Goal: Task Accomplishment & Management: Manage account settings

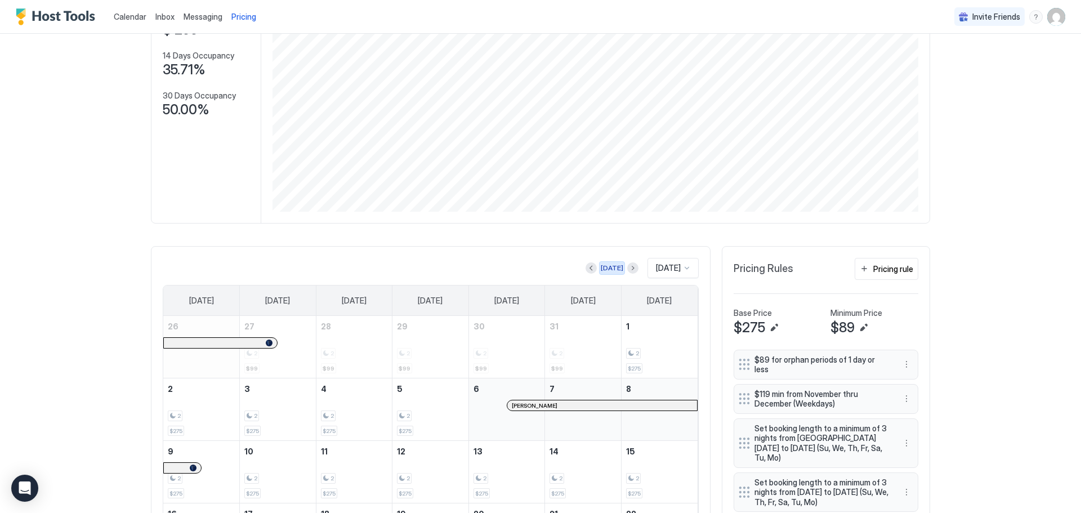
scroll to position [20, 0]
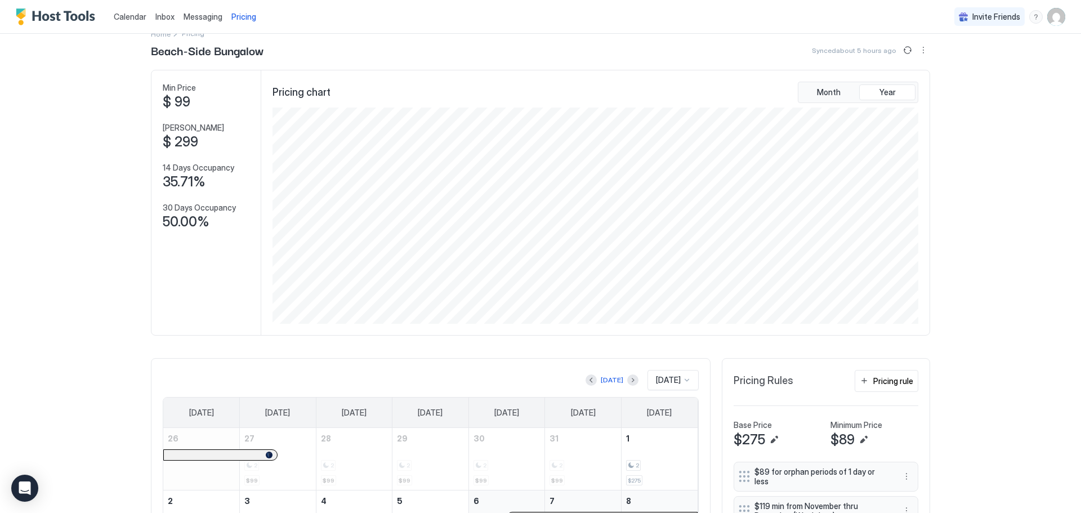
click at [159, 17] on span "Inbox" at bounding box center [164, 17] width 19 height 10
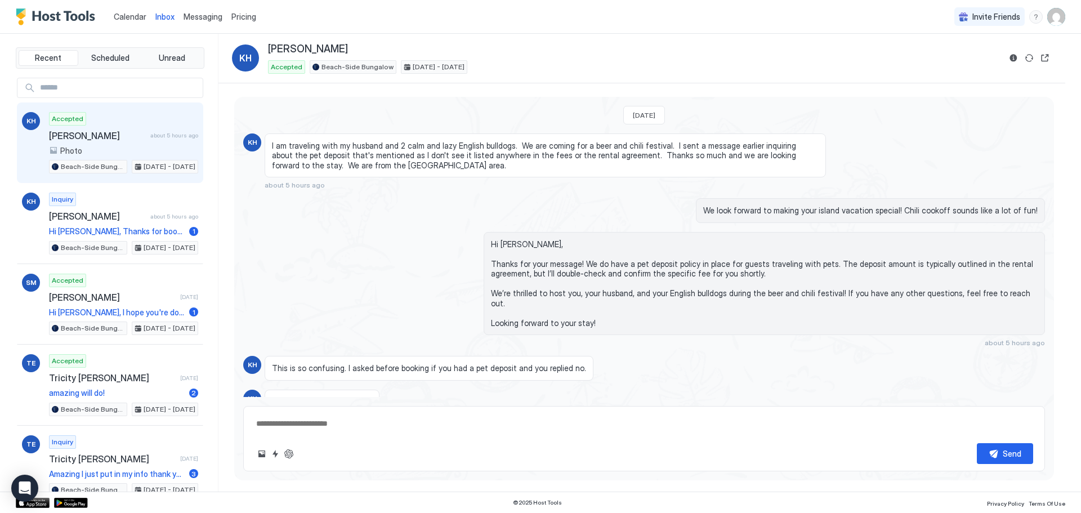
click at [1, 195] on div "Recent Scheduled Unread KH Accepted [PERSON_NAME] about 5 hours ago Photo Beach…" at bounding box center [540, 263] width 1081 height 458
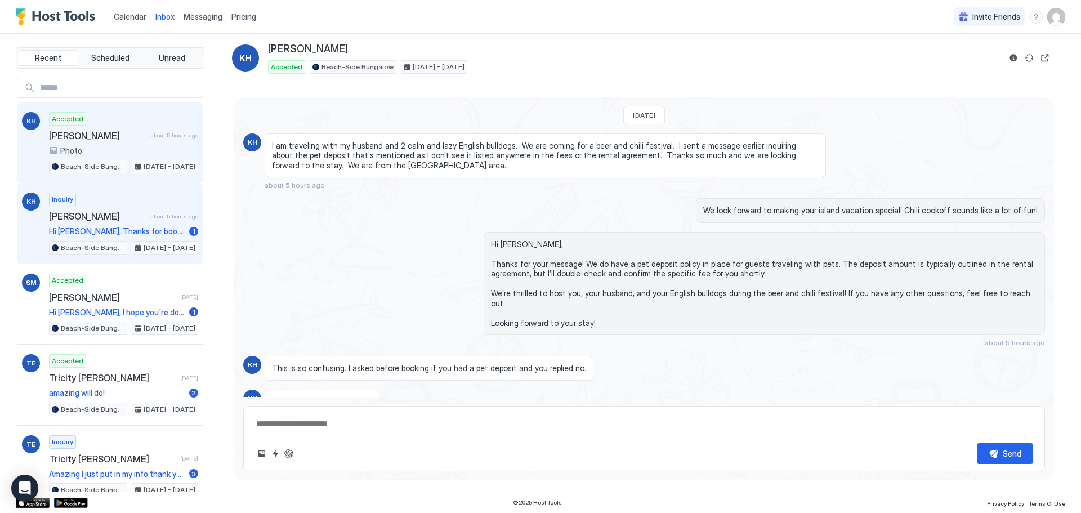
click at [54, 212] on span "[PERSON_NAME]" at bounding box center [97, 216] width 97 height 11
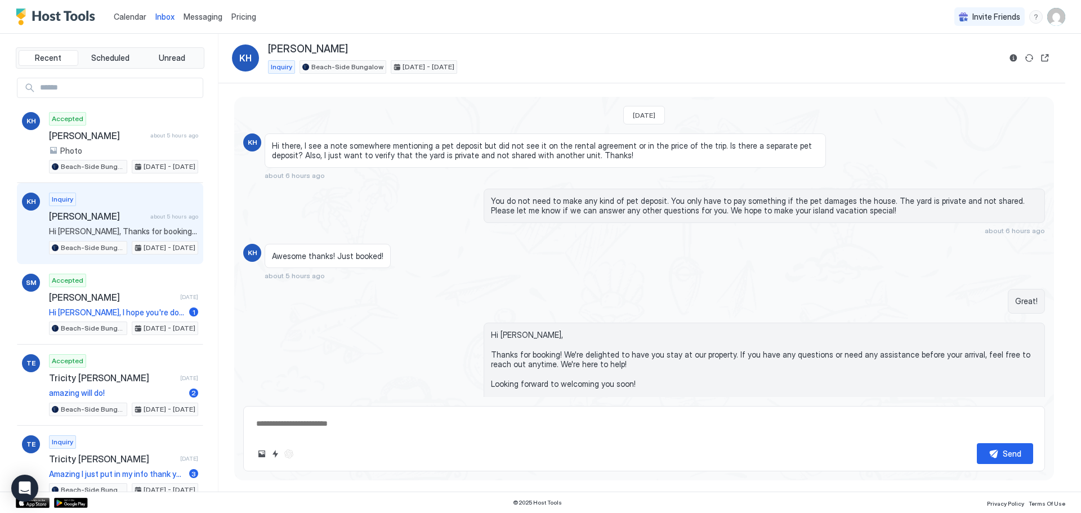
scroll to position [41, 0]
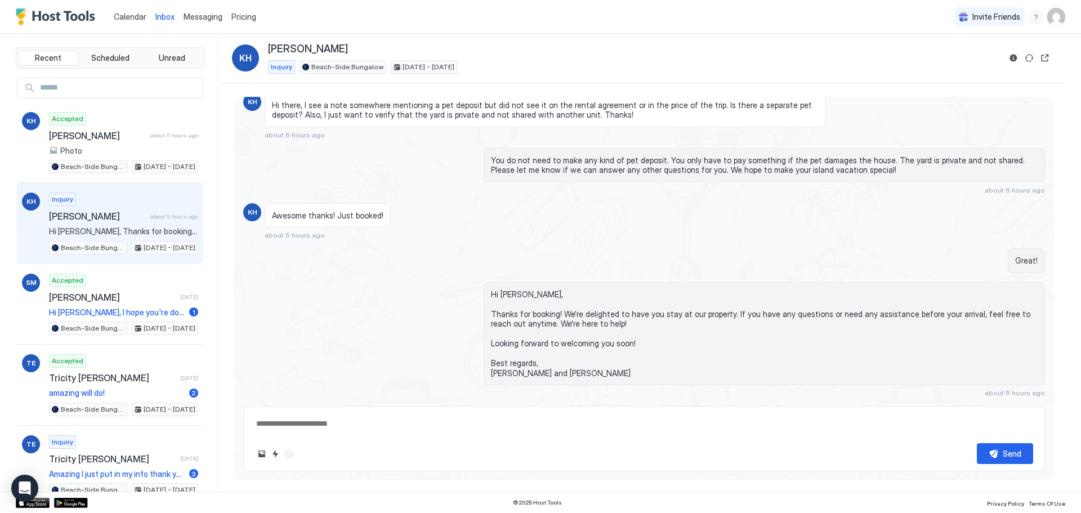
click at [106, 222] on div "Inquiry [PERSON_NAME] about 5 hours ago Hi [PERSON_NAME], Thanks for booking! W…" at bounding box center [123, 224] width 149 height 62
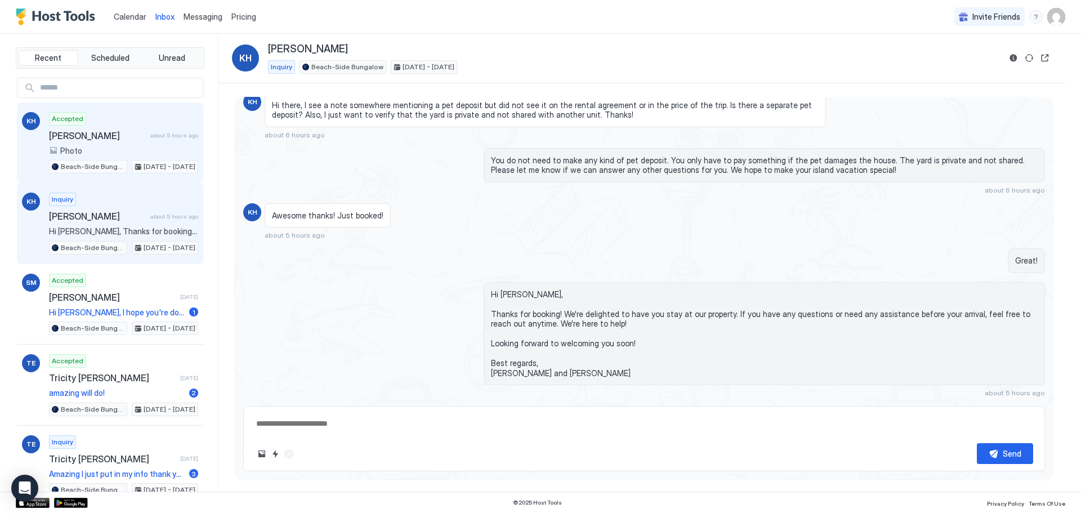
click at [117, 147] on div "Photo" at bounding box center [123, 151] width 149 height 10
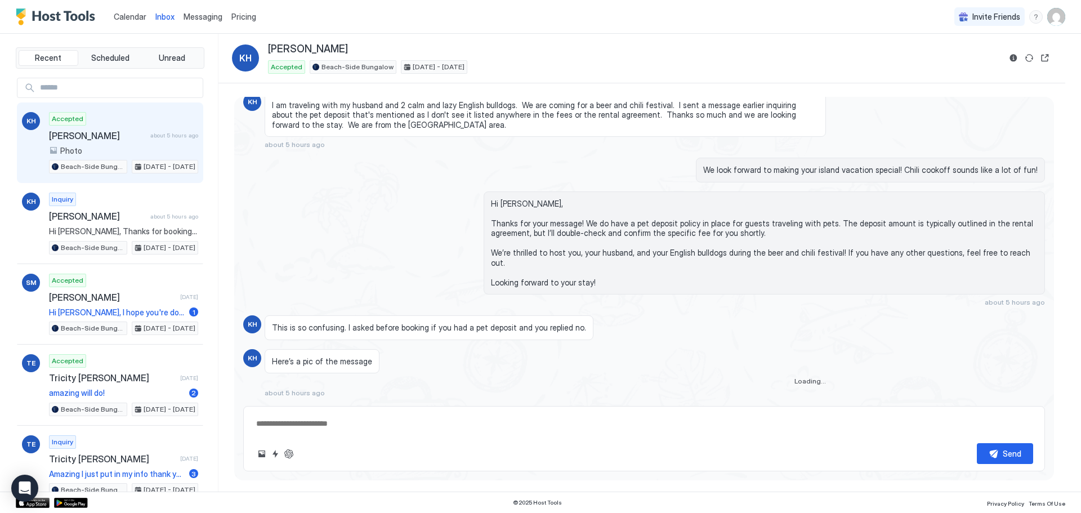
scroll to position [53, 0]
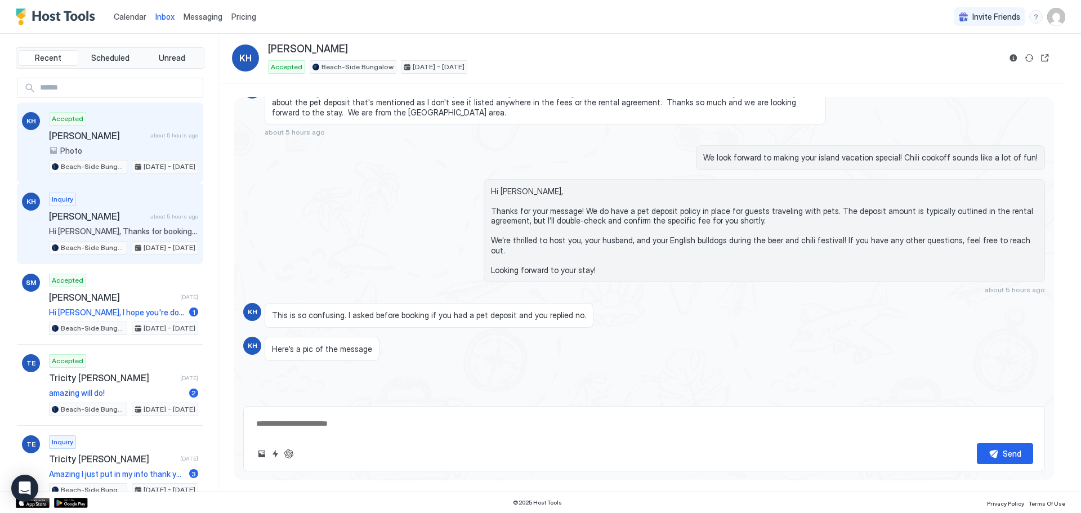
click at [110, 210] on div "Inquiry [PERSON_NAME] about 5 hours ago Hi [PERSON_NAME], Thanks for booking! W…" at bounding box center [123, 224] width 149 height 62
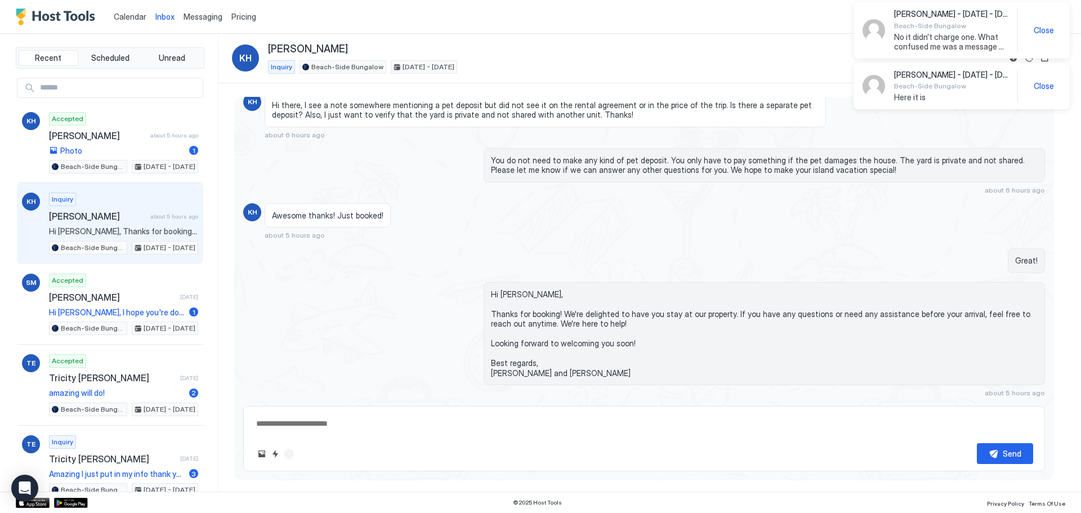
click at [617, 244] on div "[DATE] KH Hi there, I see a note somewhere mentioning a pet deposit but did not…" at bounding box center [644, 226] width 820 height 341
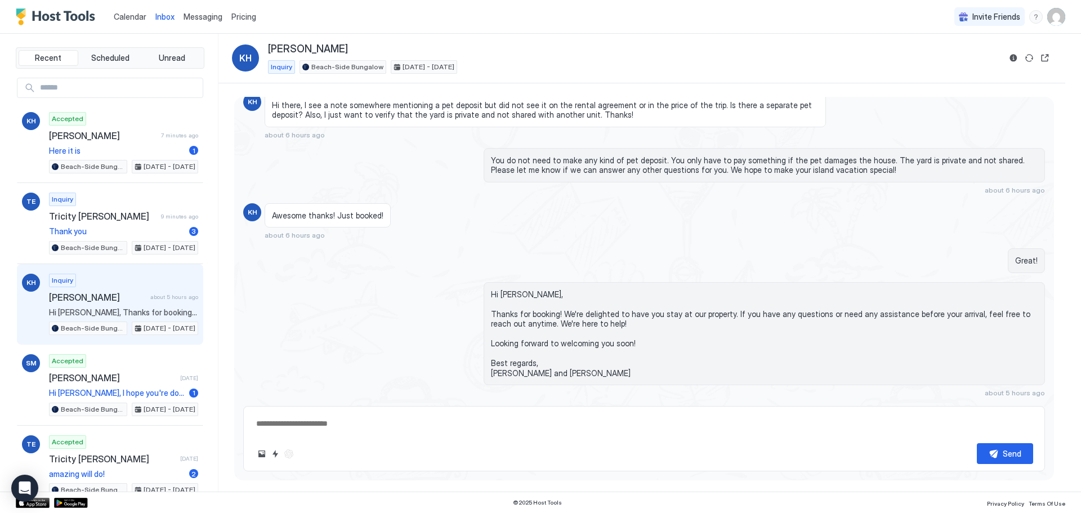
click at [115, 304] on div "Inquiry [PERSON_NAME] about 5 hours ago Hi [PERSON_NAME], Thanks for booking! W…" at bounding box center [123, 305] width 149 height 62
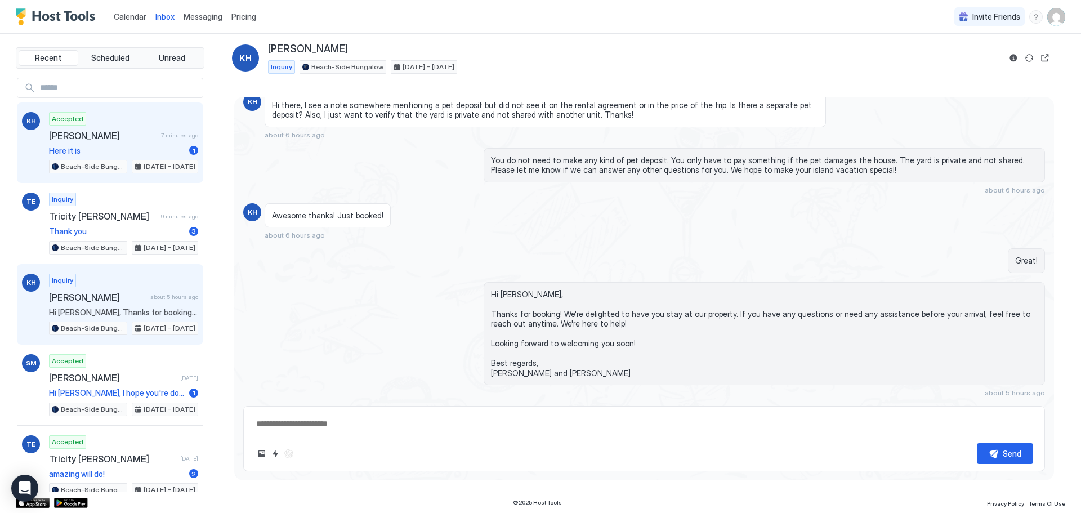
click at [137, 150] on span "Here it is" at bounding box center [117, 151] width 136 height 10
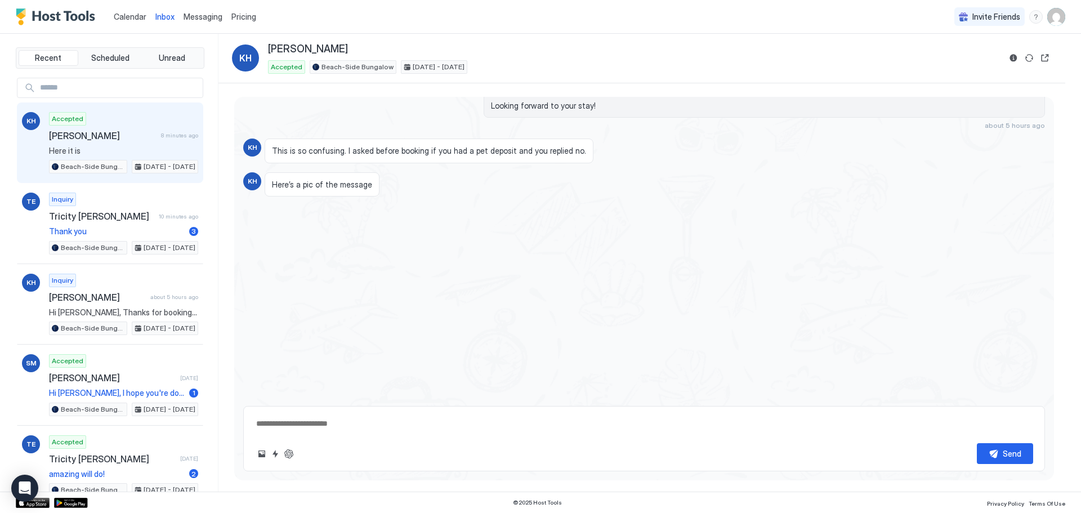
scroll to position [241, 0]
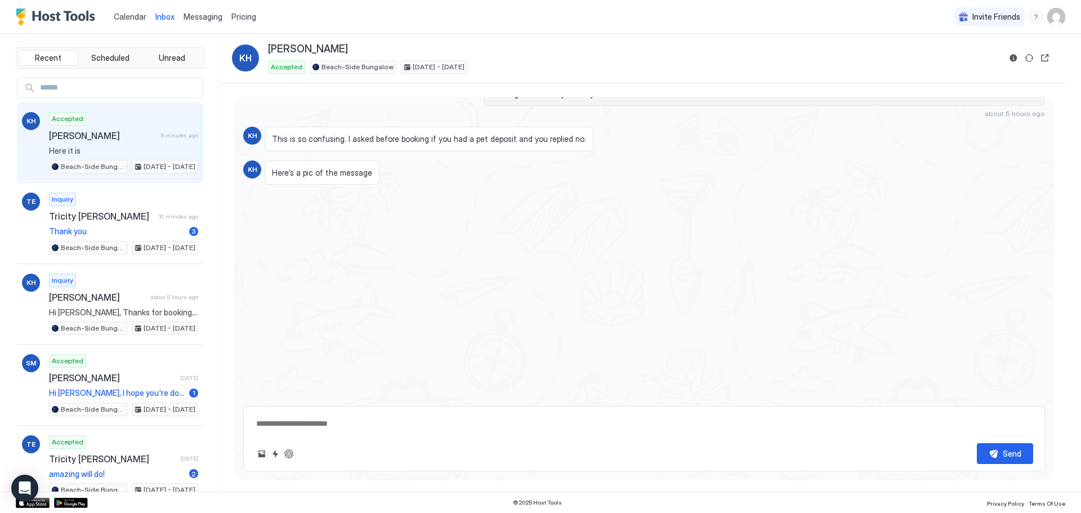
click at [194, 19] on span "Messaging" at bounding box center [203, 17] width 39 height 10
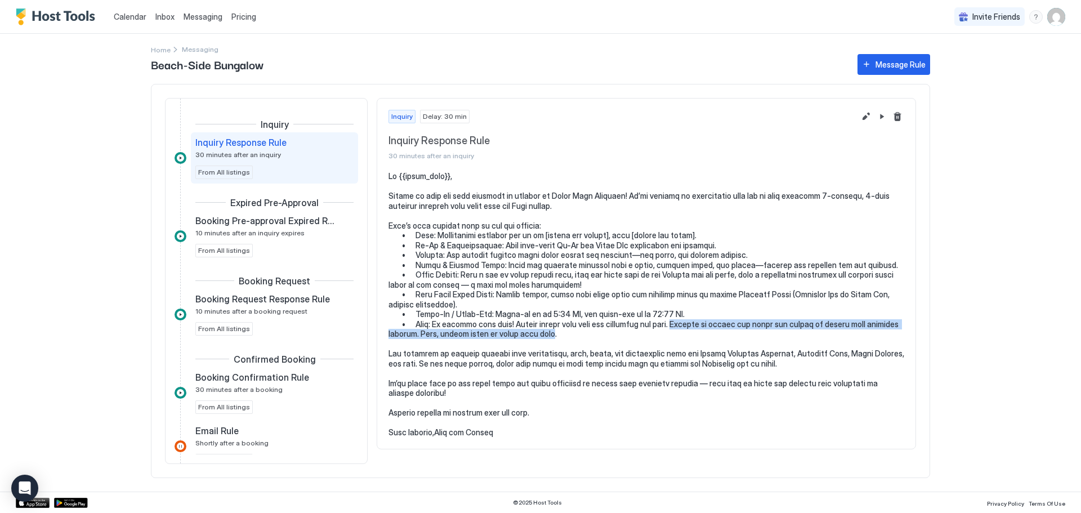
drag, startPoint x: 545, startPoint y: 335, endPoint x: 684, endPoint y: 323, distance: 140.2
click at [684, 323] on pre at bounding box center [647, 304] width 516 height 266
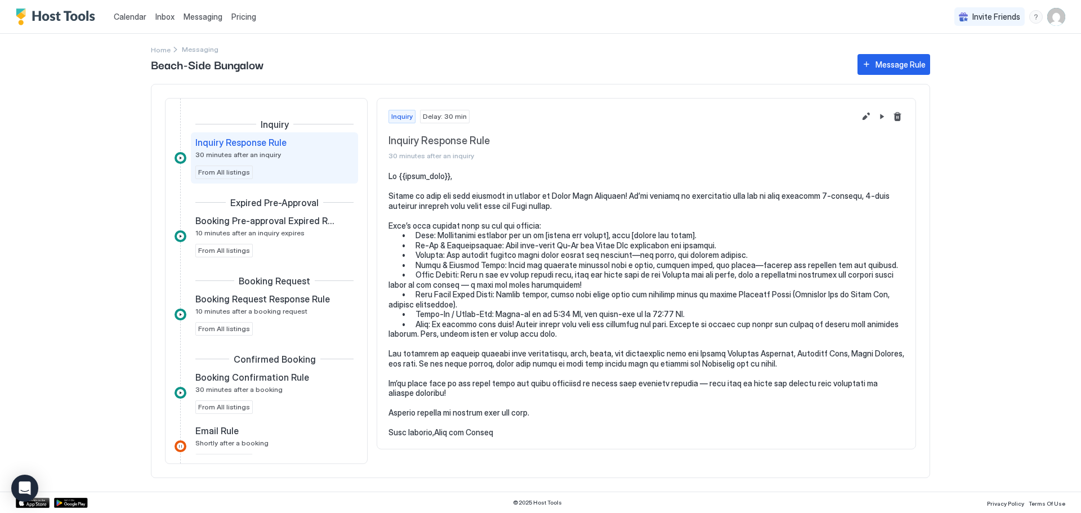
drag, startPoint x: 736, startPoint y: 327, endPoint x: 723, endPoint y: 307, distance: 23.6
click at [723, 307] on pre at bounding box center [647, 304] width 516 height 266
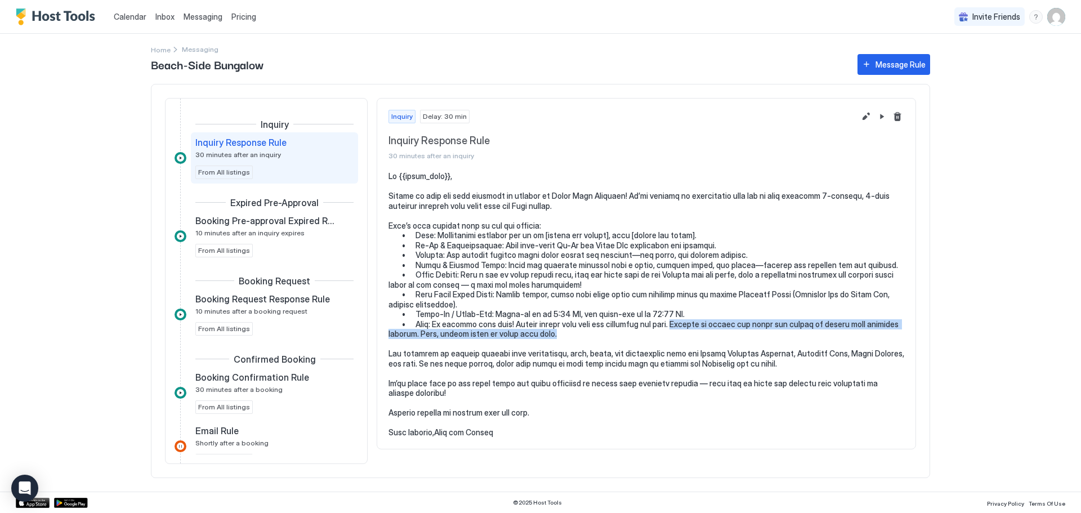
drag, startPoint x: 546, startPoint y: 335, endPoint x: 685, endPoint y: 327, distance: 138.8
click at [685, 327] on pre at bounding box center [647, 304] width 516 height 266
click at [865, 121] on button "Edit message rule" at bounding box center [867, 117] width 14 height 14
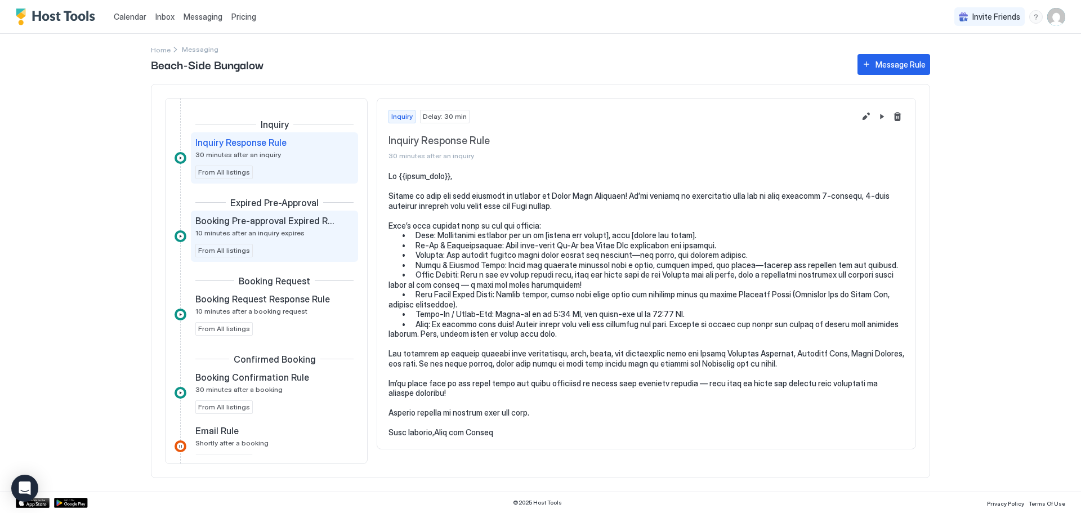
click at [251, 214] on div "Booking Pre-approval Expired Rule 10 minutes after an inquiry expires From All …" at bounding box center [274, 236] width 167 height 51
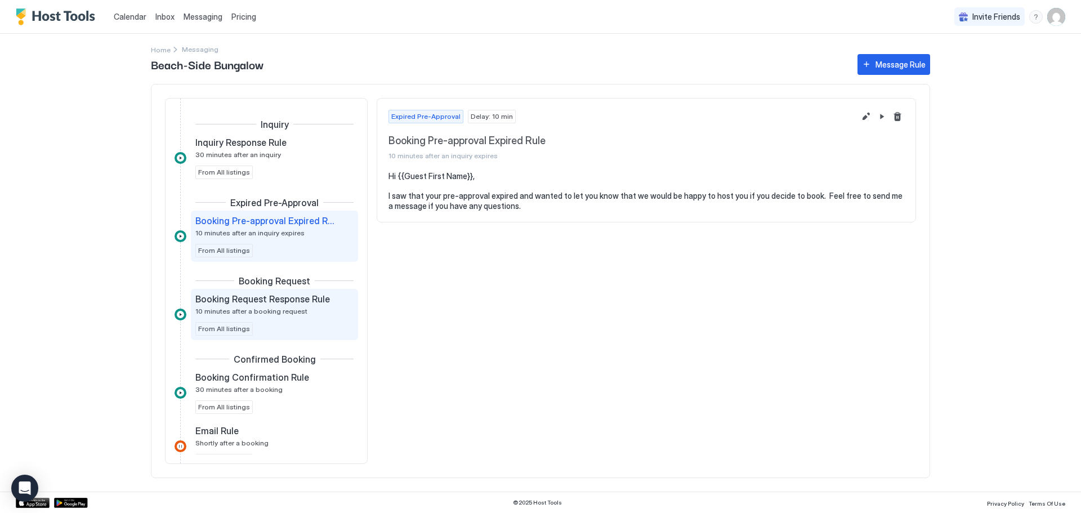
click at [288, 295] on span "Booking Request Response Rule" at bounding box center [262, 298] width 135 height 11
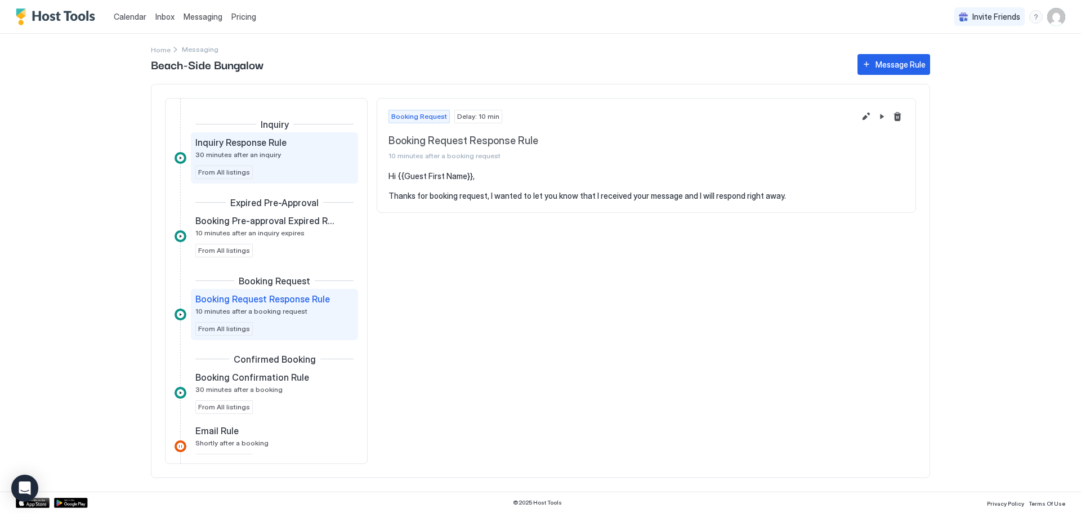
click at [280, 151] on div "Inquiry Response Rule 30 minutes after an inquiry" at bounding box center [266, 148] width 143 height 22
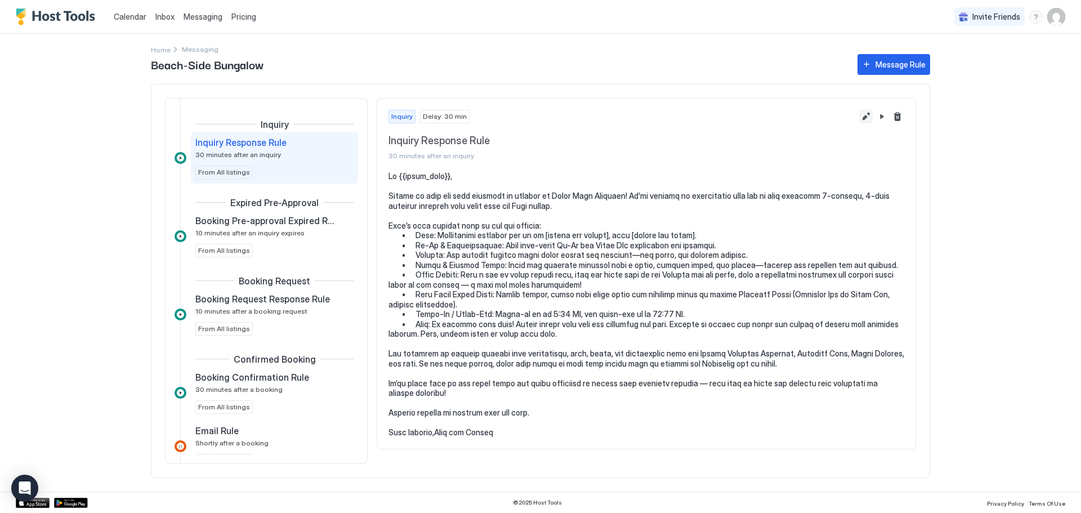
click at [867, 115] on button "Edit message rule" at bounding box center [867, 117] width 14 height 14
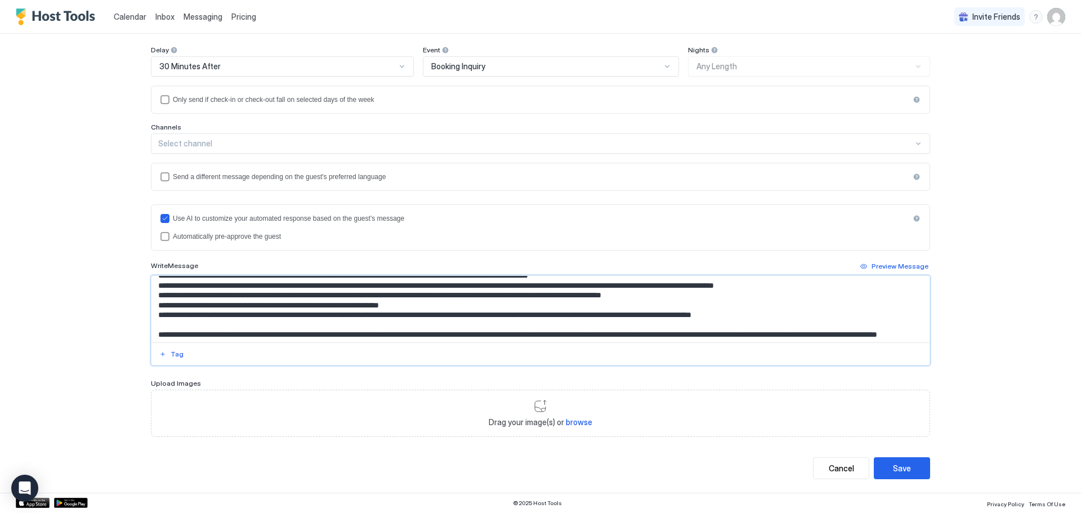
scroll to position [108, 0]
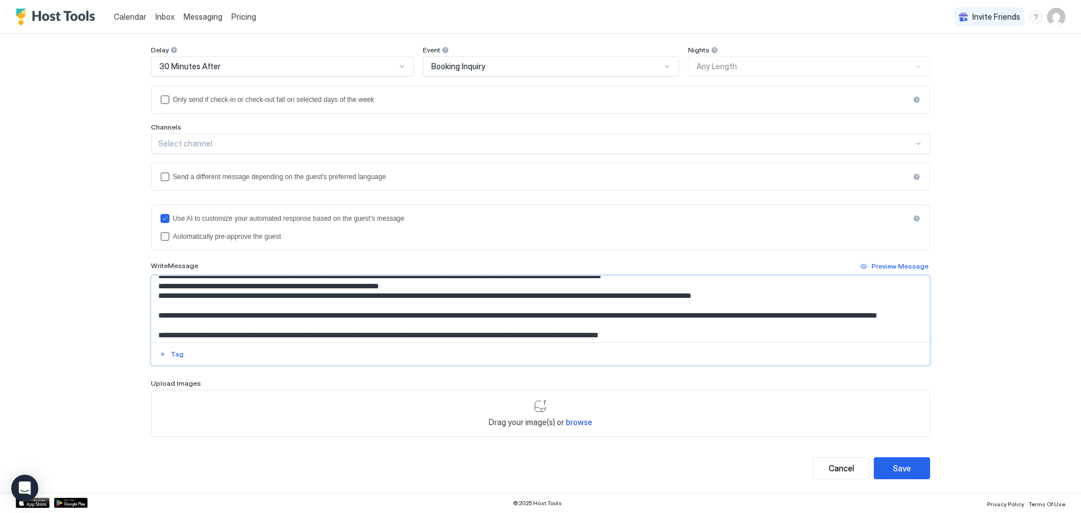
click at [205, 296] on textarea "Input Field" at bounding box center [541, 309] width 778 height 66
click at [287, 296] on textarea "Input Field" at bounding box center [541, 309] width 778 height 66
type textarea "**********"
click at [915, 475] on button "Save" at bounding box center [902, 468] width 56 height 22
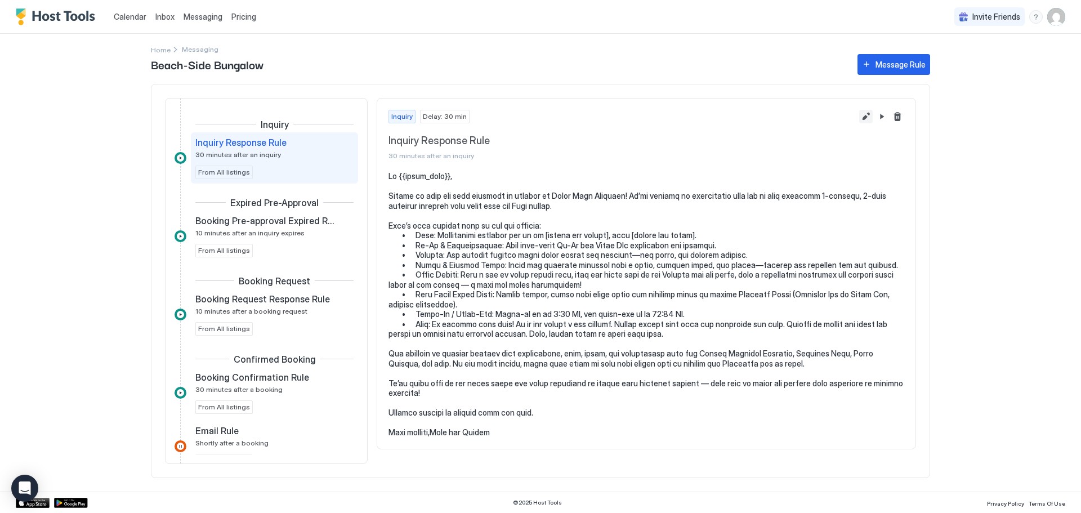
click at [866, 117] on button "Edit message rule" at bounding box center [867, 117] width 14 height 14
click at [866, 119] on button "Edit message rule" at bounding box center [867, 117] width 14 height 14
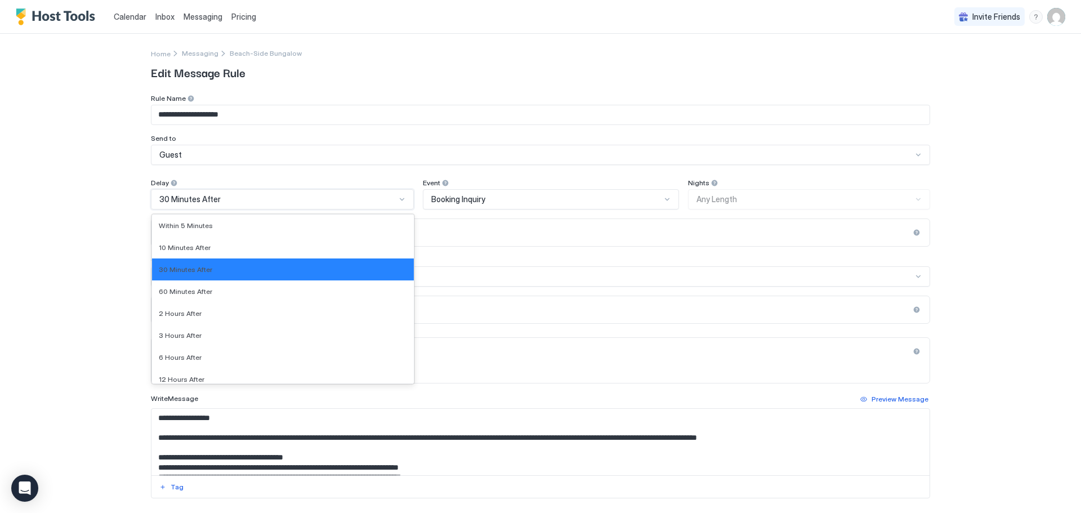
click at [328, 199] on div "30 Minutes After" at bounding box center [277, 199] width 237 height 10
click at [267, 292] on div "60 Minutes After" at bounding box center [283, 291] width 248 height 8
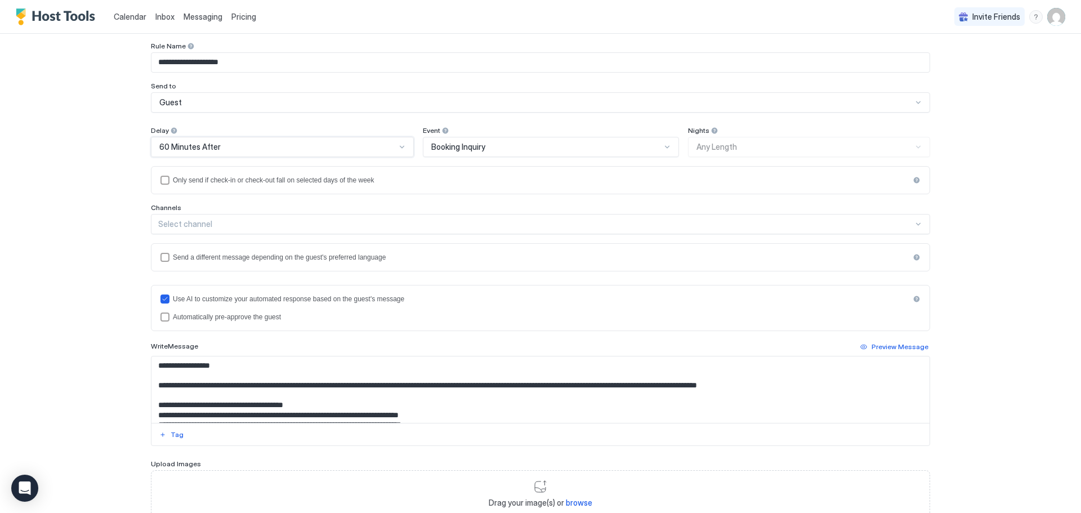
scroll to position [133, 0]
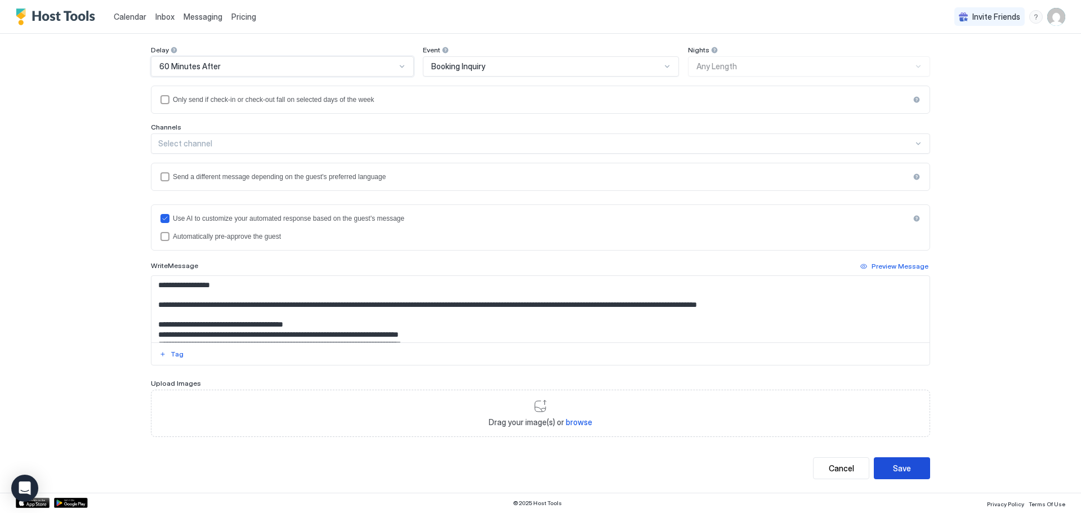
click at [906, 466] on div "Save" at bounding box center [902, 468] width 18 height 12
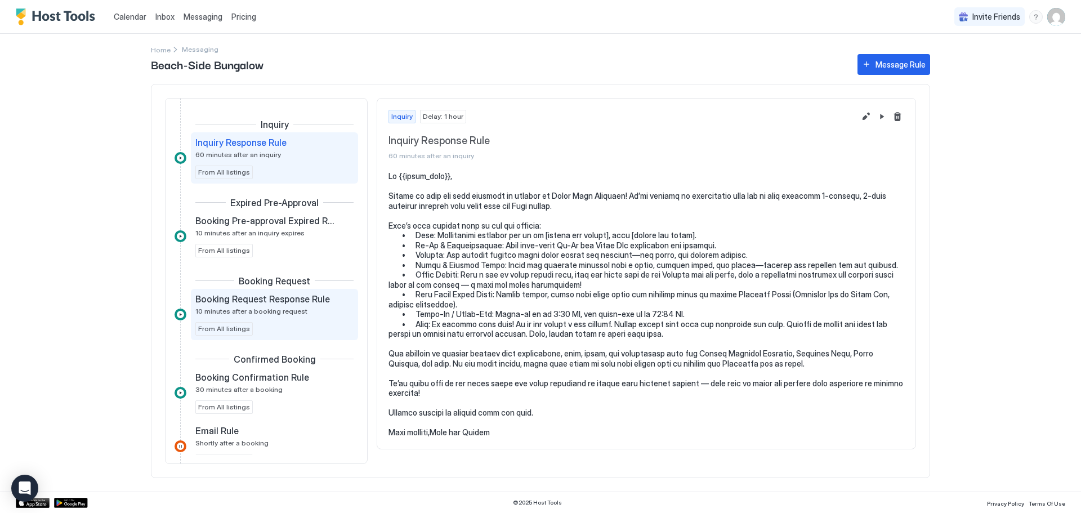
click at [253, 299] on span "Booking Request Response Rule" at bounding box center [262, 298] width 135 height 11
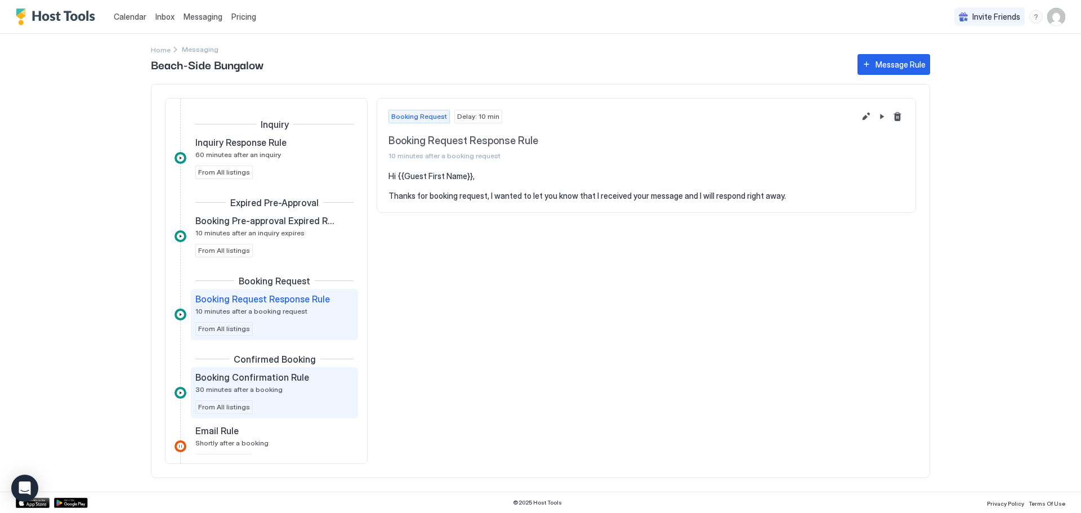
click at [286, 373] on span "Booking Confirmation Rule" at bounding box center [252, 377] width 114 height 11
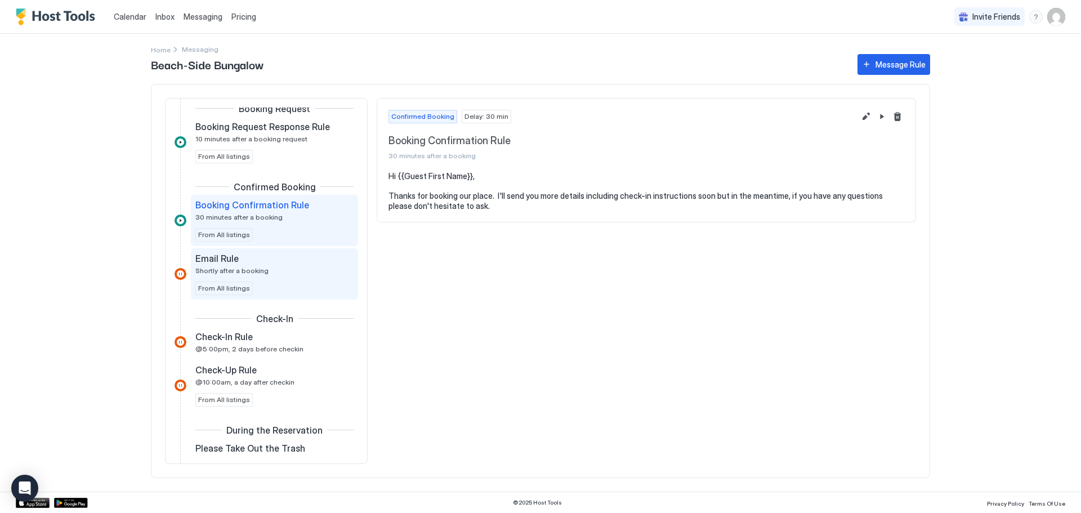
scroll to position [113, 0]
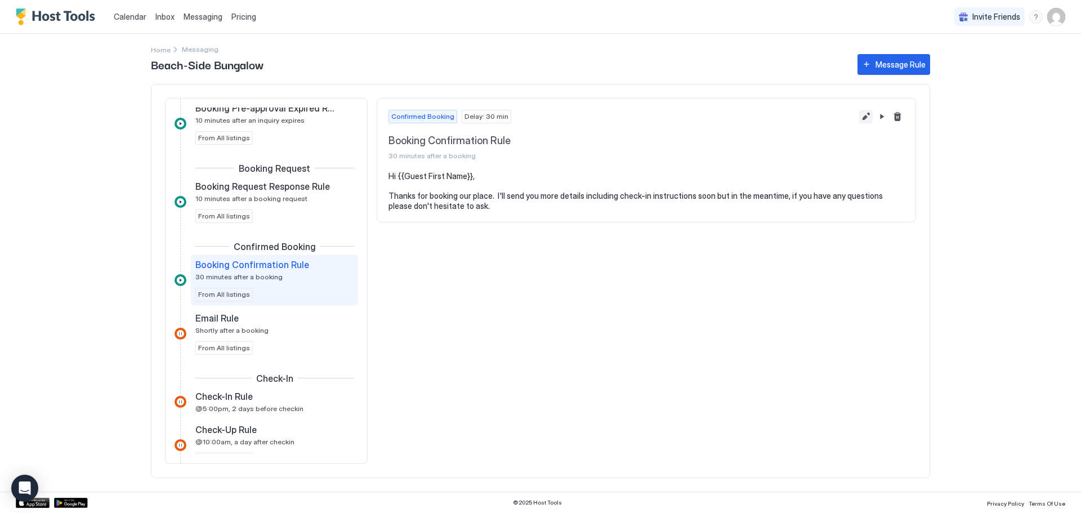
click at [868, 117] on button "Edit message rule" at bounding box center [867, 117] width 14 height 14
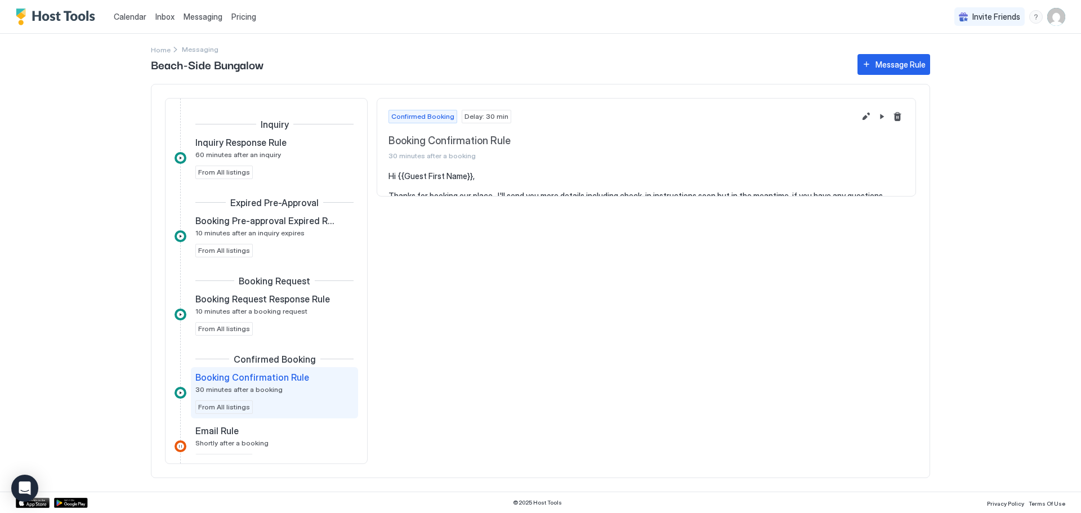
scroll to position [113, 0]
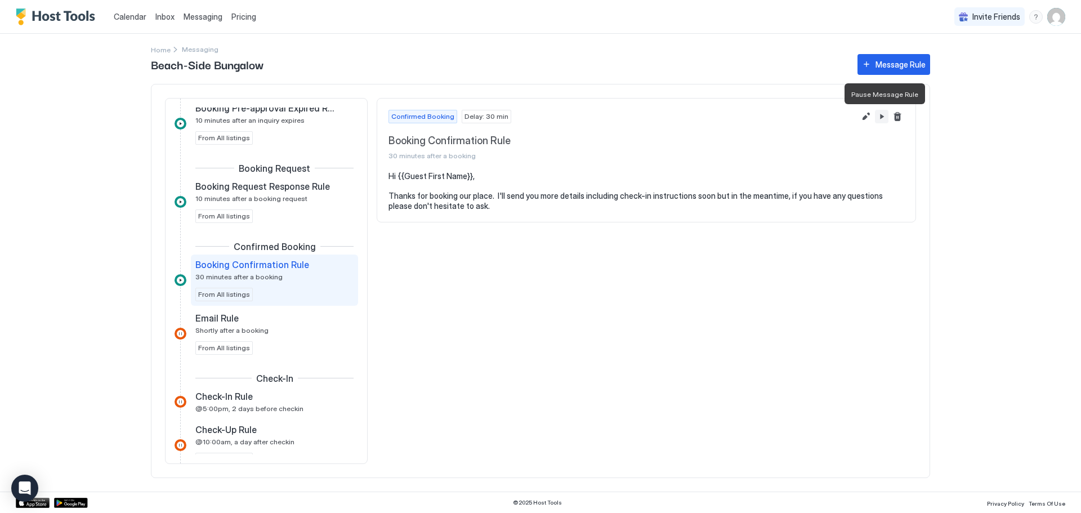
click at [885, 115] on button "Pause Message Rule" at bounding box center [882, 117] width 14 height 14
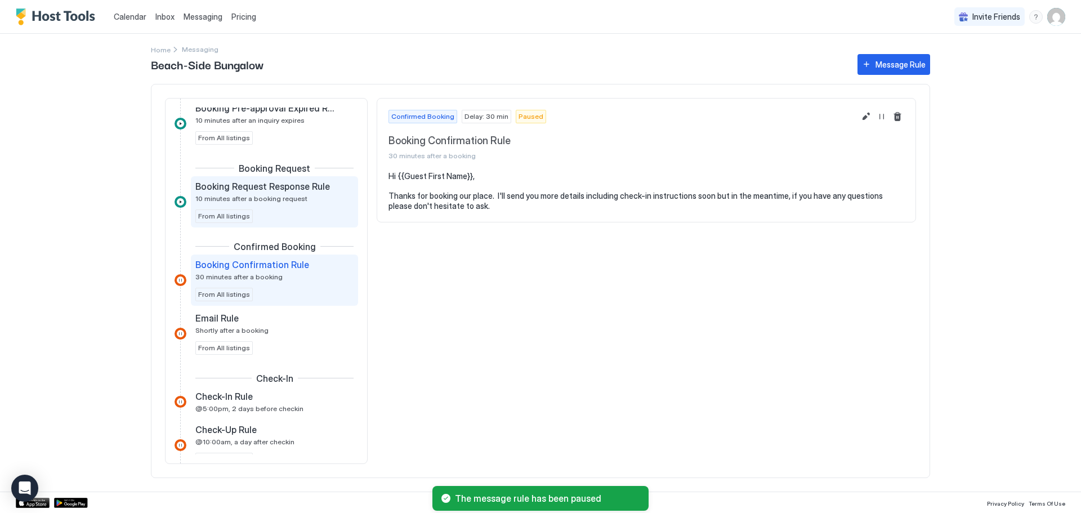
click at [289, 190] on span "Booking Request Response Rule" at bounding box center [262, 186] width 135 height 11
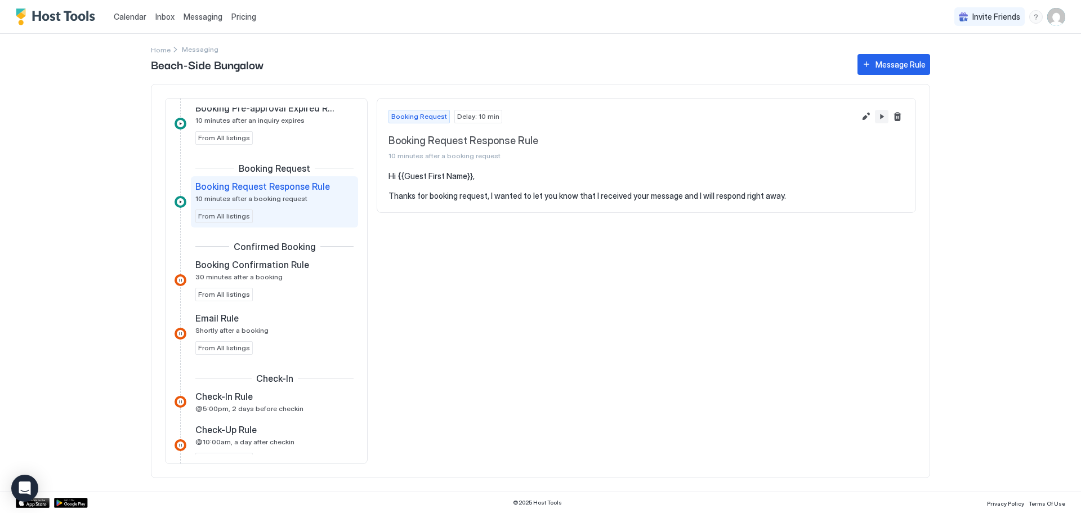
click at [886, 116] on button "Pause Message Rule" at bounding box center [882, 117] width 14 height 14
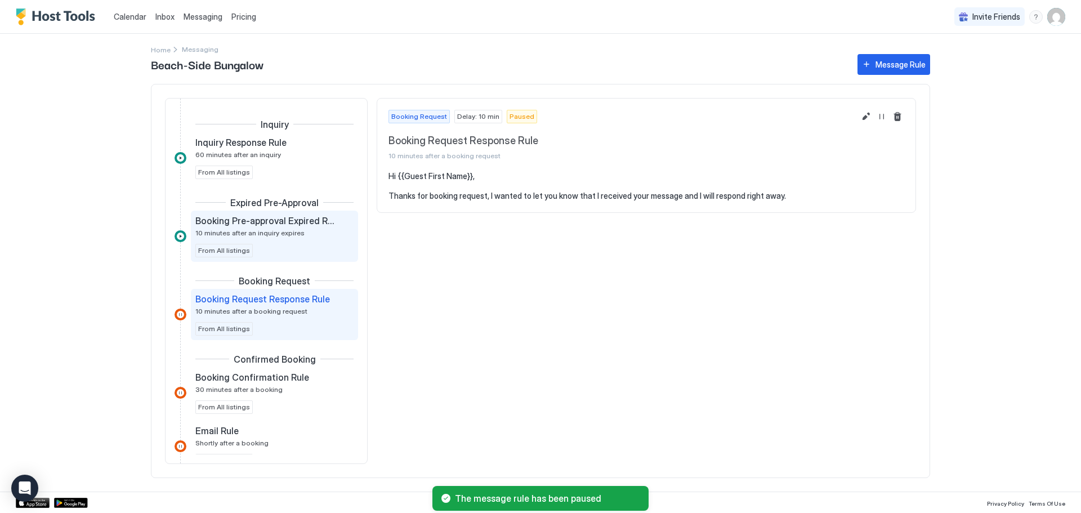
click at [255, 229] on span "10 minutes after an inquiry expires" at bounding box center [249, 233] width 109 height 8
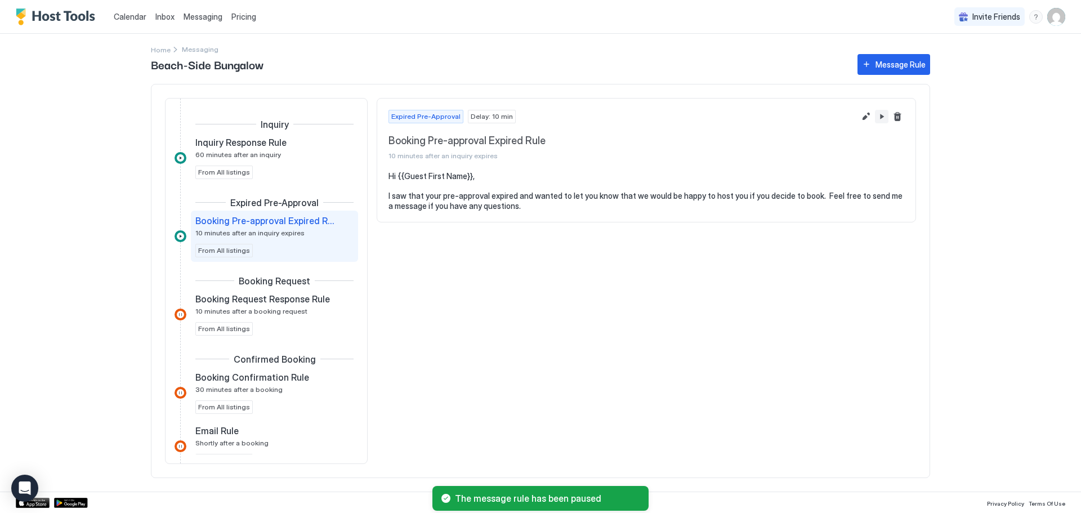
click at [884, 119] on button "Pause Message Rule" at bounding box center [882, 117] width 14 height 14
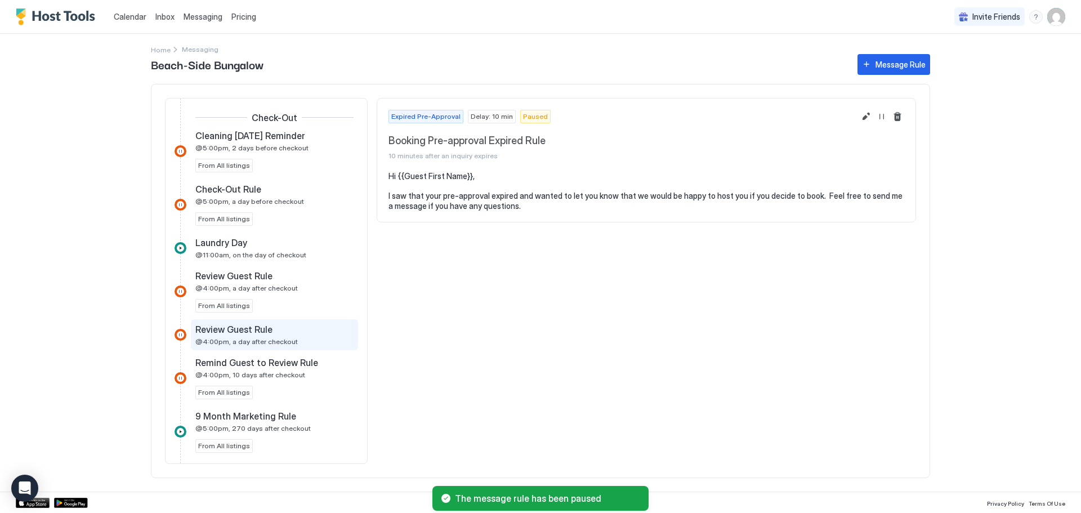
scroll to position [507, 0]
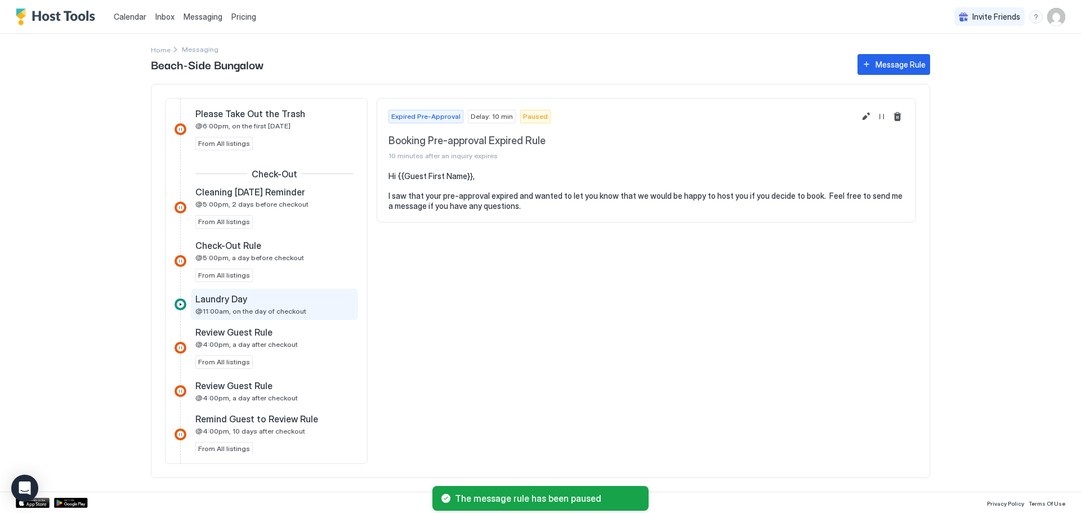
click at [253, 303] on div "Laundry Day" at bounding box center [266, 298] width 143 height 11
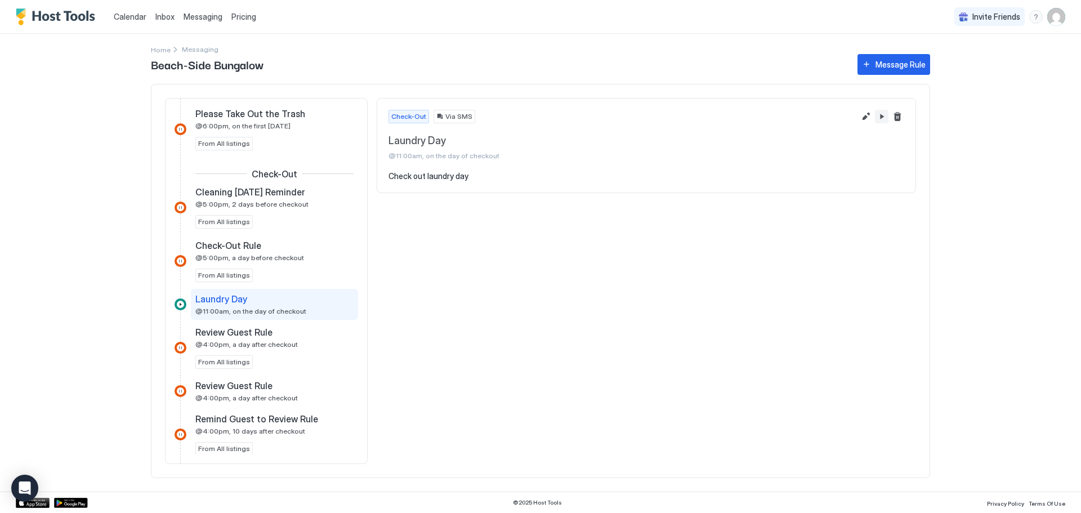
click at [884, 112] on button "Pause Message Rule" at bounding box center [882, 117] width 14 height 14
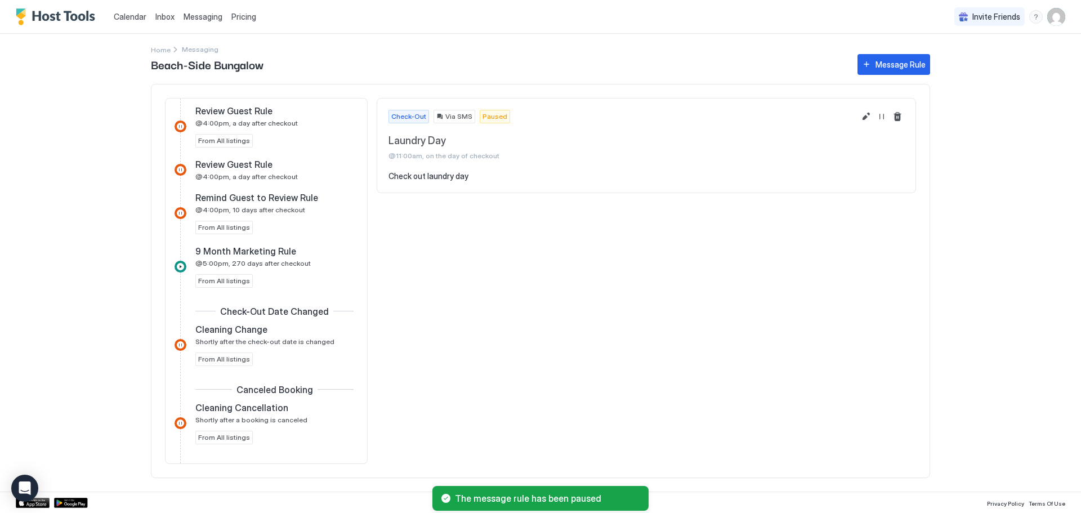
scroll to position [736, 0]
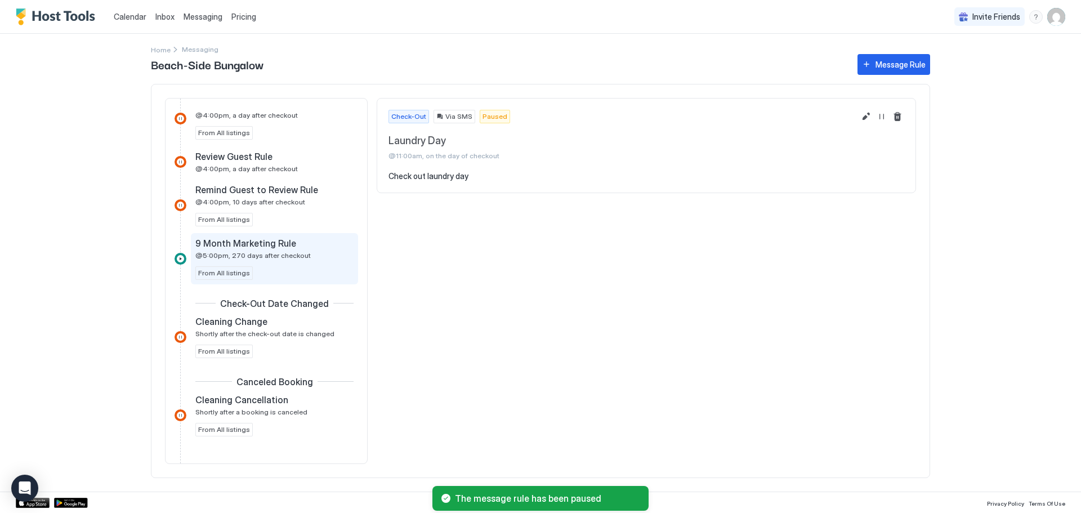
click at [265, 255] on span "@5:00pm, 270 days after checkout" at bounding box center [252, 255] width 115 height 8
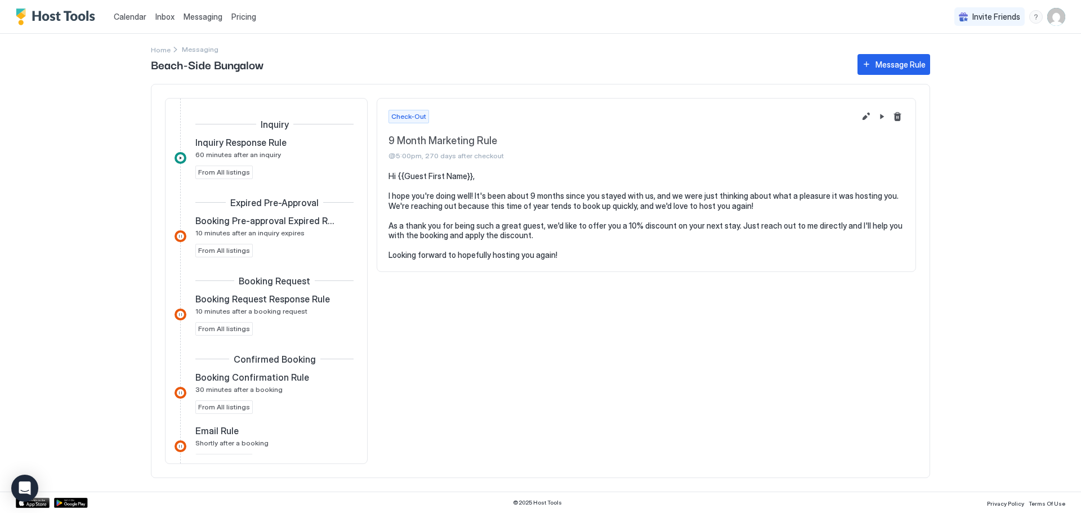
click at [545, 69] on span "Beach-Side Bungalow" at bounding box center [499, 64] width 696 height 17
click at [251, 146] on span "Inquiry Response Rule" at bounding box center [240, 142] width 91 height 11
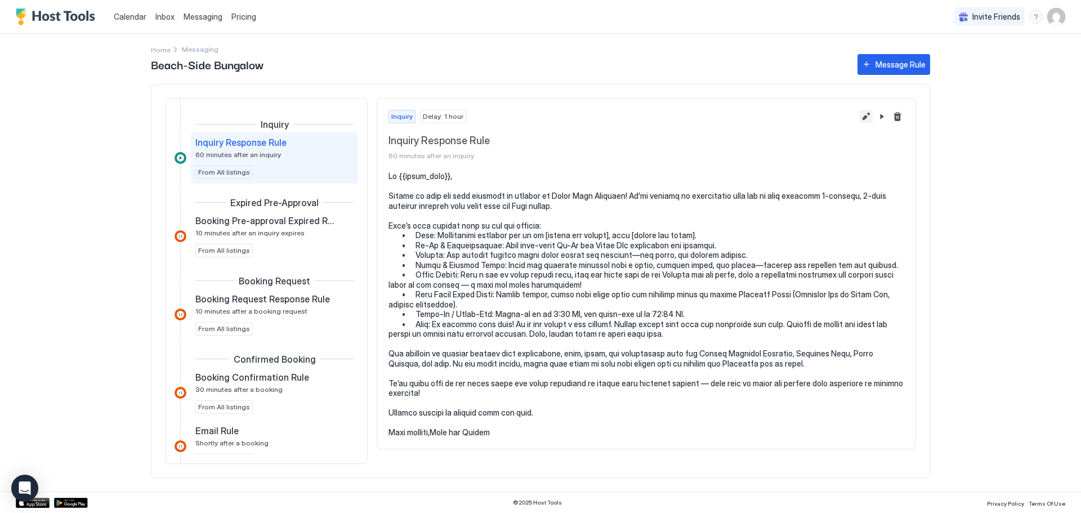
click at [867, 114] on button "Edit message rule" at bounding box center [867, 117] width 14 height 14
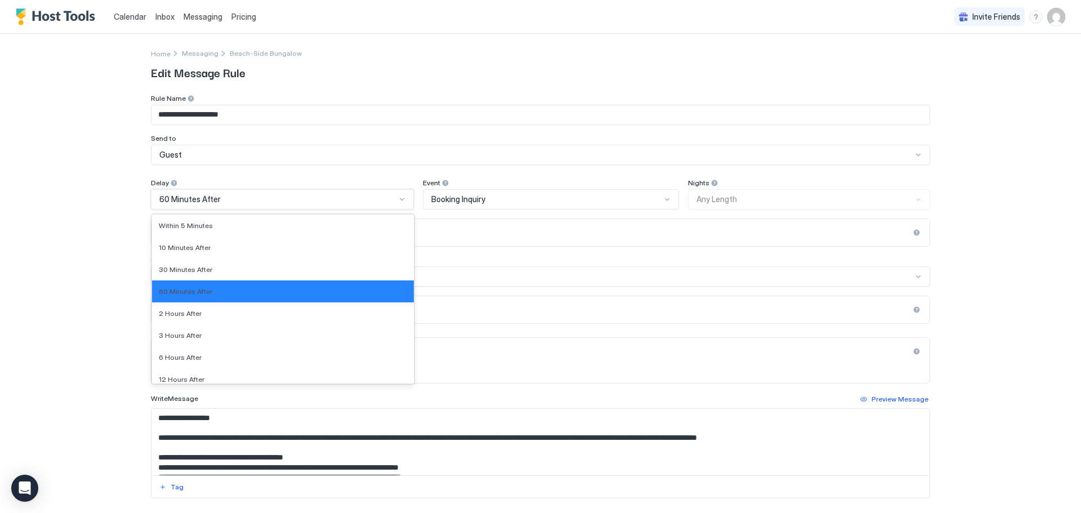
click at [337, 203] on div "60 Minutes After" at bounding box center [277, 199] width 237 height 10
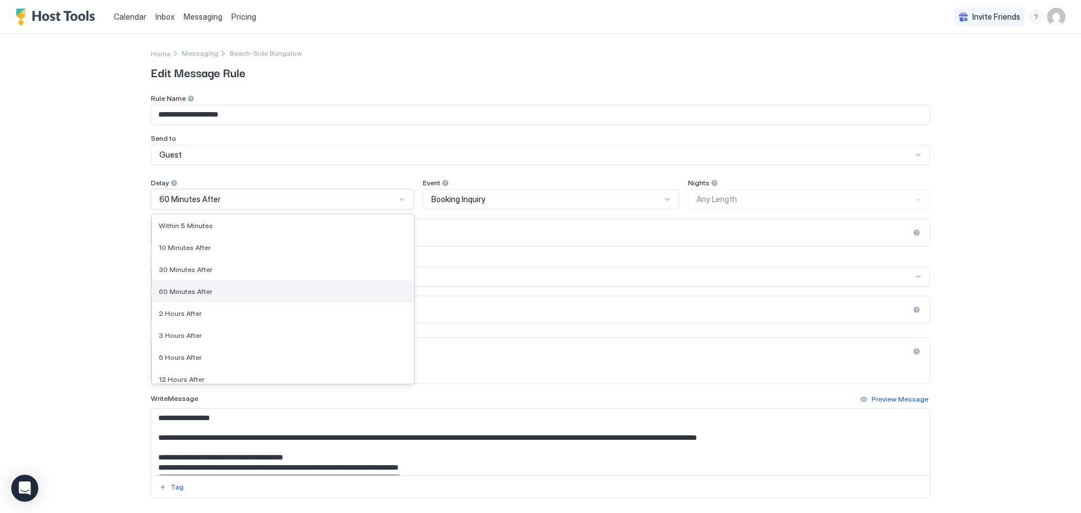
click at [274, 289] on div "60 Minutes After" at bounding box center [283, 291] width 248 height 8
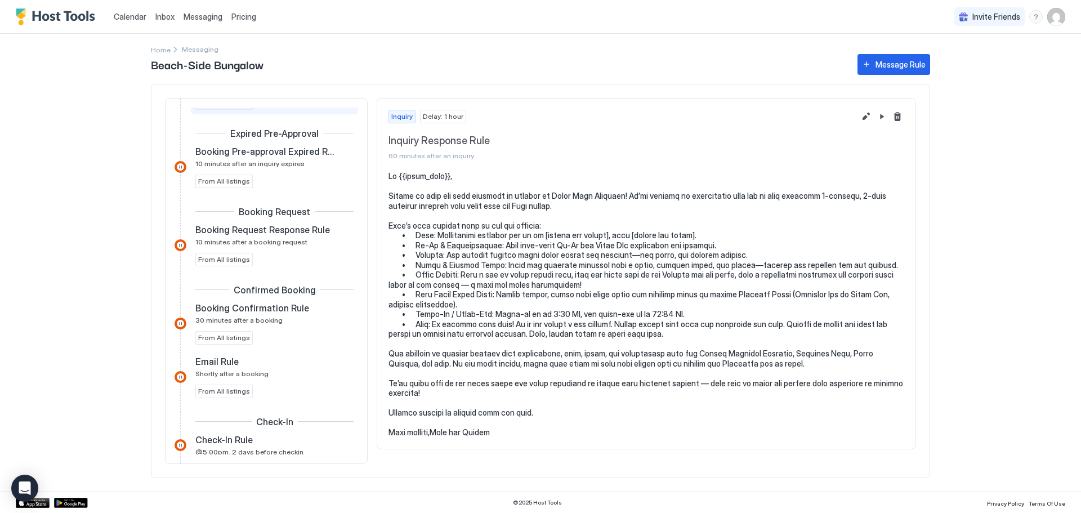
scroll to position [113, 0]
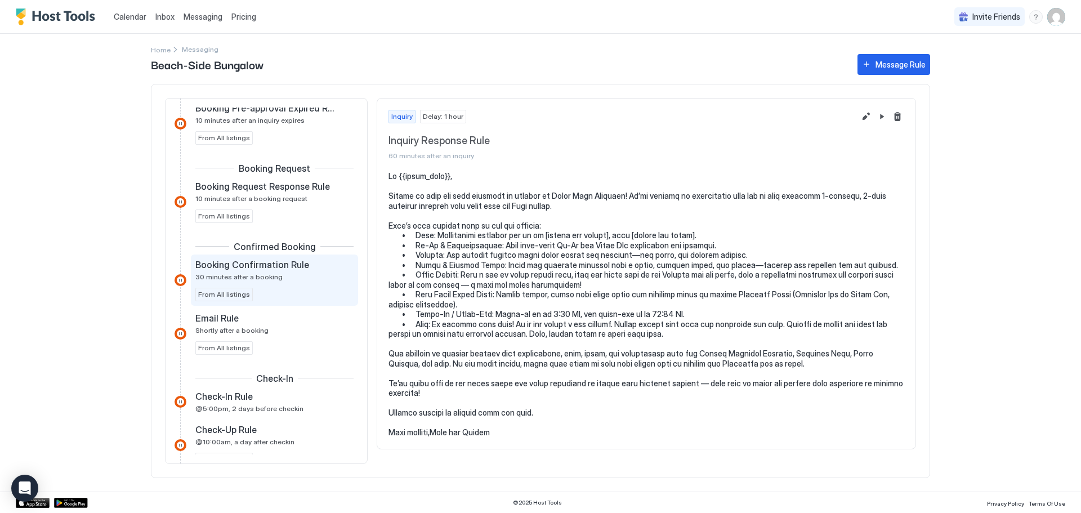
click at [274, 277] on span "30 minutes after a booking" at bounding box center [238, 277] width 87 height 8
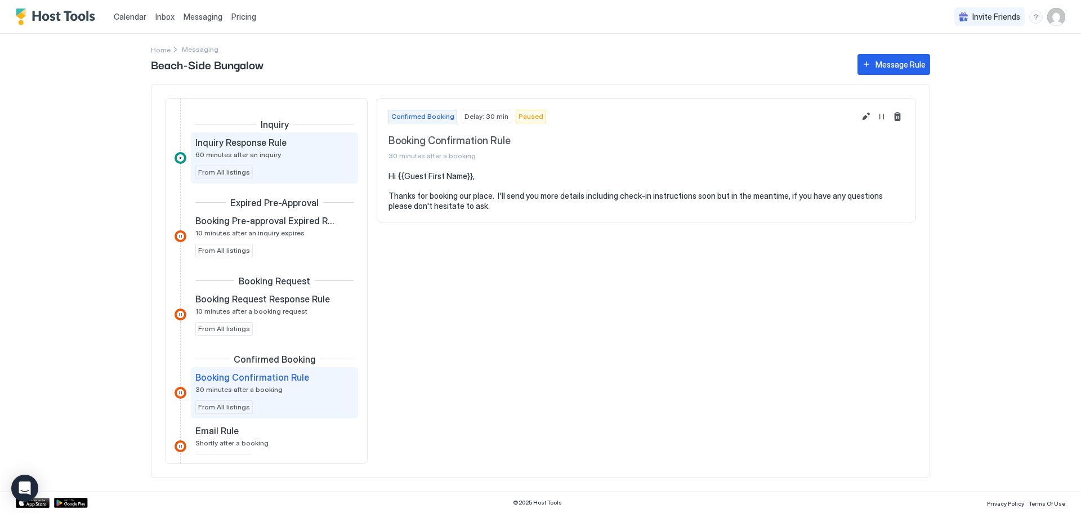
click at [240, 167] on span "From All listings" at bounding box center [224, 172] width 52 height 10
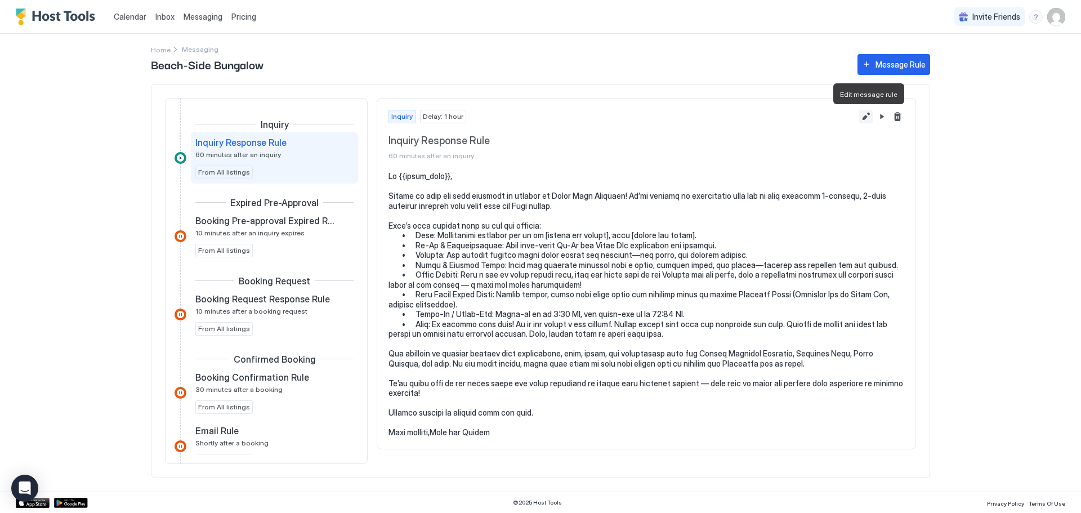
click at [868, 117] on button "Edit message rule" at bounding box center [867, 117] width 14 height 14
click at [871, 112] on button "Edit message rule" at bounding box center [867, 117] width 14 height 14
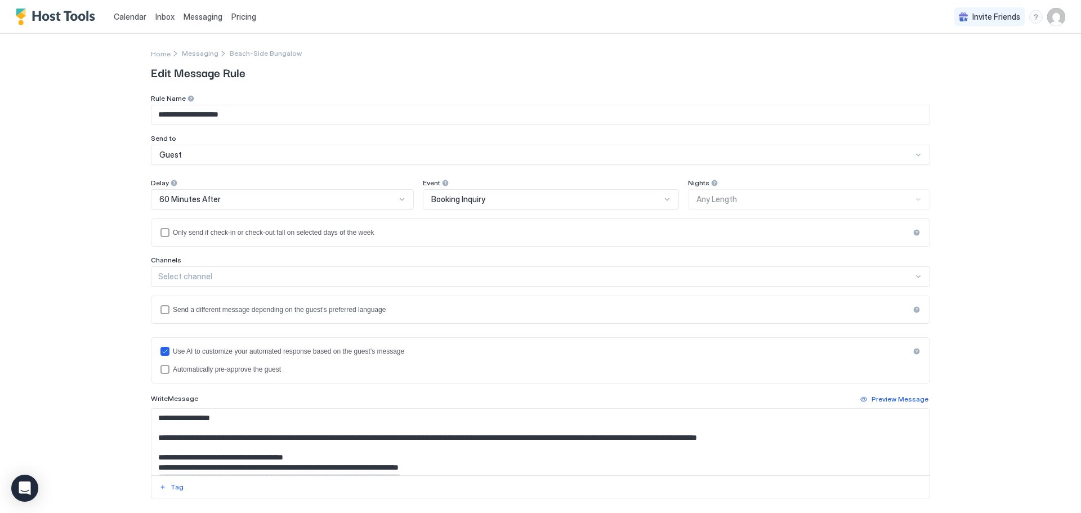
click at [276, 206] on div "60 Minutes After" at bounding box center [282, 199] width 263 height 20
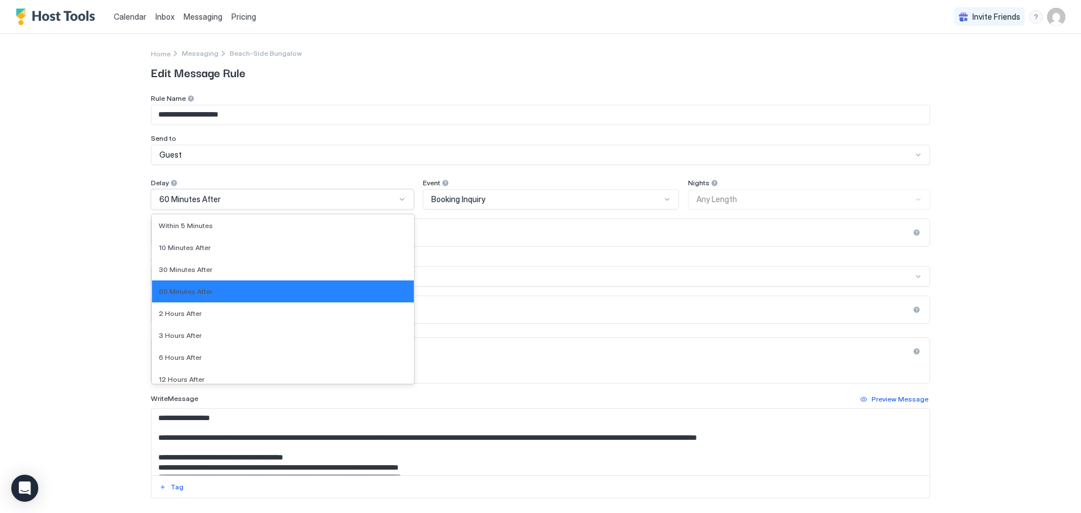
click at [277, 201] on div "60 Minutes After" at bounding box center [277, 199] width 237 height 10
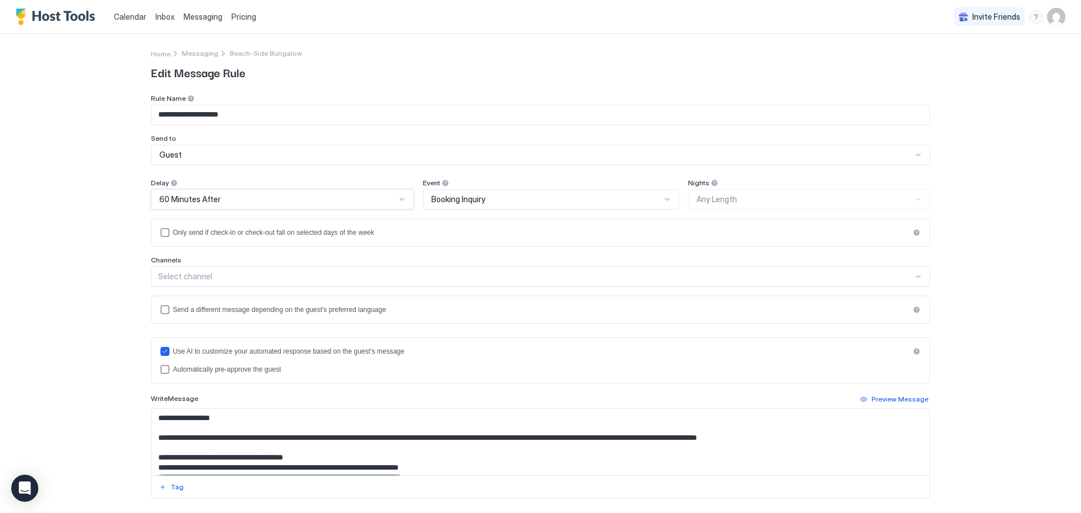
click at [964, 177] on div "**********" at bounding box center [540, 256] width 1081 height 513
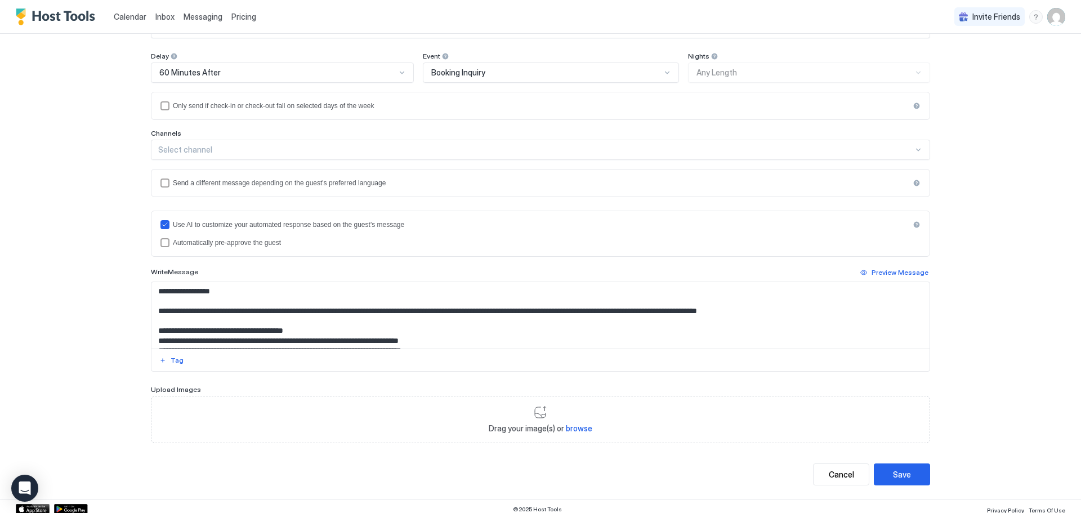
scroll to position [133, 0]
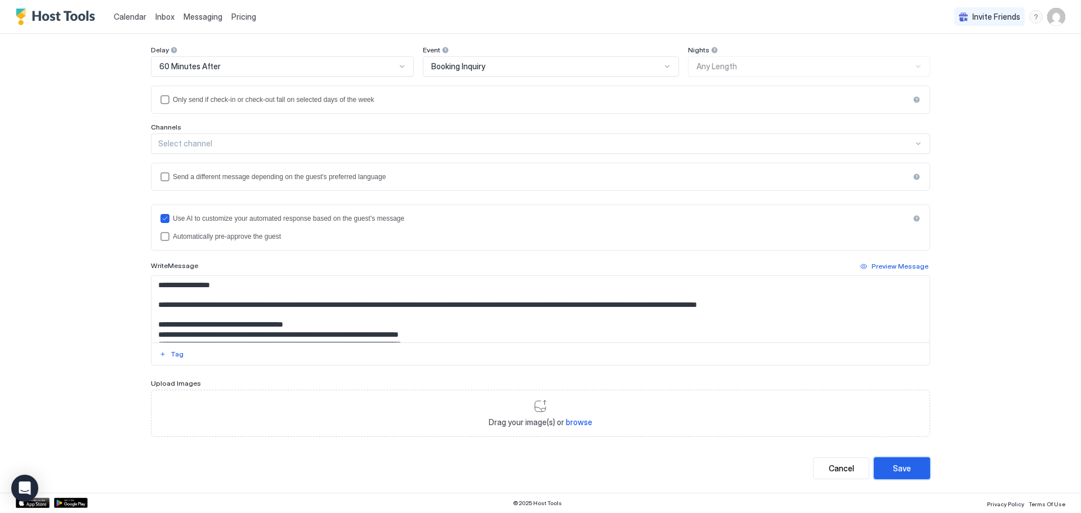
click at [906, 475] on button "Save" at bounding box center [902, 468] width 56 height 22
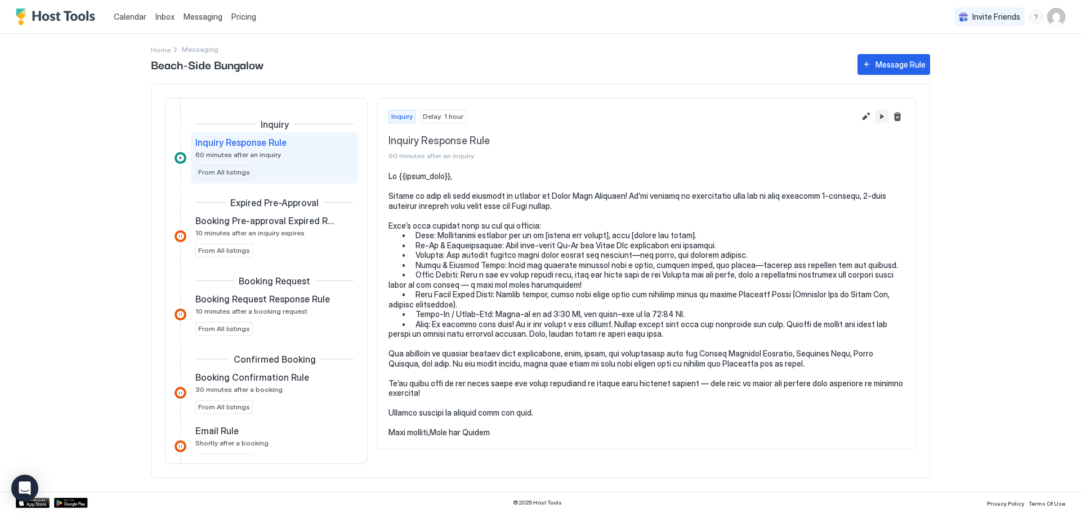
click at [888, 103] on div "Inquiry Delay: 1 hour Inquiry Response Rule 60 minutes after an inquiry" at bounding box center [646, 135] width 538 height 73
click at [883, 119] on button "Pause Message Rule" at bounding box center [882, 117] width 14 height 14
click at [867, 112] on button "Edit message rule" at bounding box center [867, 117] width 14 height 14
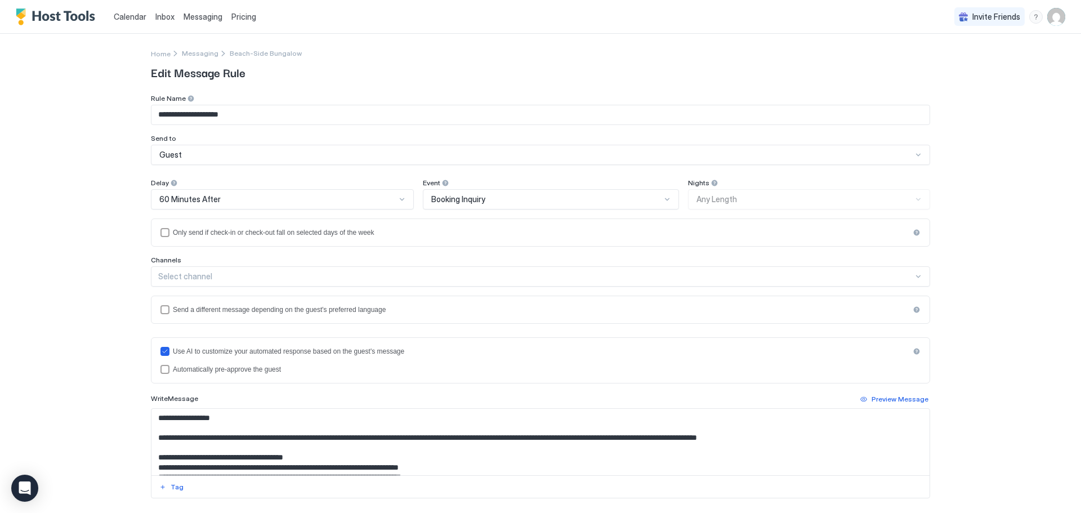
click at [304, 199] on div "60 Minutes After" at bounding box center [277, 199] width 237 height 10
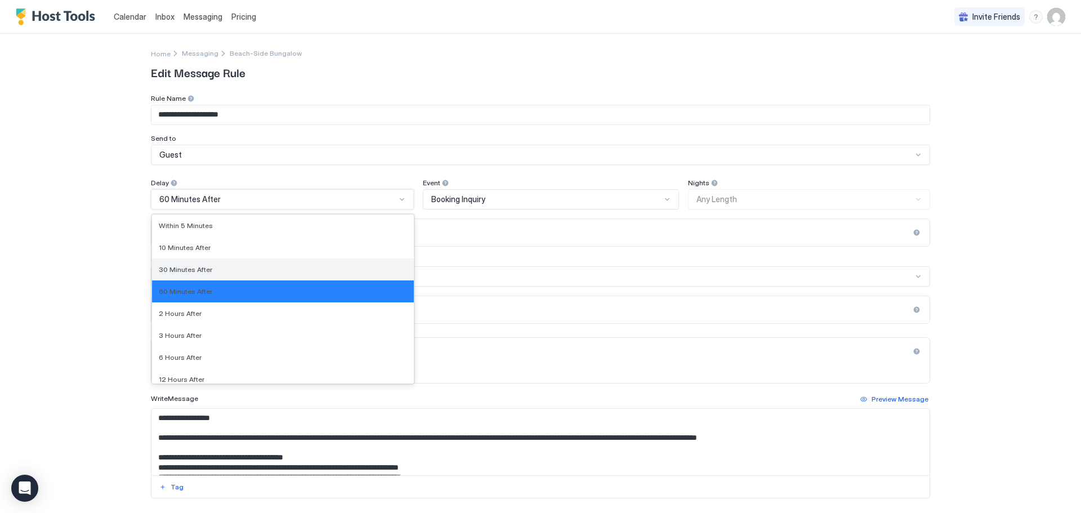
drag, startPoint x: 251, startPoint y: 258, endPoint x: 250, endPoint y: 267, distance: 9.1
click at [250, 267] on div "Within 5 Minutes 10 Minutes After 30 Minutes After 60 Minutes After 2 Hours Aft…" at bounding box center [283, 299] width 262 height 169
click at [225, 268] on div "30 Minutes After" at bounding box center [283, 269] width 248 height 8
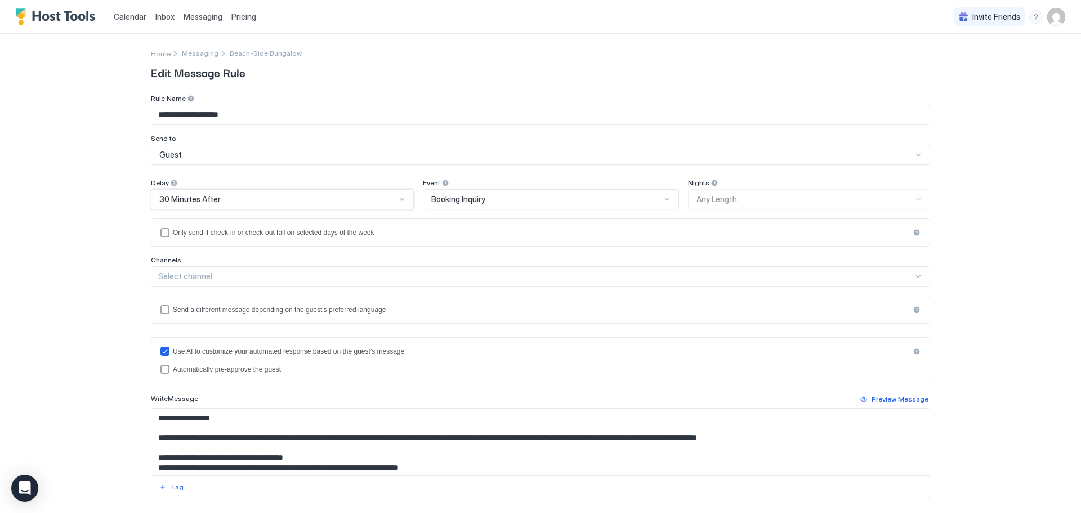
click at [652, 201] on div "Booking Inquiry" at bounding box center [545, 199] width 229 height 10
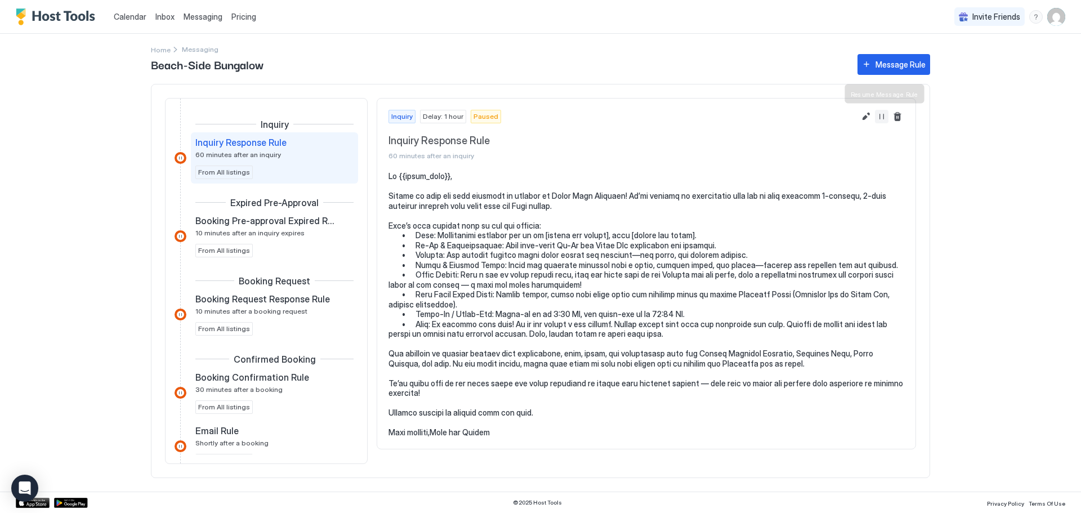
click at [885, 115] on button "Resume Message Rule" at bounding box center [882, 117] width 14 height 14
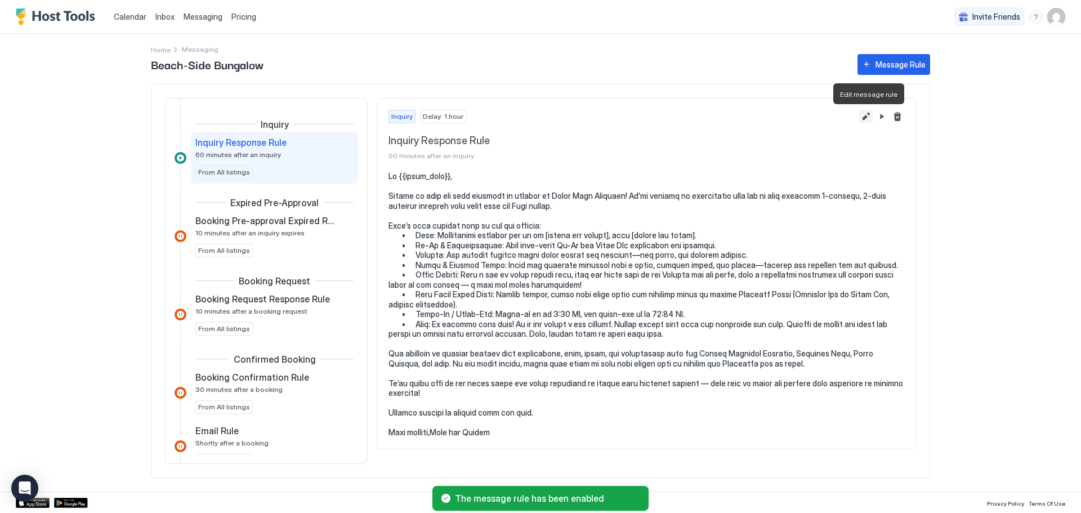
click at [865, 120] on button "Edit message rule" at bounding box center [867, 117] width 14 height 14
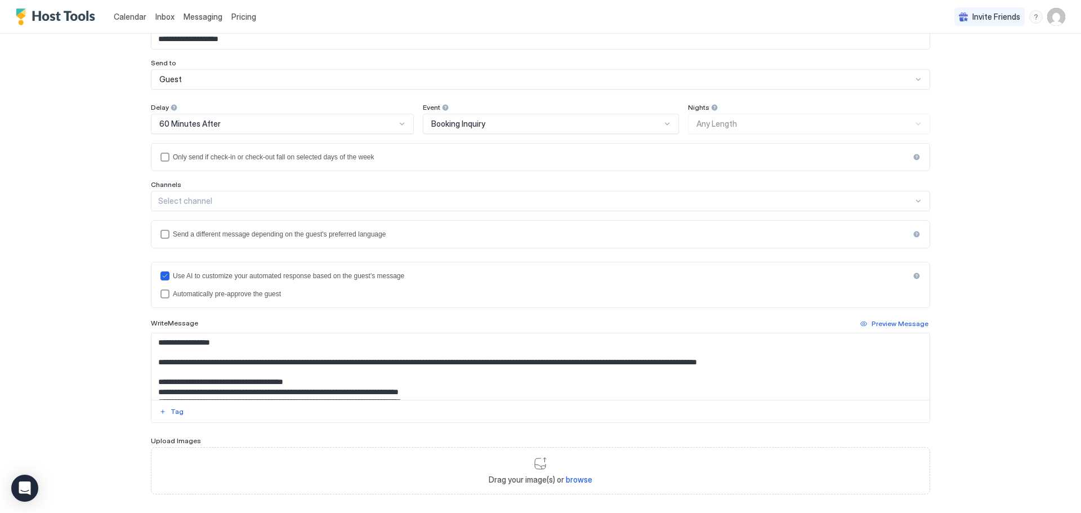
scroll to position [133, 0]
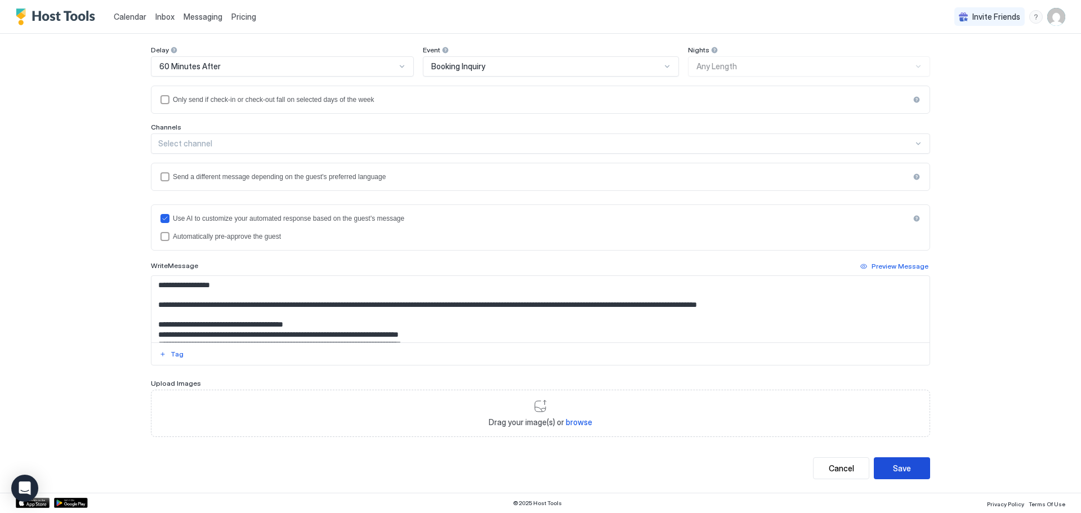
click at [894, 459] on button "Save" at bounding box center [902, 468] width 56 height 22
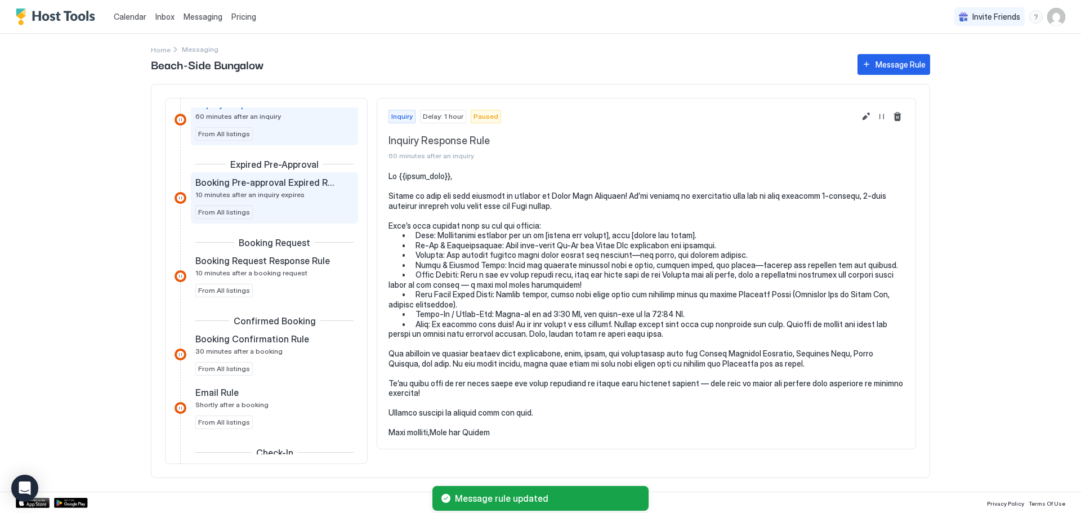
scroll to position [56, 0]
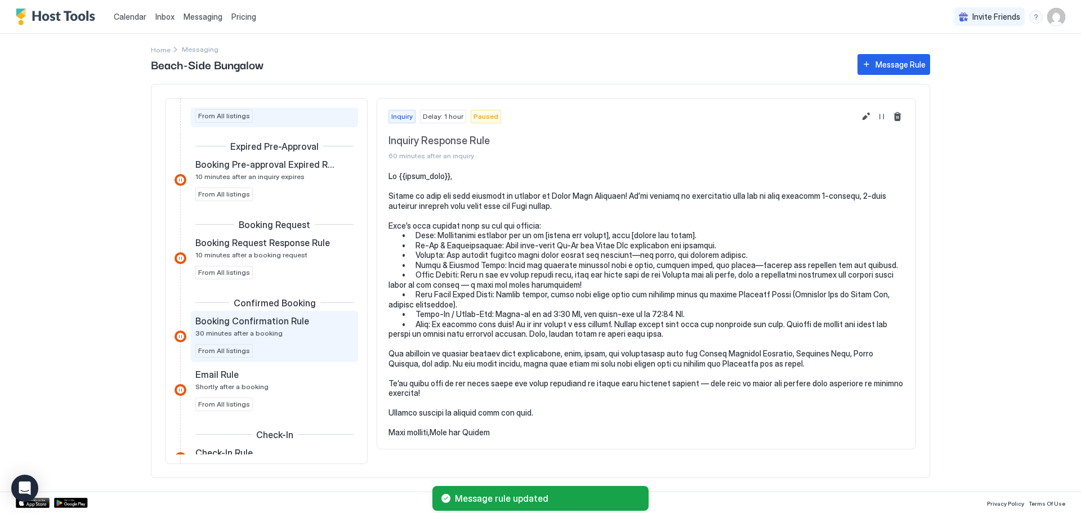
click at [258, 336] on span "30 minutes after a booking" at bounding box center [238, 333] width 87 height 8
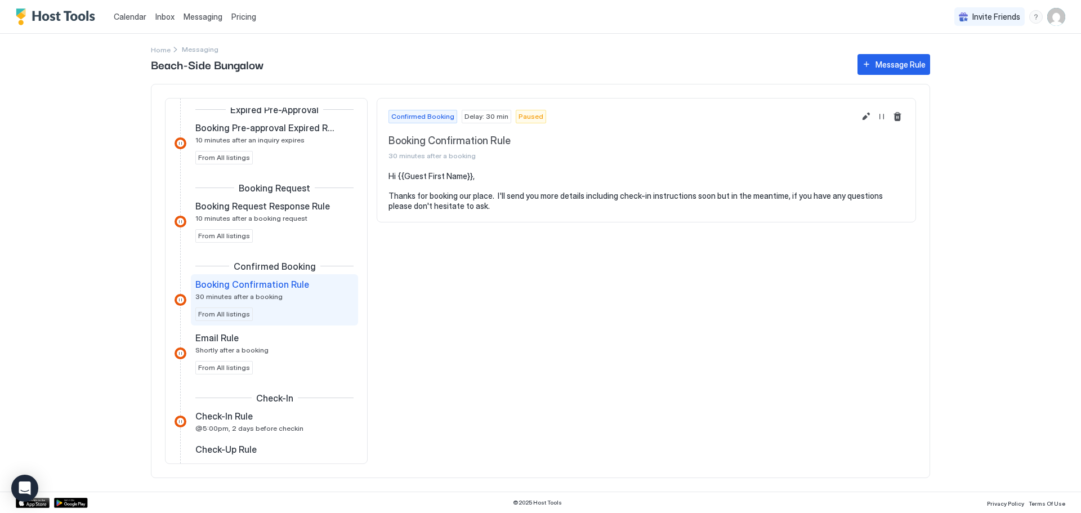
scroll to position [113, 0]
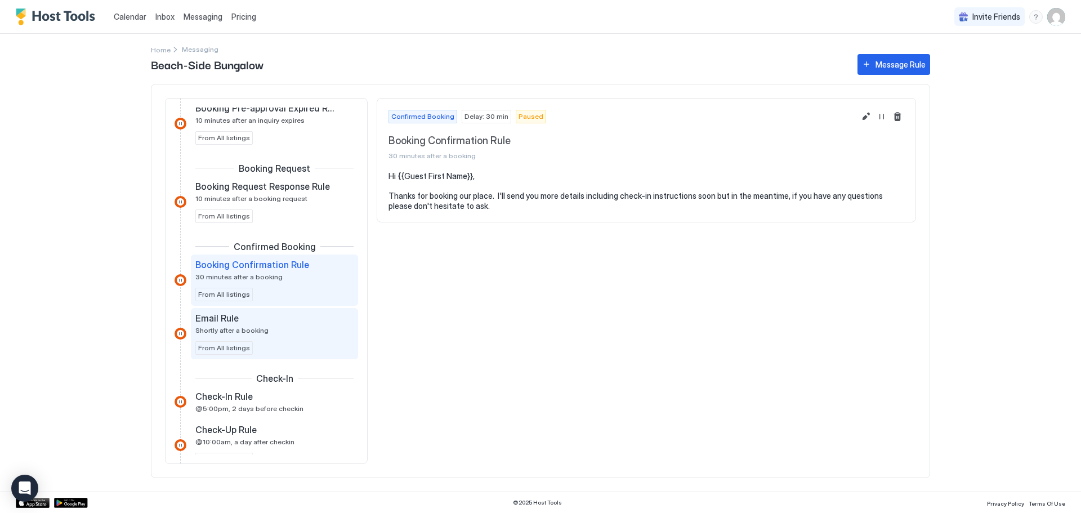
click at [255, 333] on span "Shortly after a booking" at bounding box center [231, 330] width 73 height 8
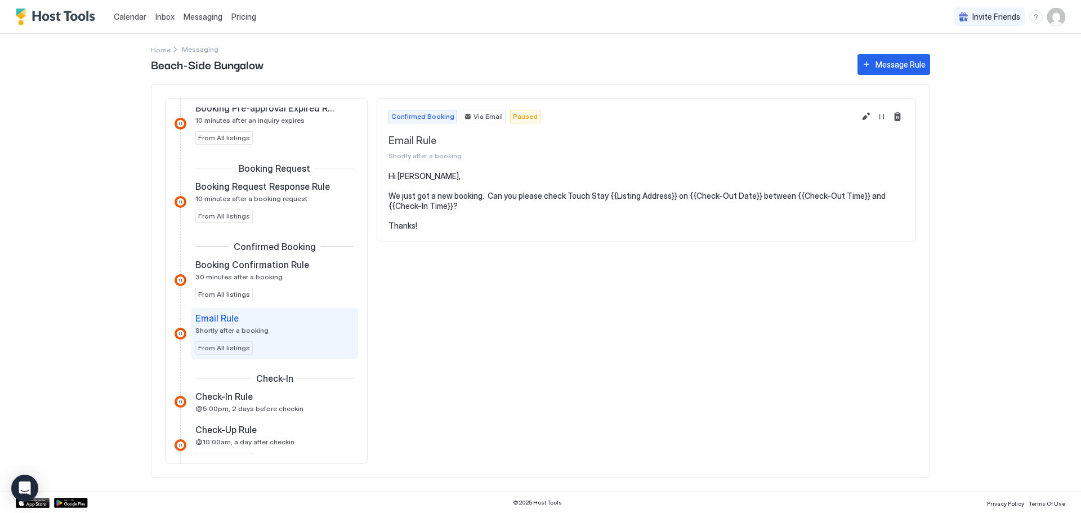
click at [164, 17] on span "Inbox" at bounding box center [164, 17] width 19 height 10
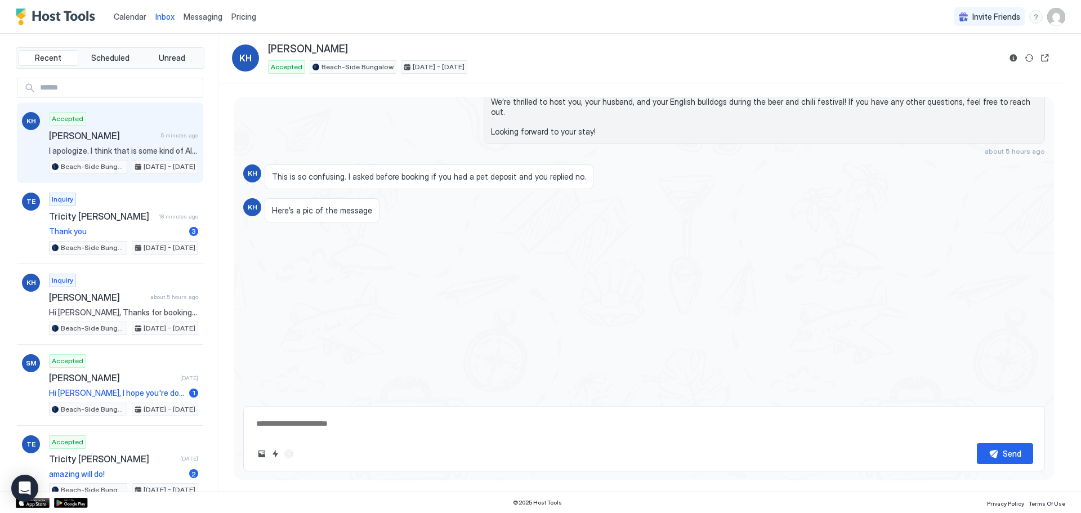
scroll to position [185, 0]
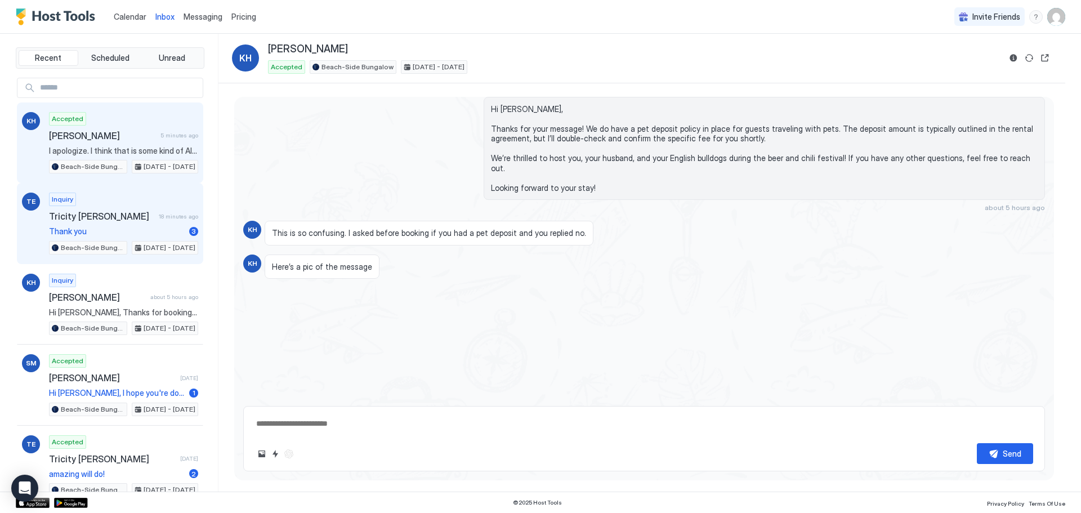
click at [113, 202] on div "Inquiry Tricity [PERSON_NAME] 18 minutes ago Thank you 3 Beach-Side Bungalow [D…" at bounding box center [123, 224] width 149 height 62
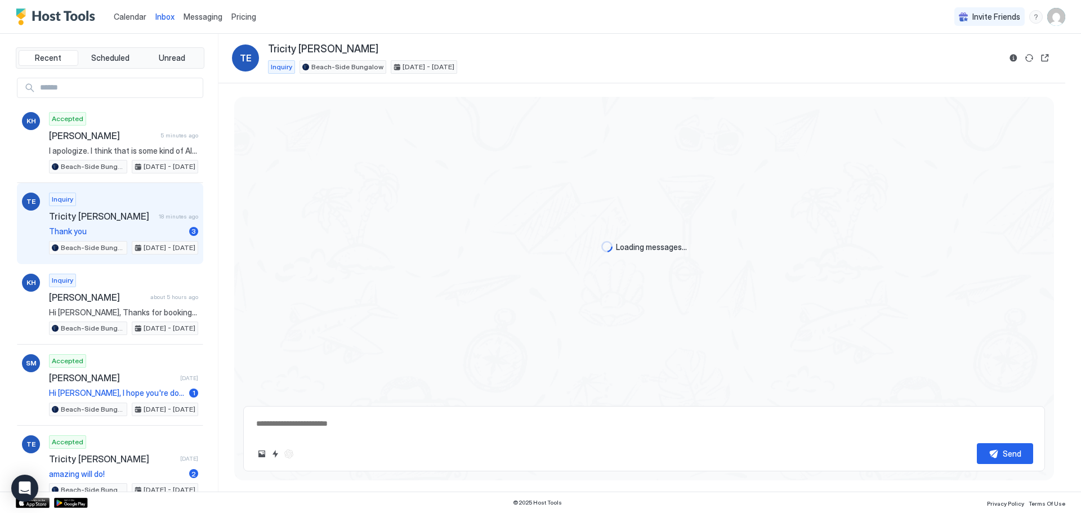
scroll to position [548, 0]
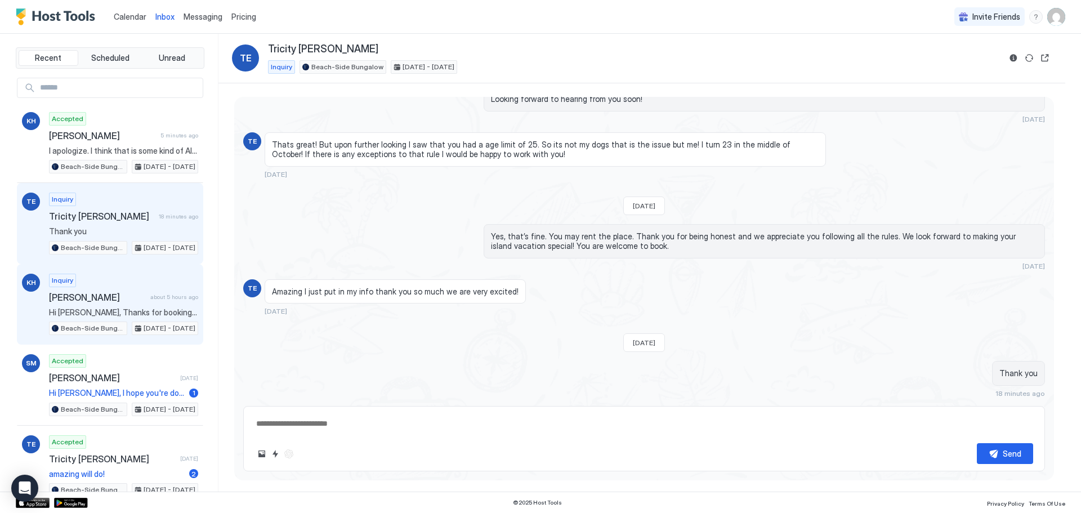
click at [96, 300] on span "[PERSON_NAME]" at bounding box center [97, 297] width 97 height 11
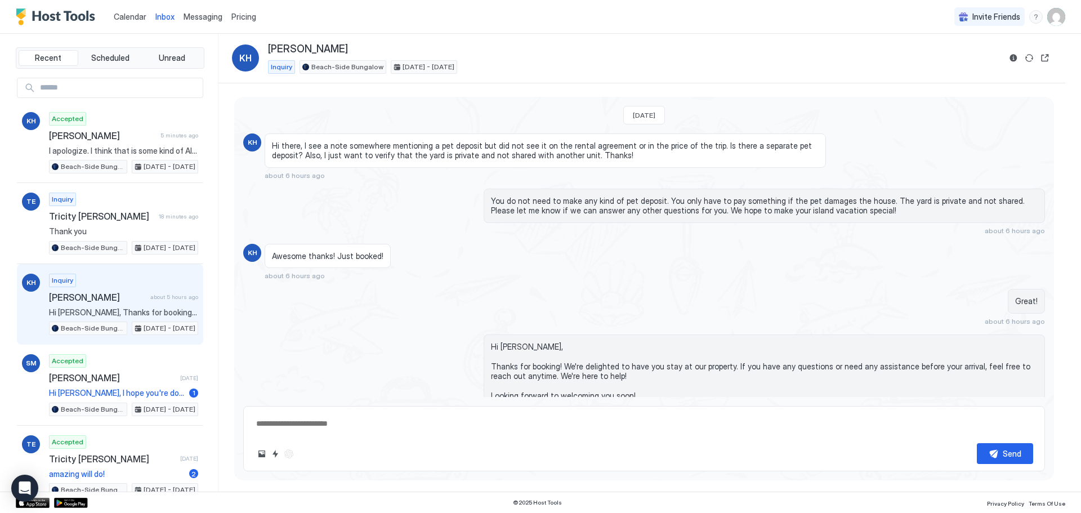
scroll to position [52, 0]
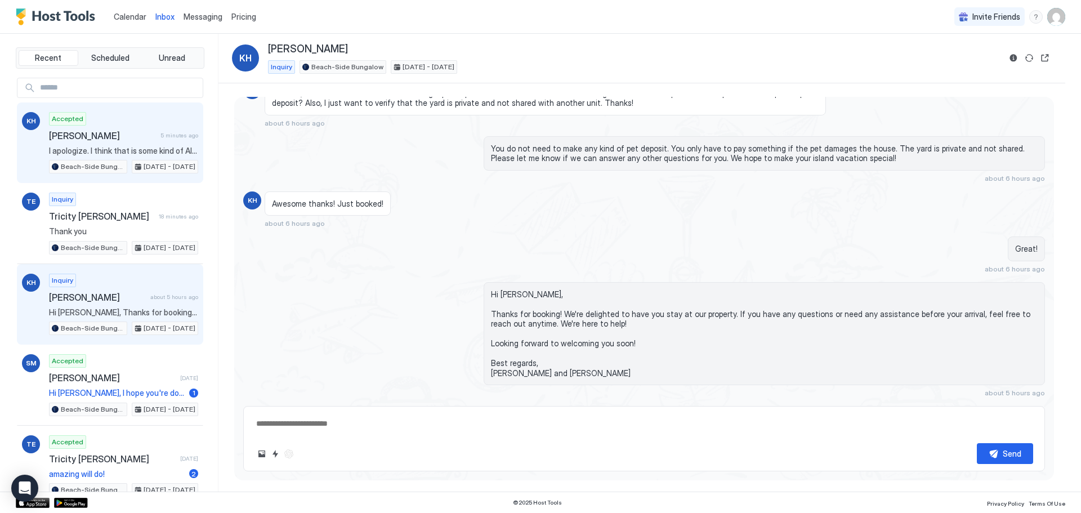
click at [124, 153] on span "I apologize. I think that is some kind of AI tool that Vrbo is trying to roll o…" at bounding box center [123, 151] width 149 height 10
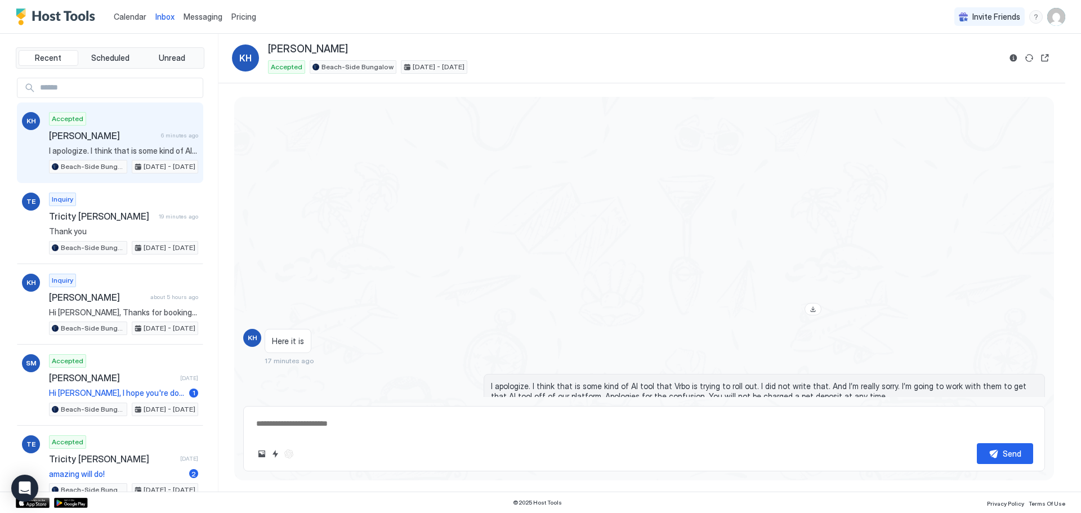
scroll to position [1529, 0]
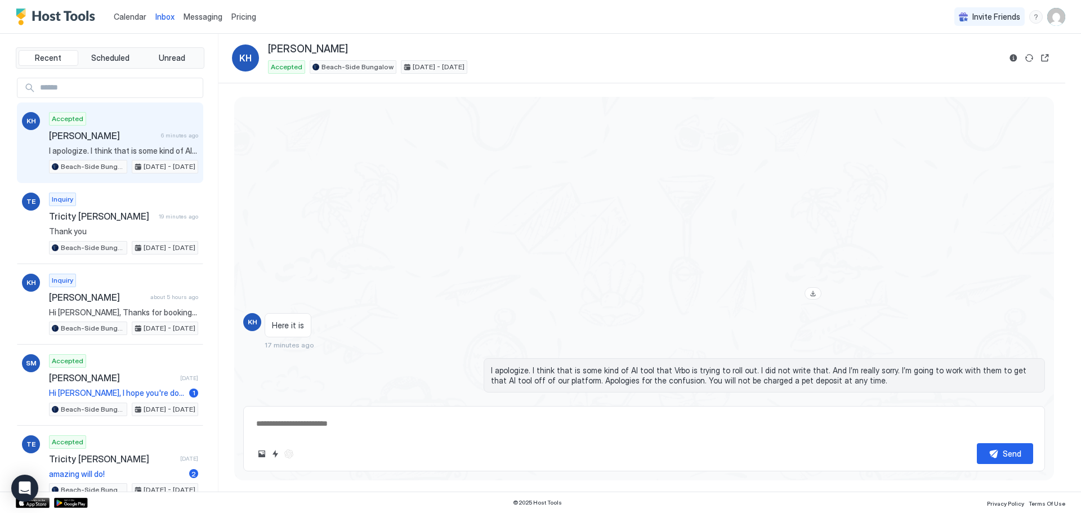
click at [1031, 412] on button "Scheduled Messages" at bounding box center [993, 419] width 105 height 15
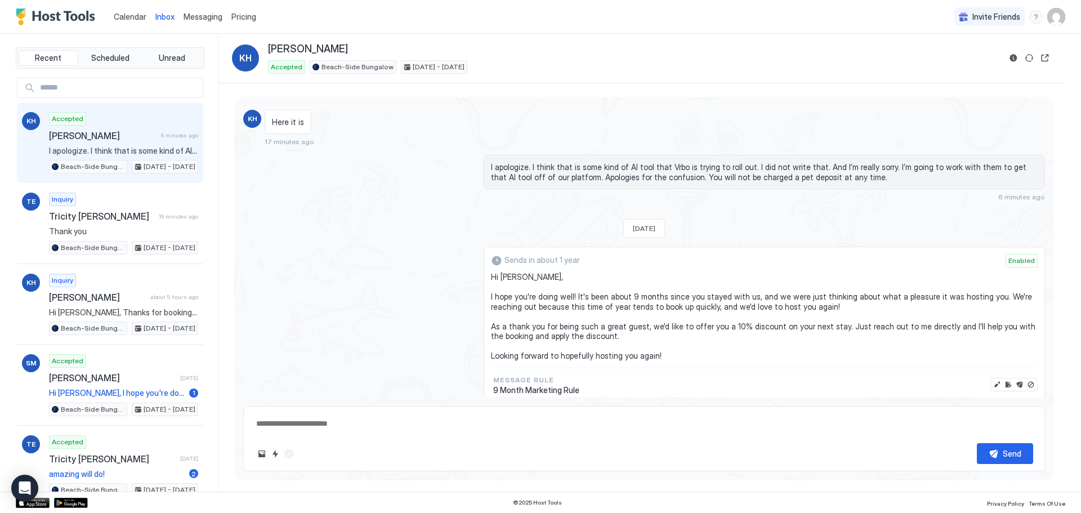
click at [1031, 412] on button "Scheduled Messages" at bounding box center [993, 419] width 105 height 15
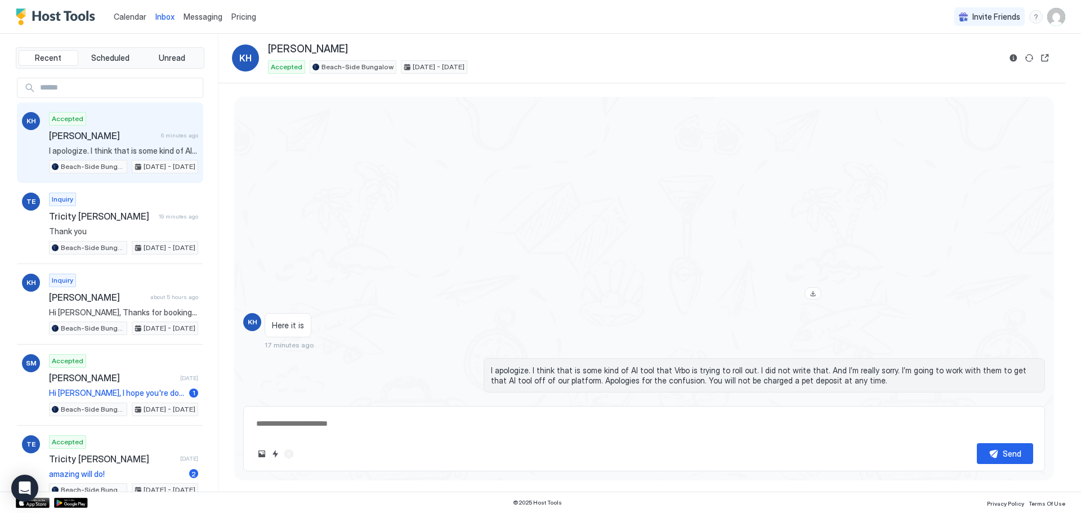
click at [1031, 412] on button "Scheduled Messages" at bounding box center [993, 419] width 105 height 15
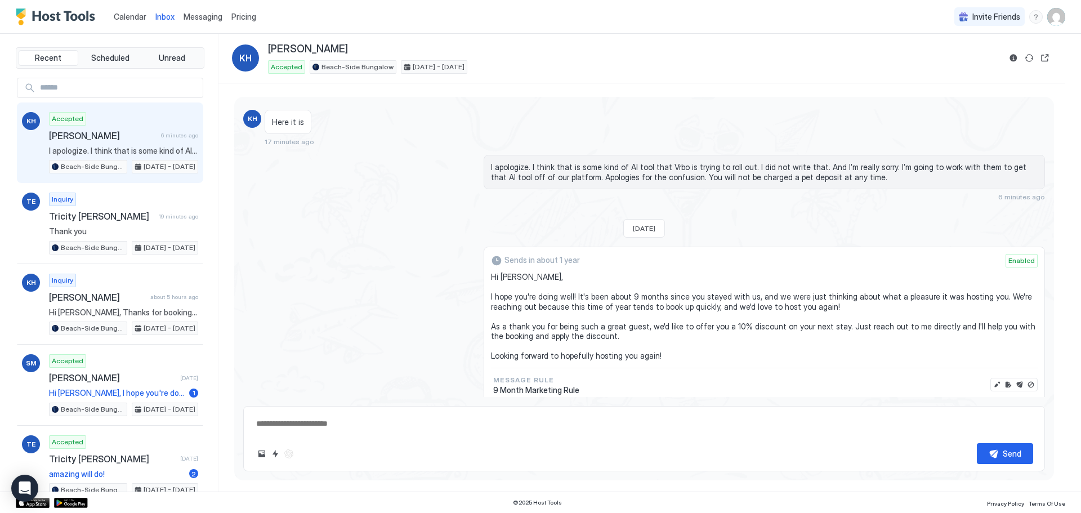
click at [1031, 412] on button "Scheduled Messages" at bounding box center [993, 419] width 105 height 15
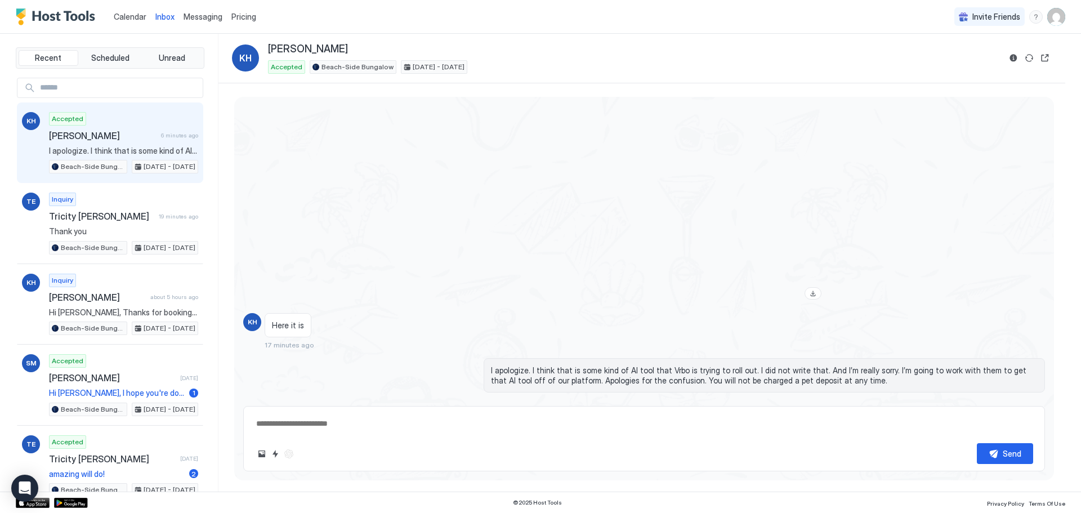
click at [1031, 412] on button "Scheduled Messages" at bounding box center [993, 419] width 105 height 15
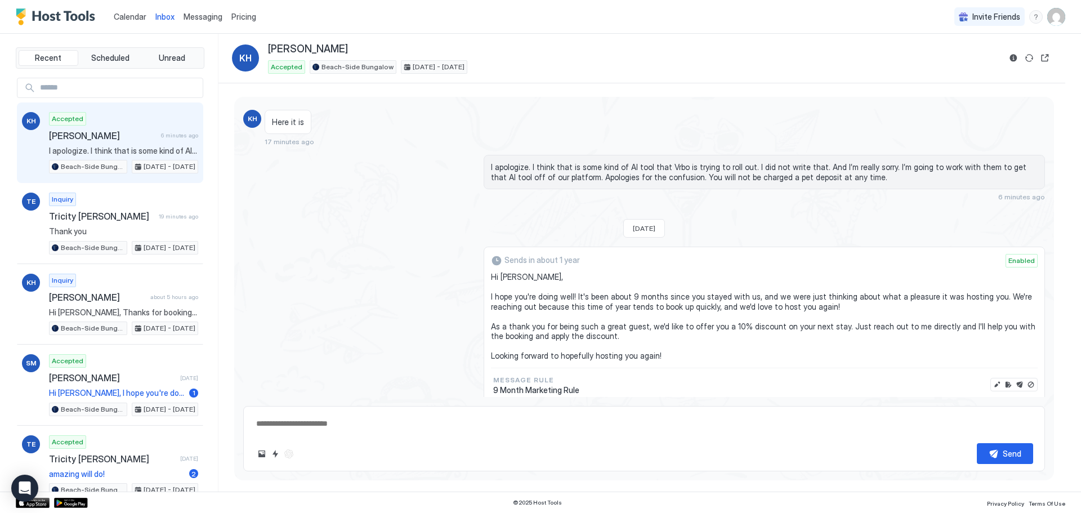
click at [1031, 412] on button "Scheduled Messages" at bounding box center [993, 419] width 105 height 15
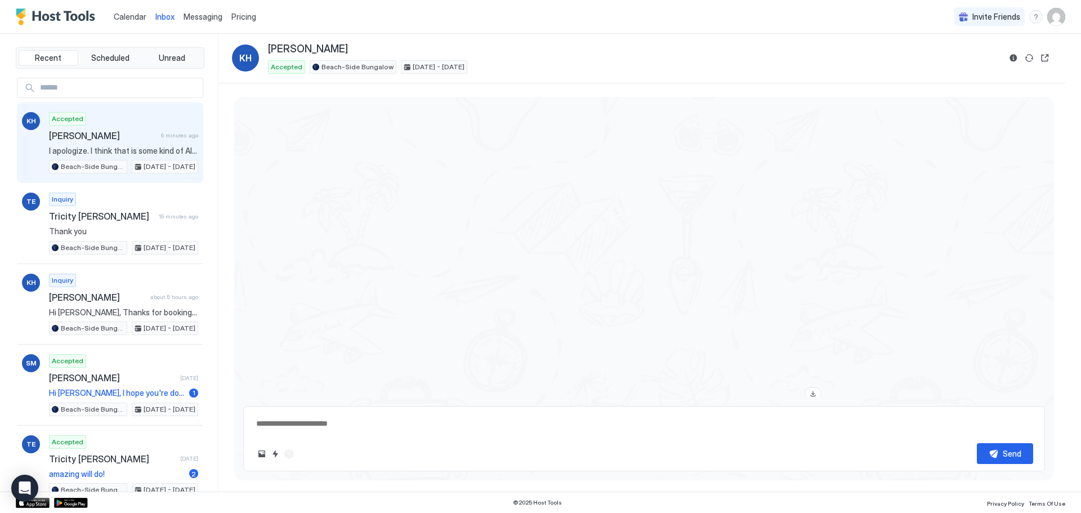
scroll to position [1022, 0]
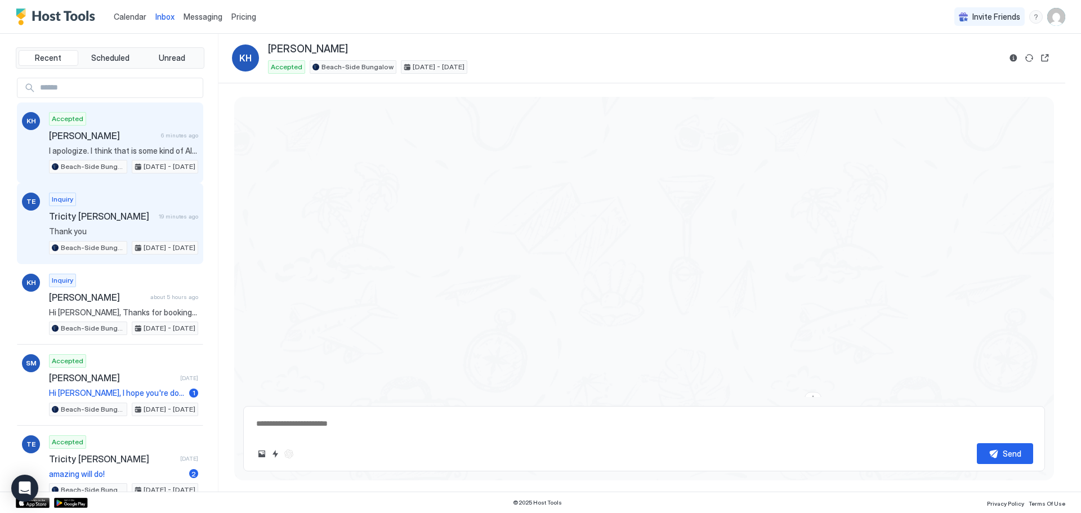
click at [122, 221] on span "Tricity [PERSON_NAME]" at bounding box center [101, 216] width 105 height 11
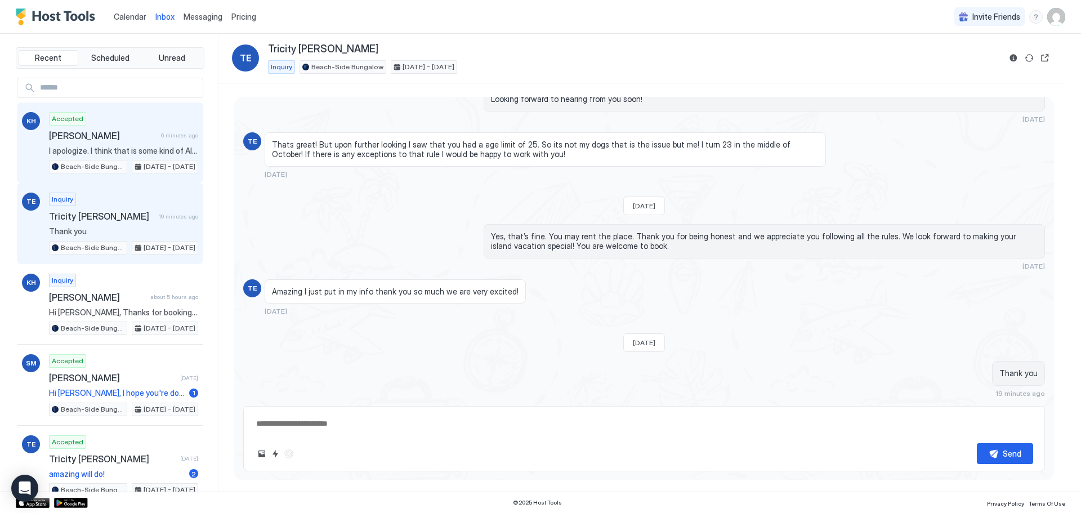
click at [137, 155] on span "I apologize. I think that is some kind of AI tool that Vrbo is trying to roll o…" at bounding box center [123, 151] width 149 height 10
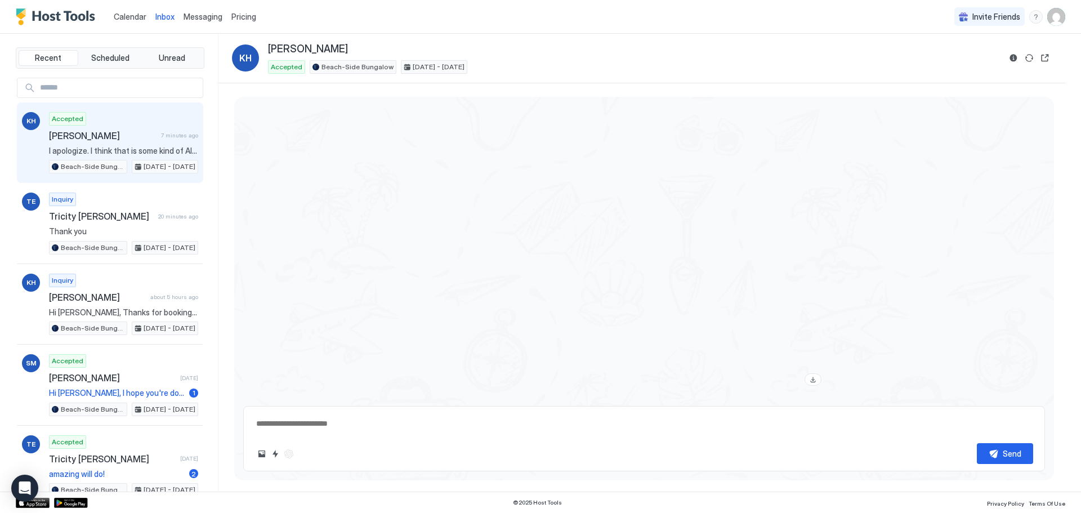
scroll to position [1417, 0]
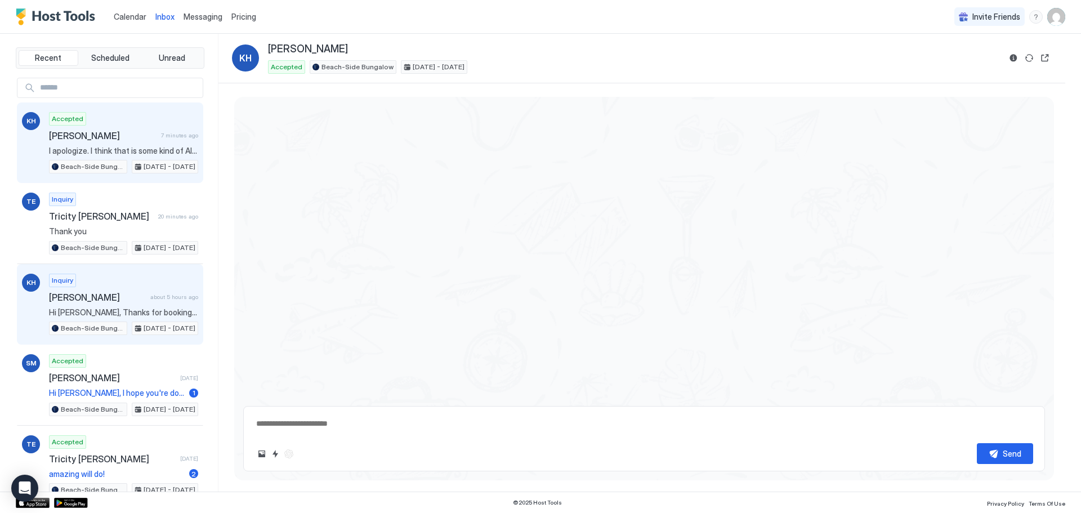
click at [113, 287] on div "Inquiry [PERSON_NAME] about 5 hours ago Hi [PERSON_NAME], Thanks for booking! W…" at bounding box center [123, 305] width 149 height 62
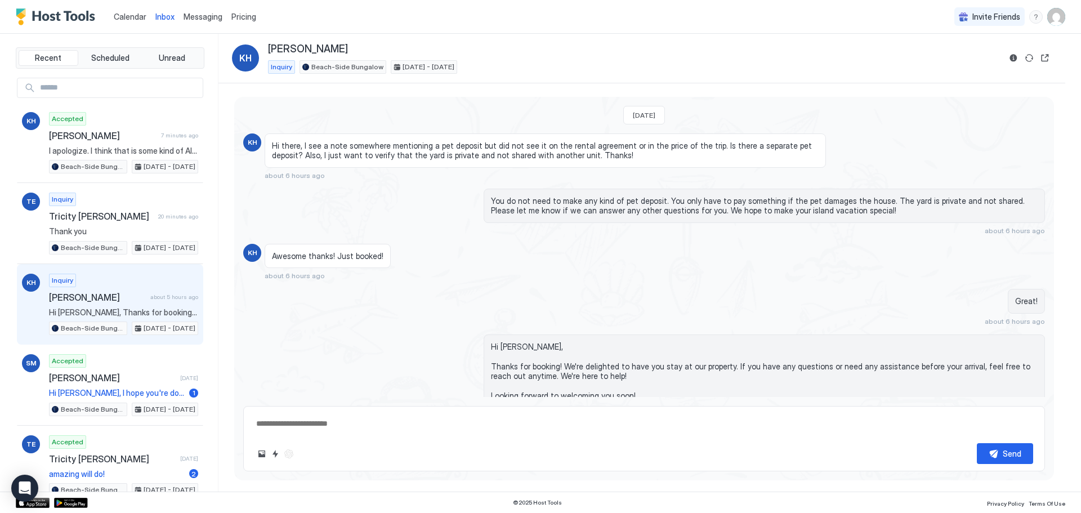
click at [62, 305] on div "Inquiry [PERSON_NAME] about 5 hours ago Hi [PERSON_NAME], Thanks for booking! W…" at bounding box center [123, 305] width 149 height 62
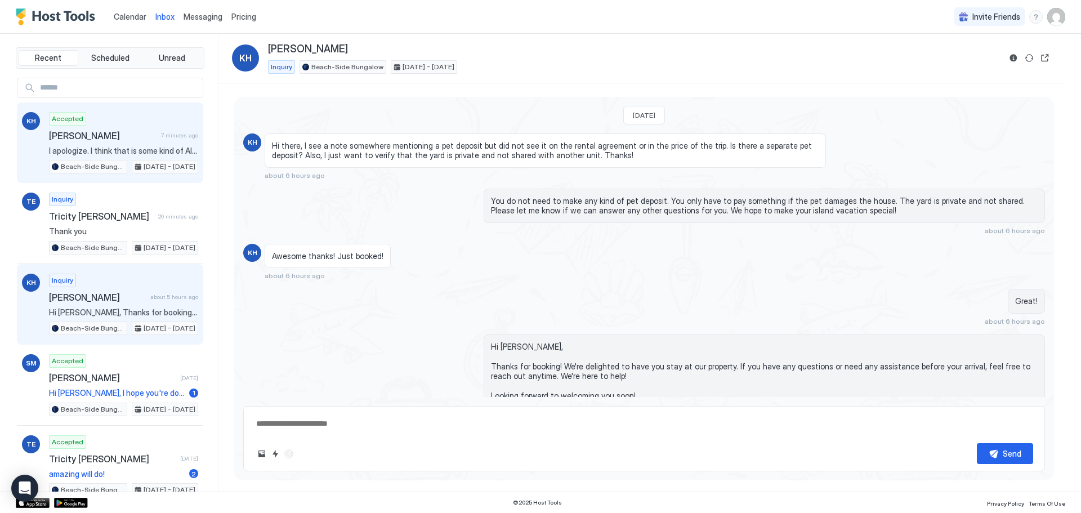
click at [132, 130] on span "[PERSON_NAME]" at bounding box center [103, 135] width 108 height 11
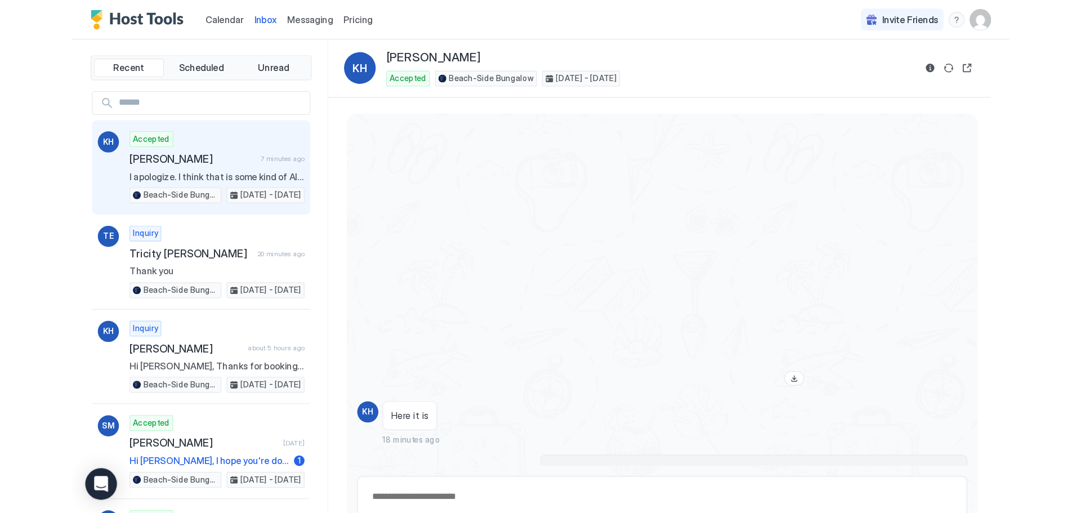
scroll to position [1588, 0]
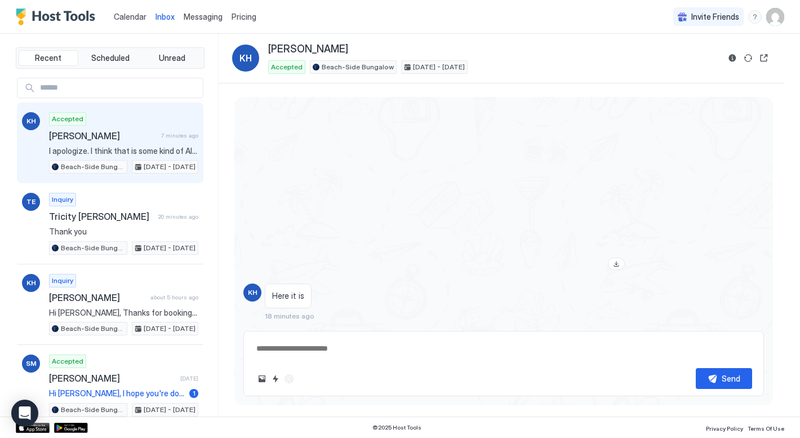
click at [459, 11] on div "Calendar Inbox Messaging Pricing Invite Friends TL" at bounding box center [400, 17] width 800 height 34
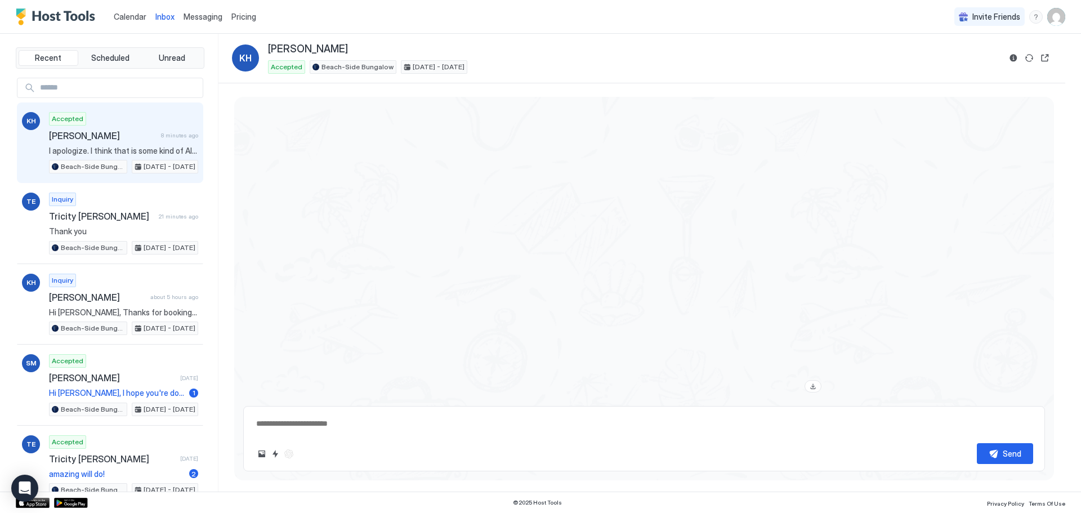
scroll to position [1417, 0]
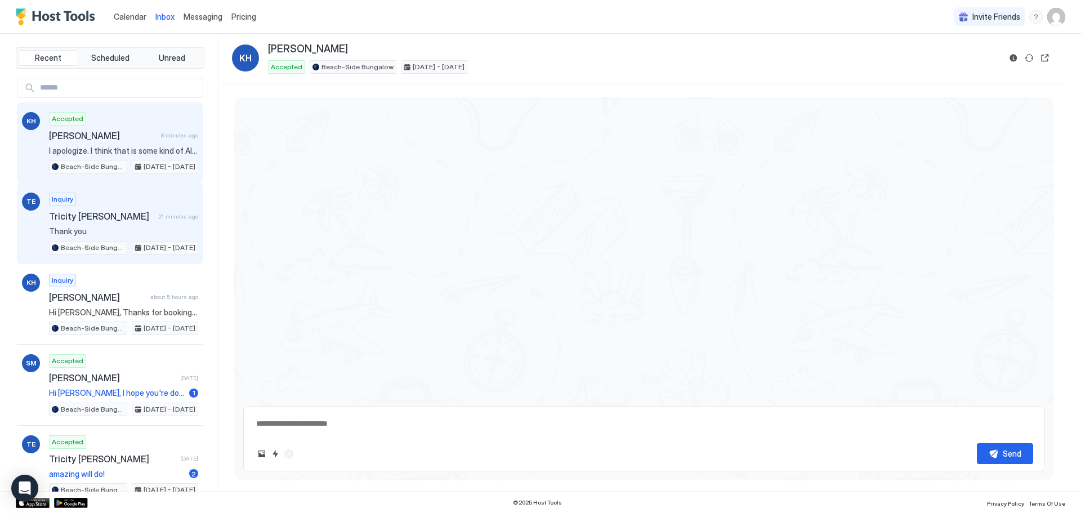
click at [85, 206] on div "Inquiry Tricity [PERSON_NAME] 21 minutes ago Thank you Beach-Side Bungalow [DAT…" at bounding box center [123, 224] width 149 height 62
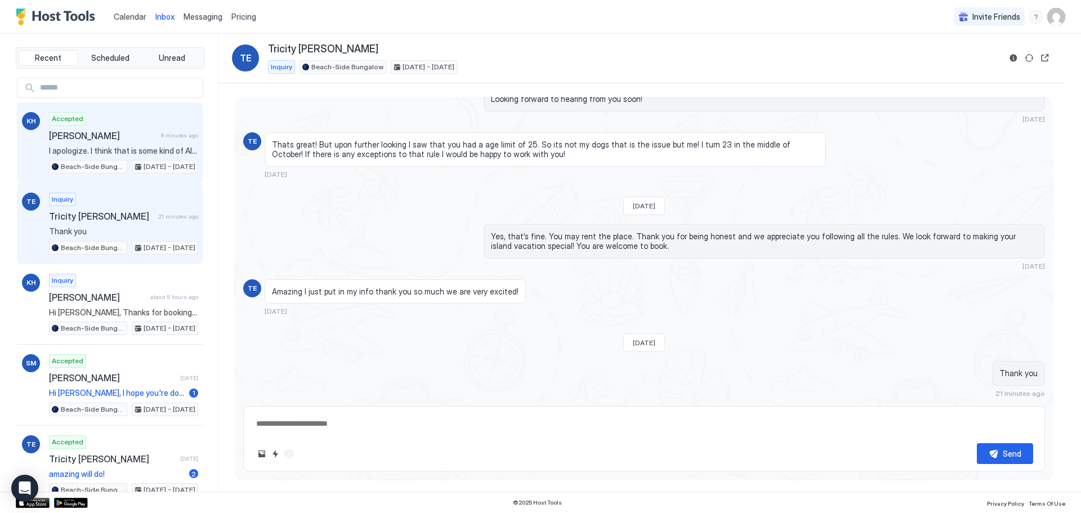
click at [115, 129] on div "Accepted [PERSON_NAME] 8 minutes ago I apologize. I think that is some kind of …" at bounding box center [123, 143] width 149 height 62
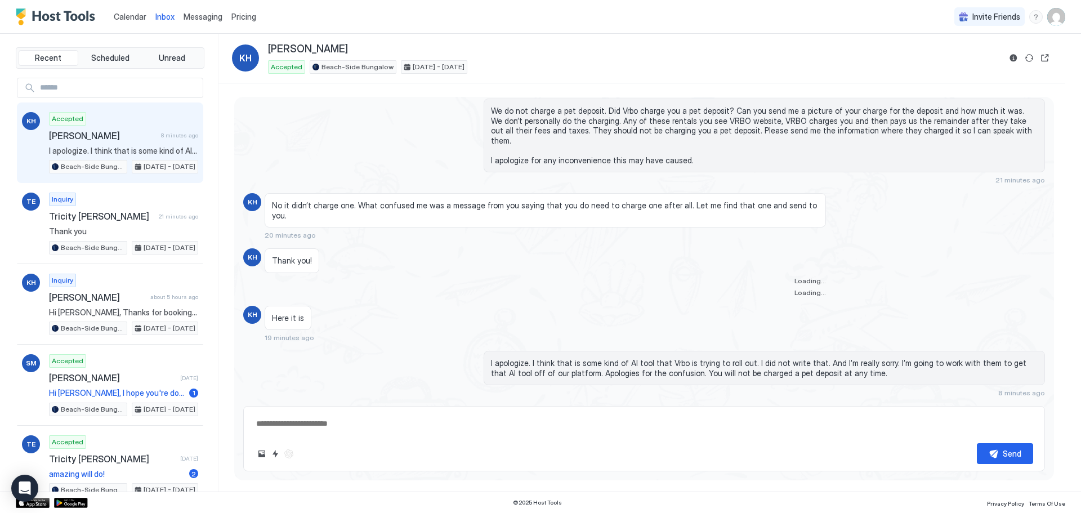
scroll to position [571, 0]
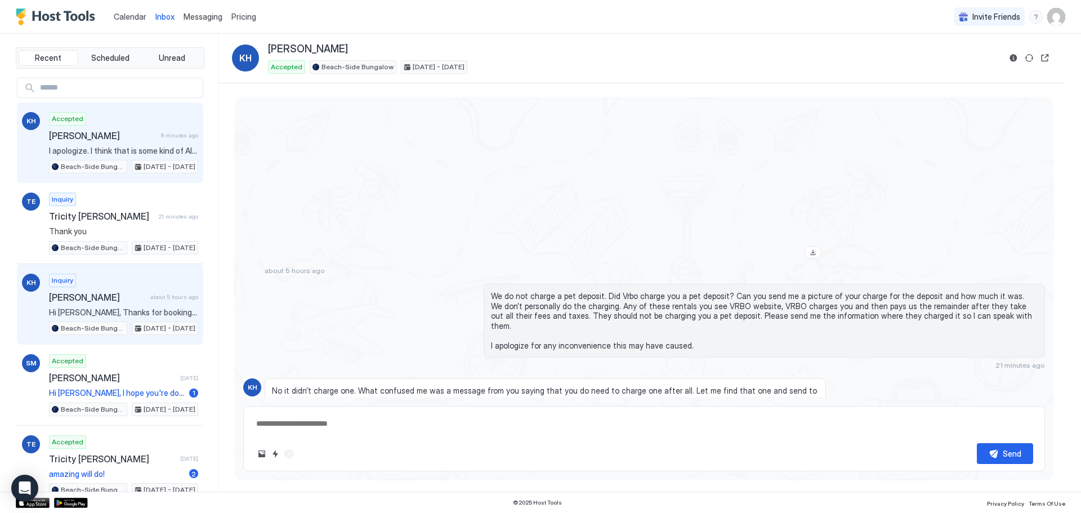
click at [124, 281] on div "Inquiry [PERSON_NAME] about 5 hours ago Hi [PERSON_NAME], Thanks for booking! W…" at bounding box center [123, 305] width 149 height 62
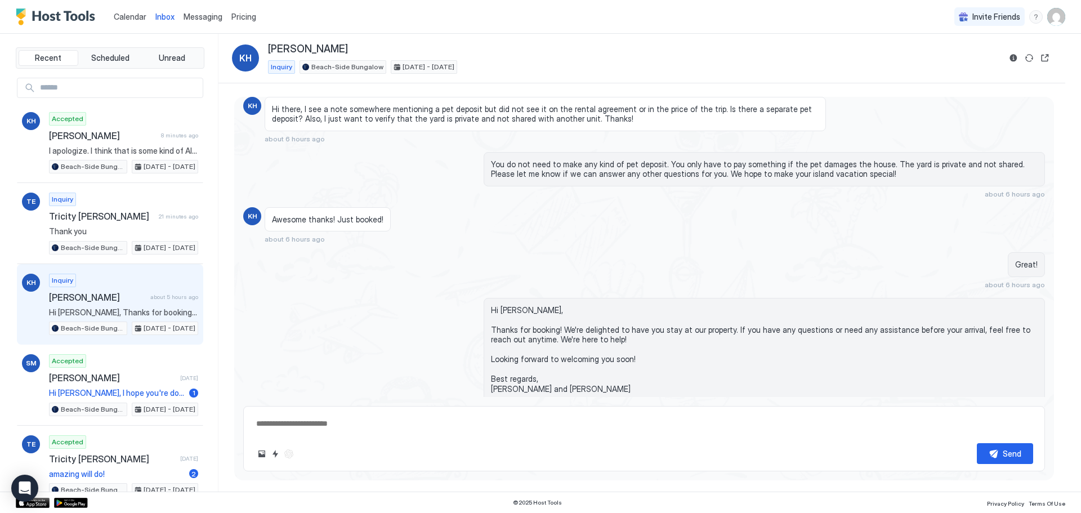
scroll to position [52, 0]
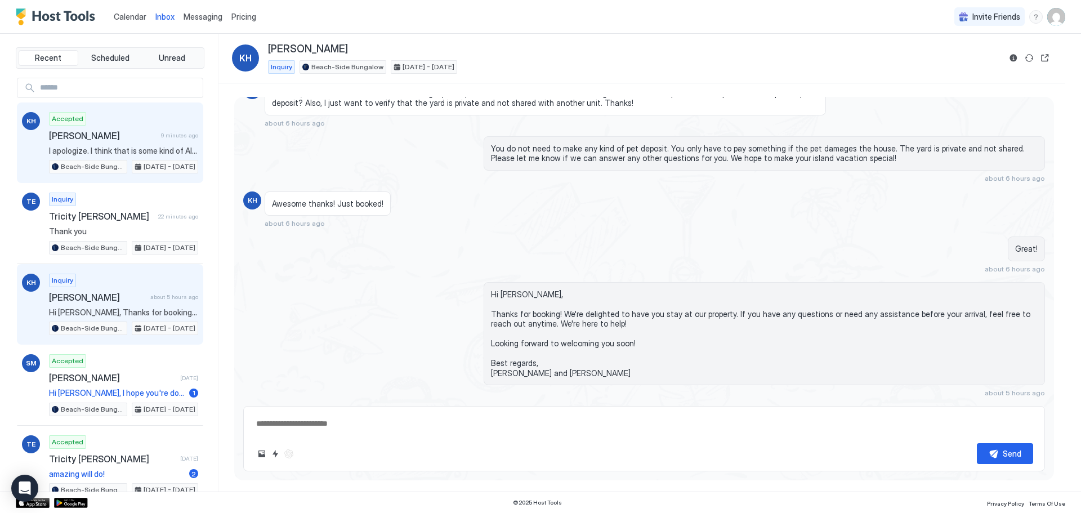
click at [95, 134] on span "[PERSON_NAME]" at bounding box center [103, 135] width 108 height 11
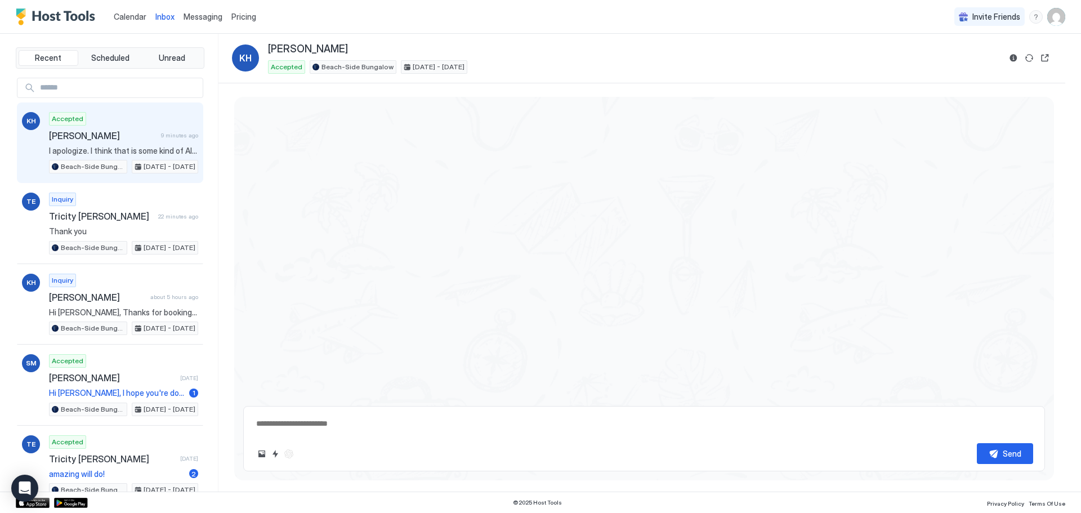
scroll to position [1529, 0]
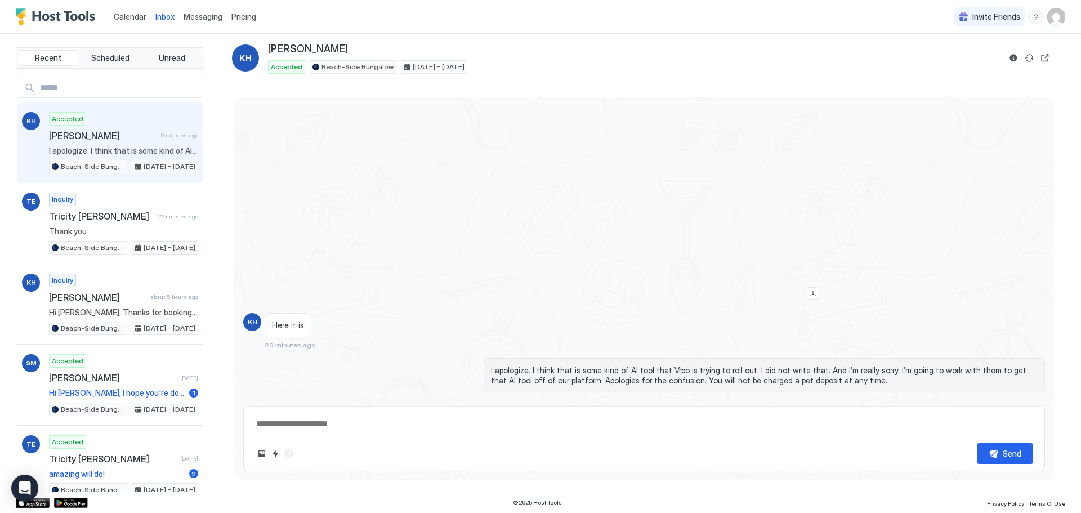
click at [684, 208] on div "View image" at bounding box center [713, 104] width 225 height 399
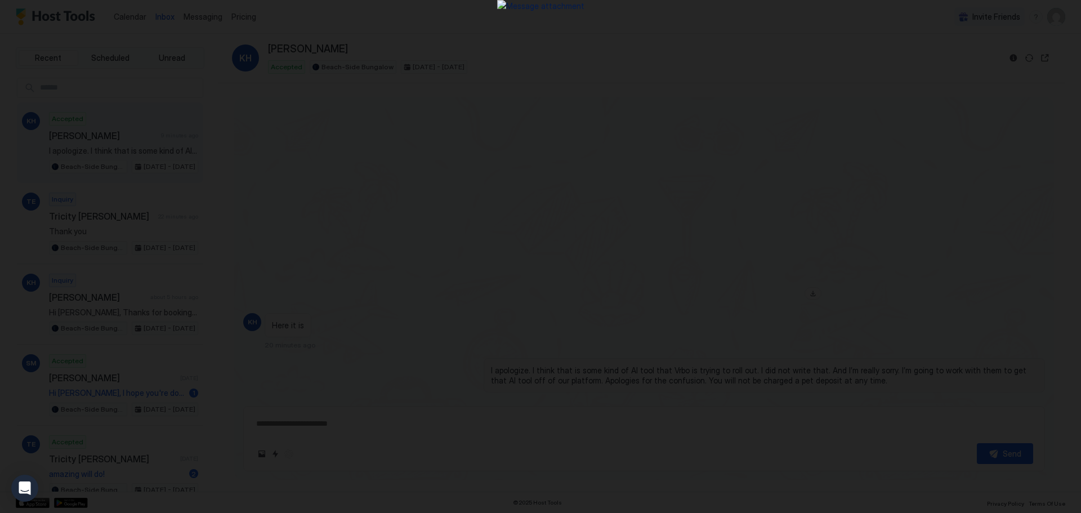
click at [718, 48] on div at bounding box center [540, 256] width 1081 height 513
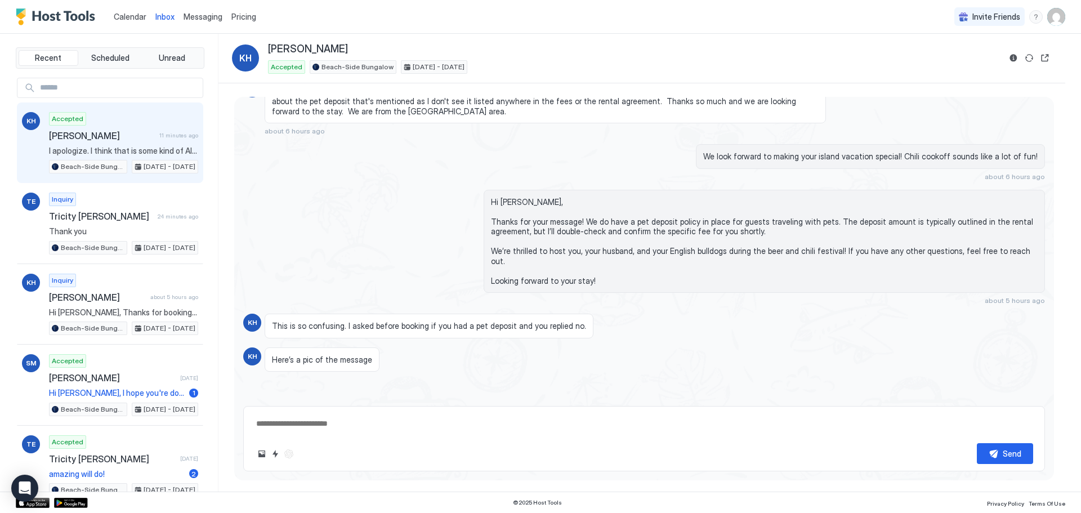
scroll to position [0, 0]
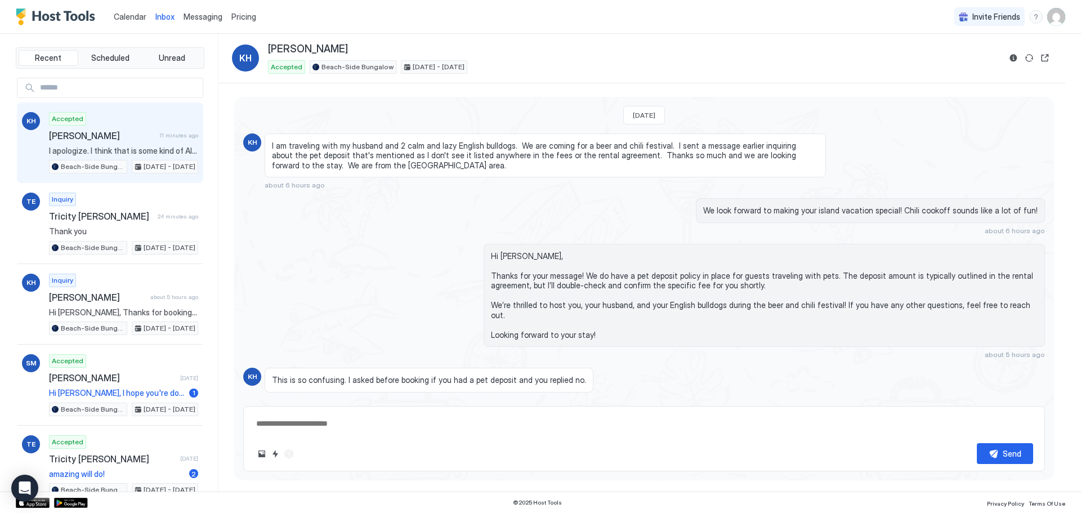
click at [783, 289] on span "Hi [PERSON_NAME], Thanks for your message! We do have a pet deposit policy in p…" at bounding box center [764, 295] width 547 height 89
click at [1040, 16] on div "menu" at bounding box center [1037, 17] width 14 height 14
click at [948, 74] on span "Chat with us" at bounding box center [941, 72] width 46 height 10
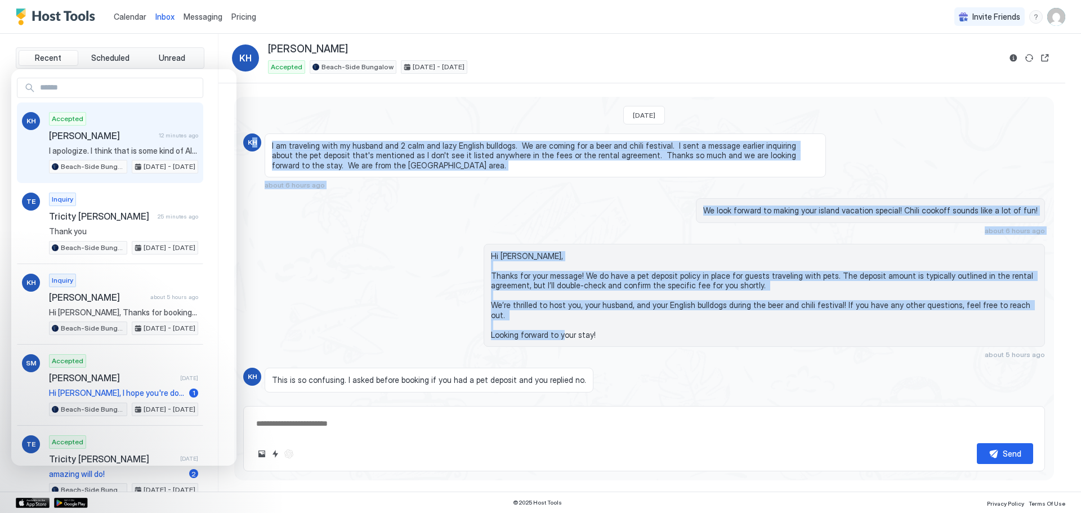
drag, startPoint x: 604, startPoint y: 323, endPoint x: 251, endPoint y: 90, distance: 423.2
click at [251, 90] on div "[DATE] KH I am traveling with my husband and 2 calm and lazy English bulldogs. …" at bounding box center [642, 287] width 847 height 409
copy div "H I am traveling with my husband and 2 calm and lazy English bulldogs. We are c…"
click at [461, 43] on div "[PERSON_NAME]" at bounding box center [634, 49] width 732 height 13
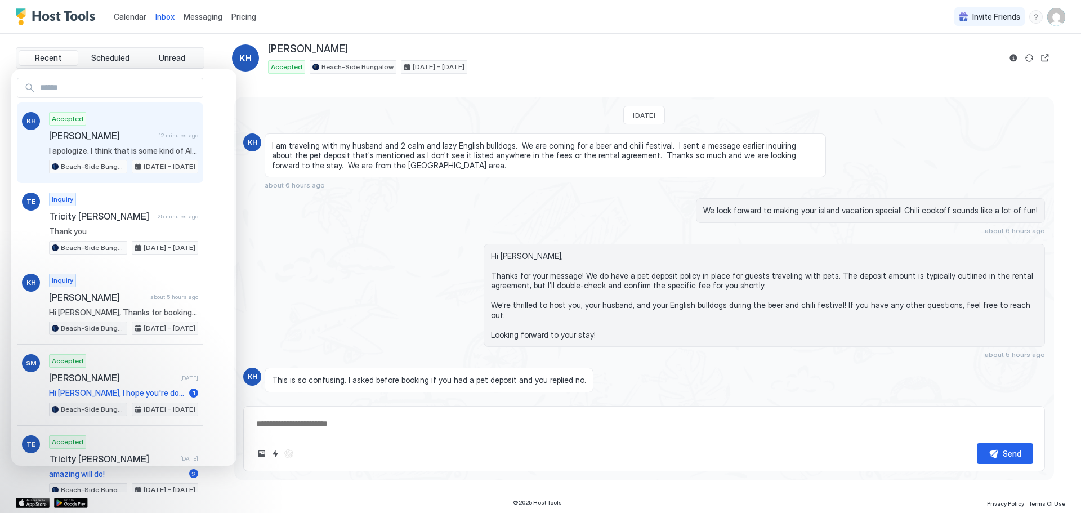
click at [216, 15] on span "Messaging" at bounding box center [203, 17] width 39 height 10
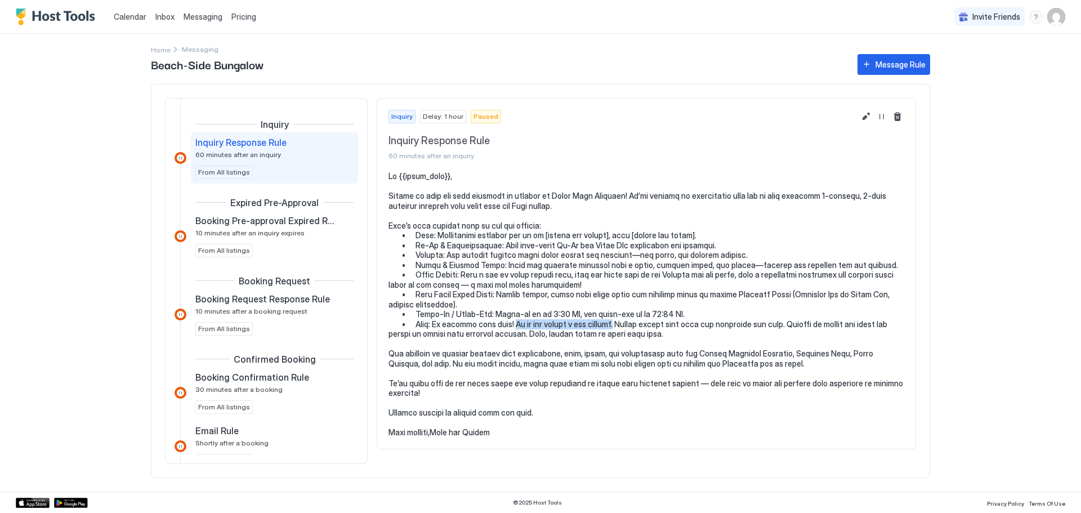
drag, startPoint x: 632, startPoint y: 323, endPoint x: 522, endPoint y: 325, distance: 110.4
click at [522, 325] on pre at bounding box center [647, 304] width 516 height 266
click at [687, 317] on pre at bounding box center [647, 304] width 516 height 266
click at [861, 120] on button "Edit message rule" at bounding box center [867, 117] width 14 height 14
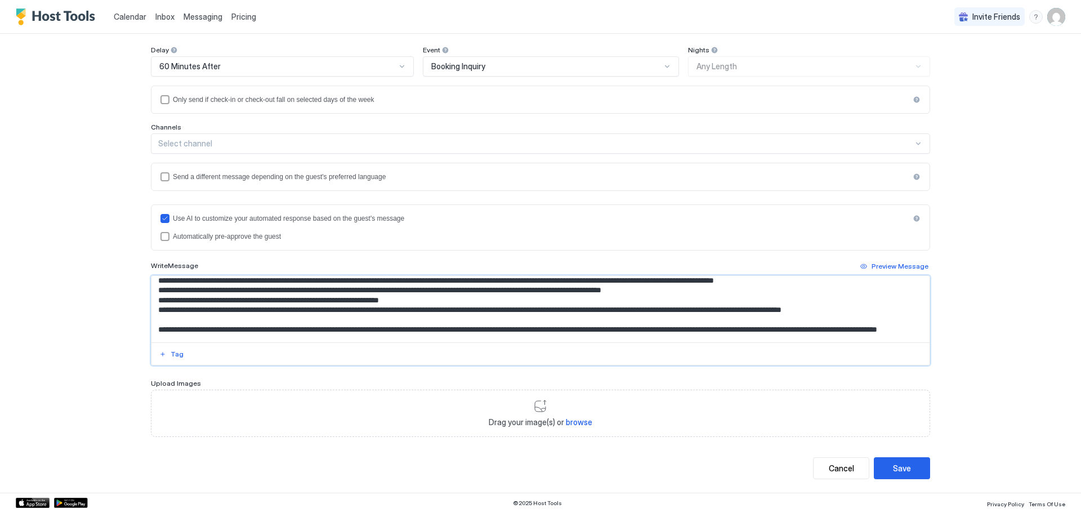
scroll to position [88, 0]
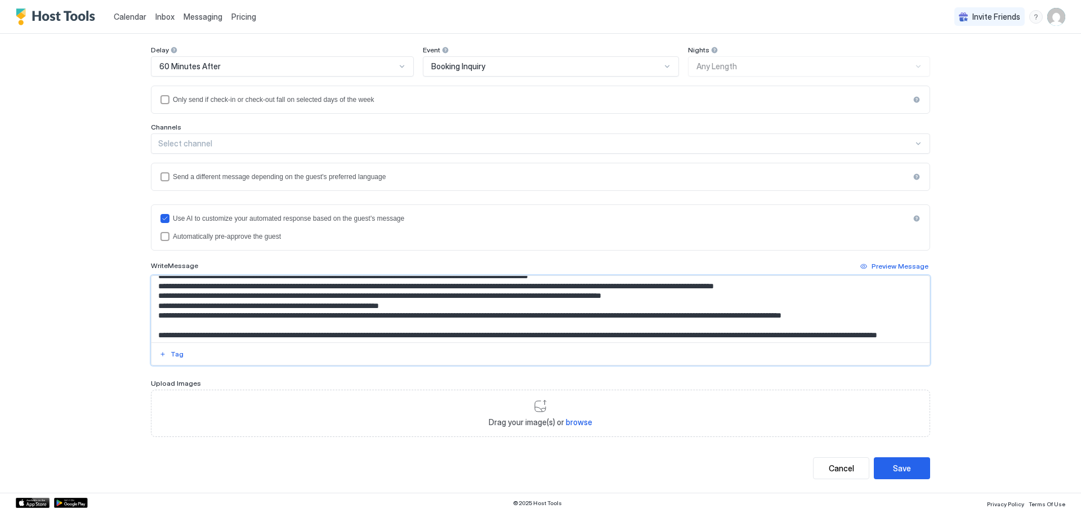
drag, startPoint x: 397, startPoint y: 289, endPoint x: 283, endPoint y: 319, distance: 117.8
click at [283, 319] on textarea "Input Field" at bounding box center [541, 309] width 778 height 66
type textarea "**********"
click at [903, 463] on div "Save" at bounding box center [902, 468] width 18 height 12
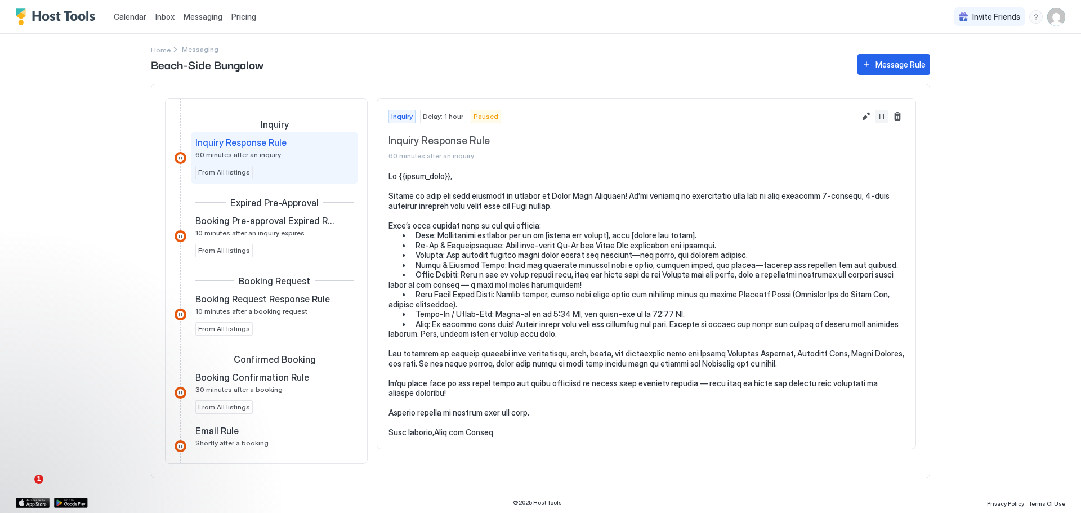
click at [885, 117] on button "Resume Message Rule" at bounding box center [882, 117] width 14 height 14
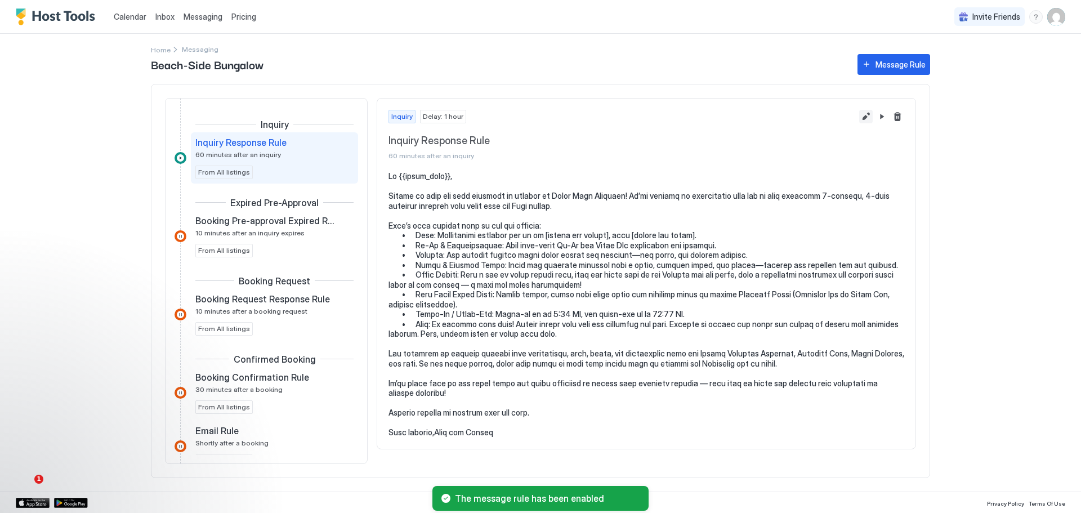
click at [865, 115] on button "Edit message rule" at bounding box center [867, 117] width 14 height 14
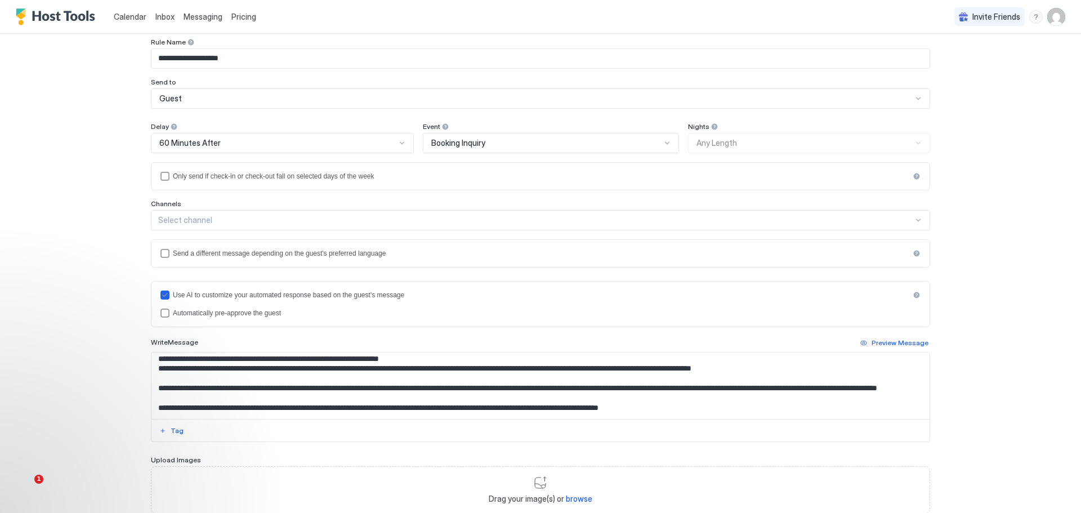
scroll to position [113, 0]
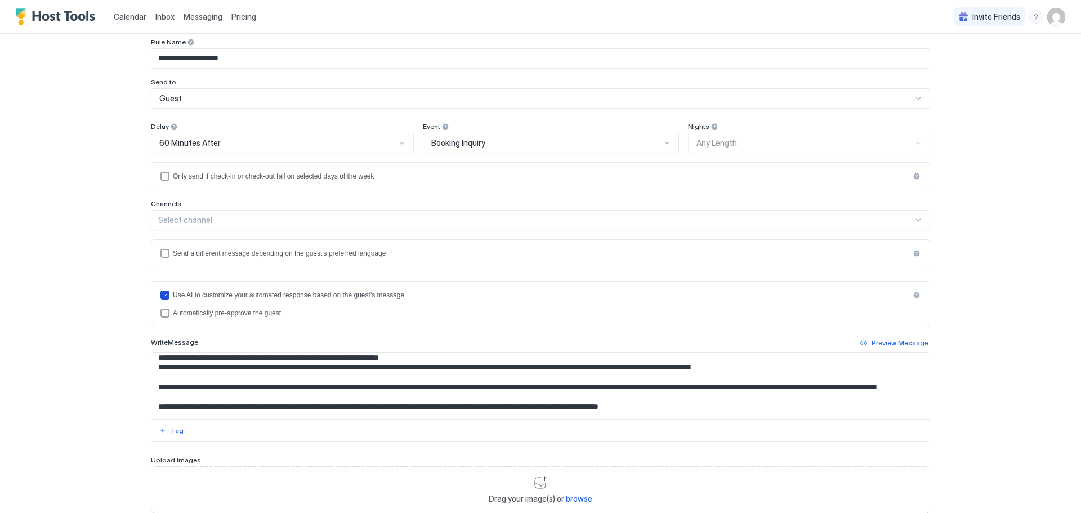
click at [162, 294] on icon "useAI" at bounding box center [165, 295] width 7 height 7
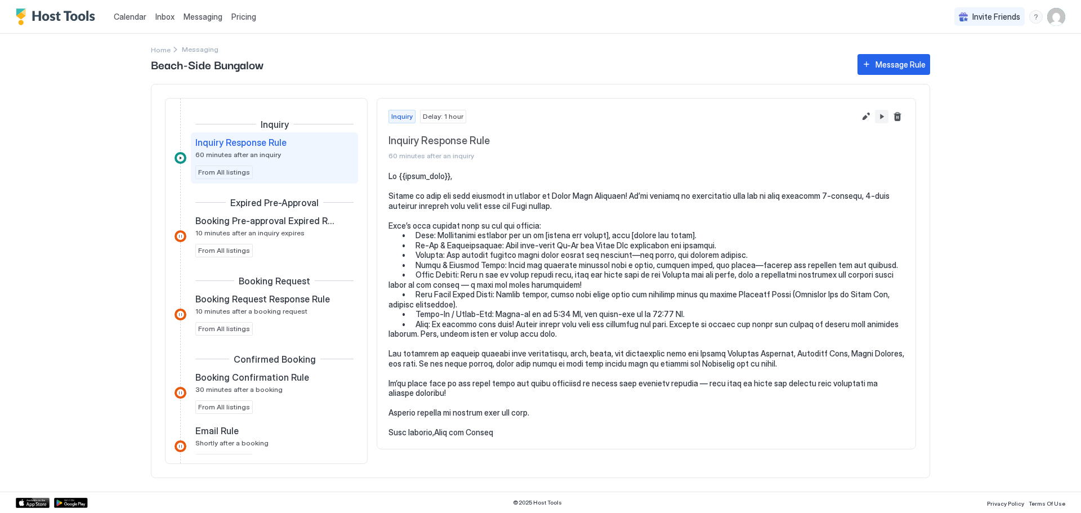
click at [883, 118] on button "Pause Message Rule" at bounding box center [882, 117] width 14 height 14
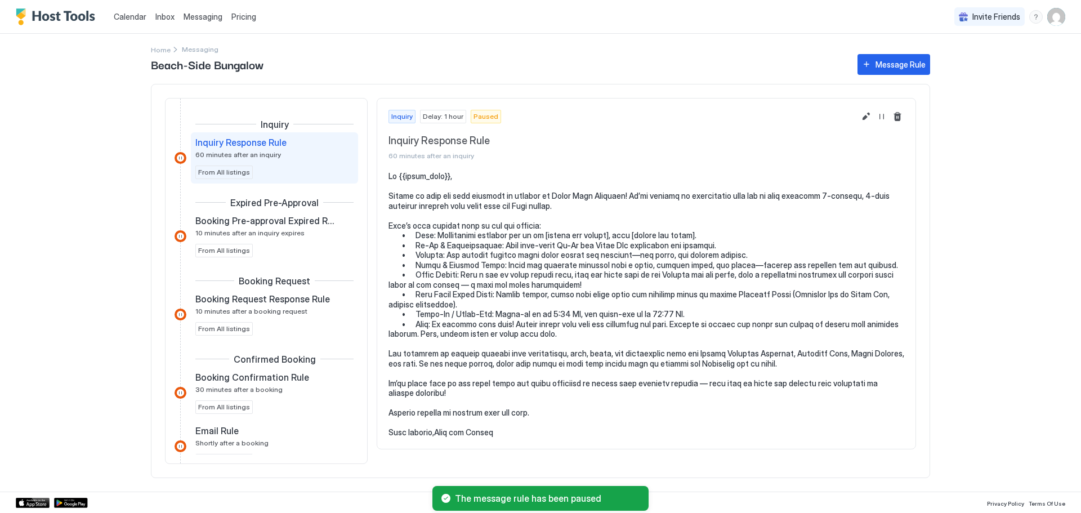
drag, startPoint x: 217, startPoint y: 326, endPoint x: 220, endPoint y: 340, distance: 14.5
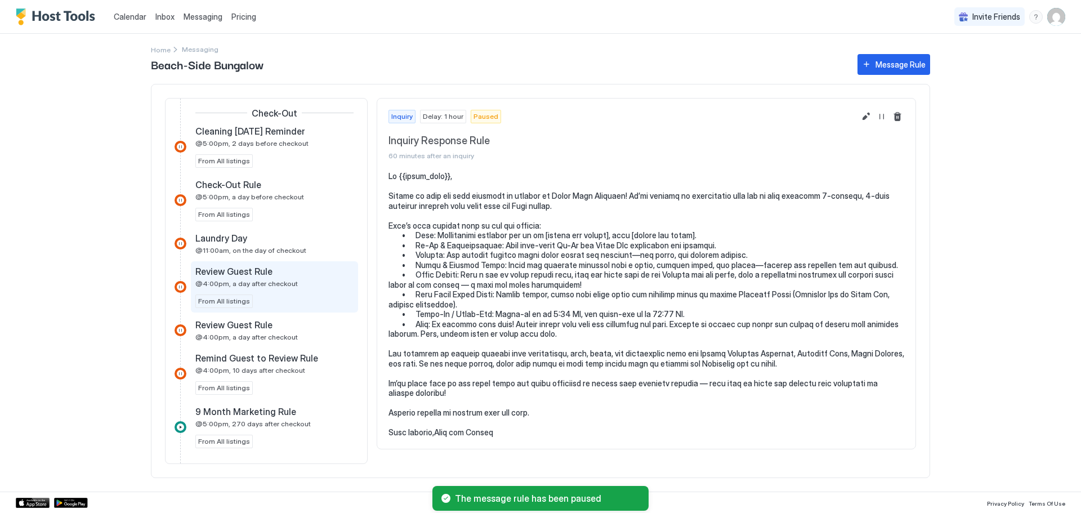
scroll to position [736, 0]
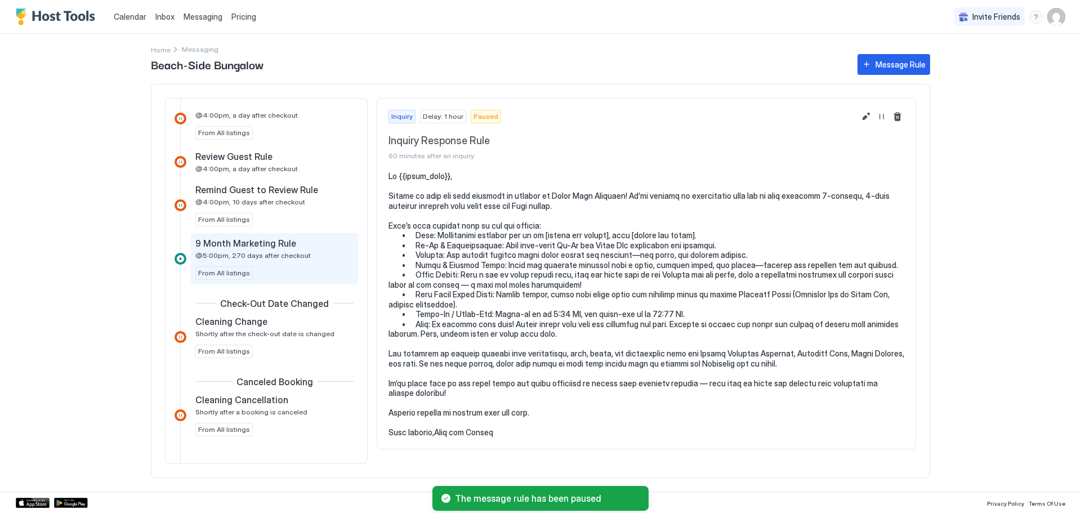
click at [219, 257] on span "@5:00pm, 270 days after checkout" at bounding box center [252, 255] width 115 height 8
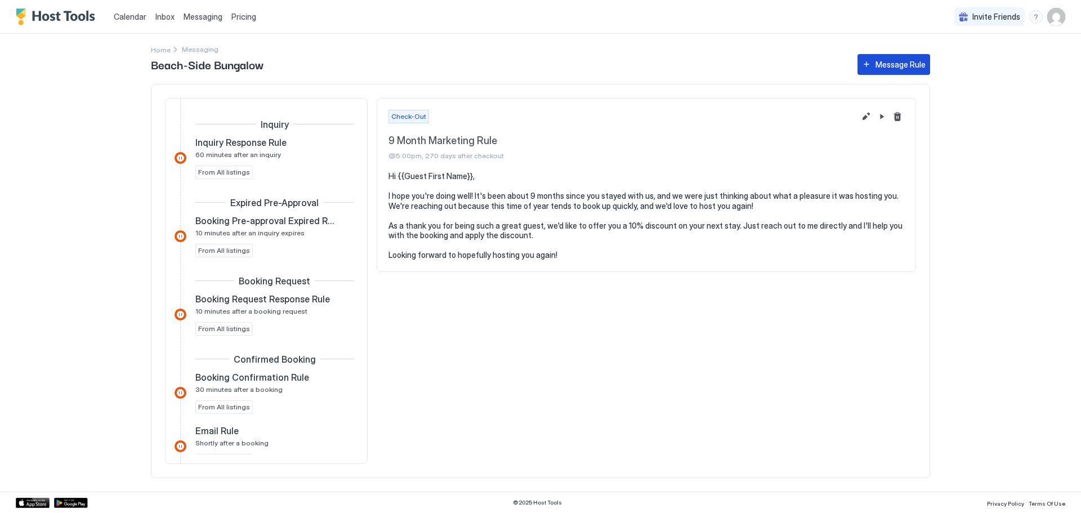
click at [879, 64] on div "Message Rule" at bounding box center [901, 65] width 50 height 12
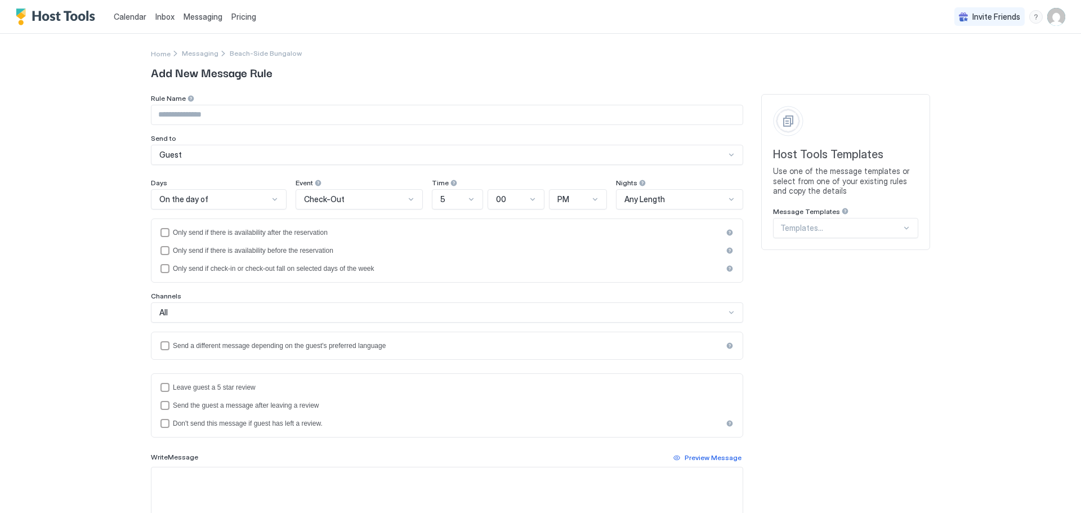
click at [213, 158] on div "Guest" at bounding box center [442, 155] width 566 height 10
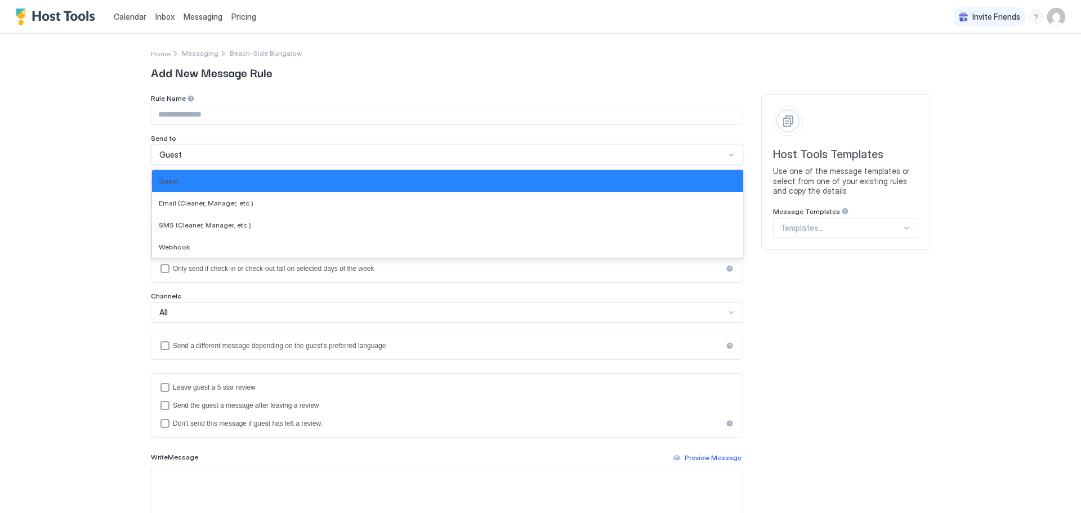
click at [213, 158] on div "Guest" at bounding box center [442, 155] width 566 height 10
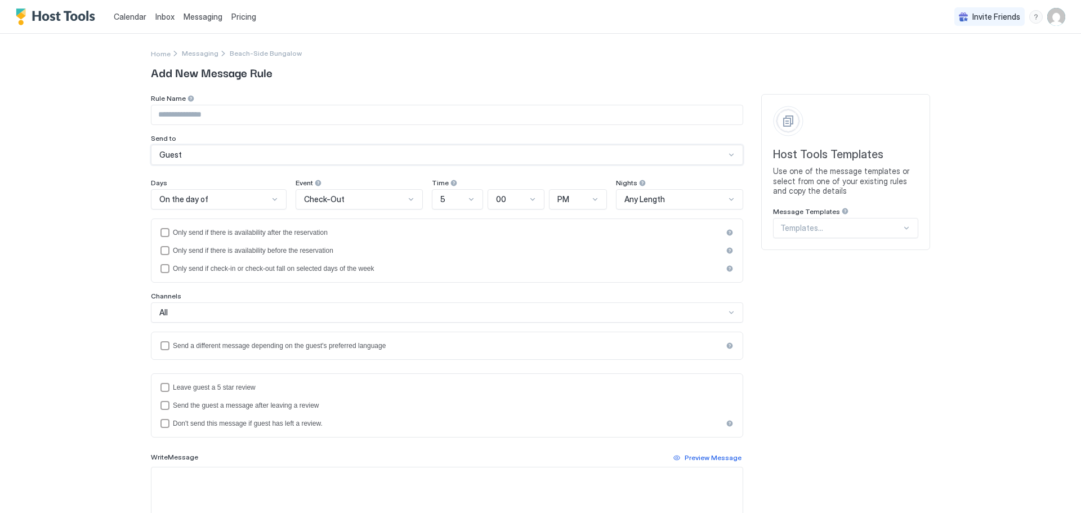
click at [211, 196] on div "On the day of" at bounding box center [213, 199] width 109 height 10
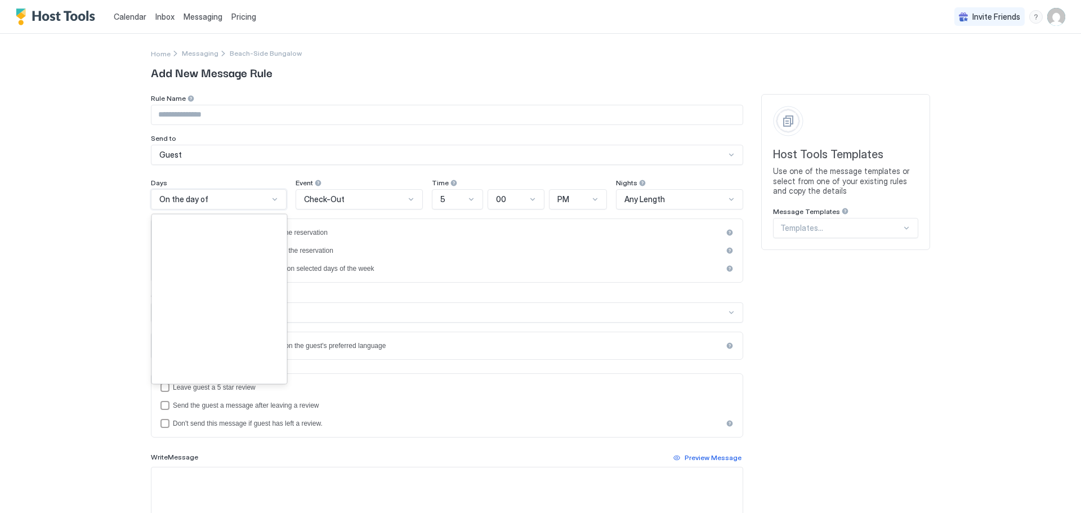
scroll to position [1625, 0]
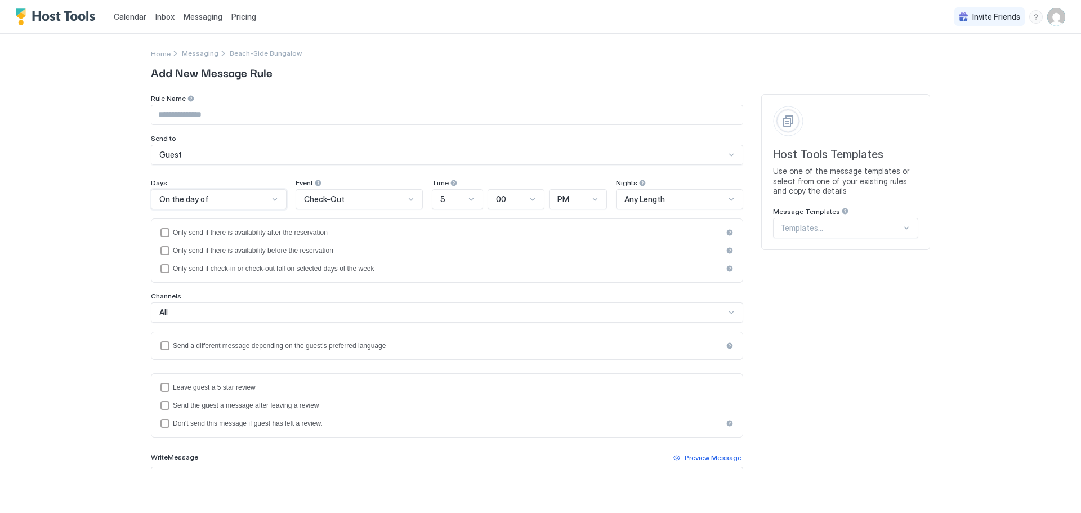
click at [211, 196] on div "On the day of" at bounding box center [213, 199] width 109 height 10
click at [188, 52] on span "Messaging" at bounding box center [200, 53] width 37 height 8
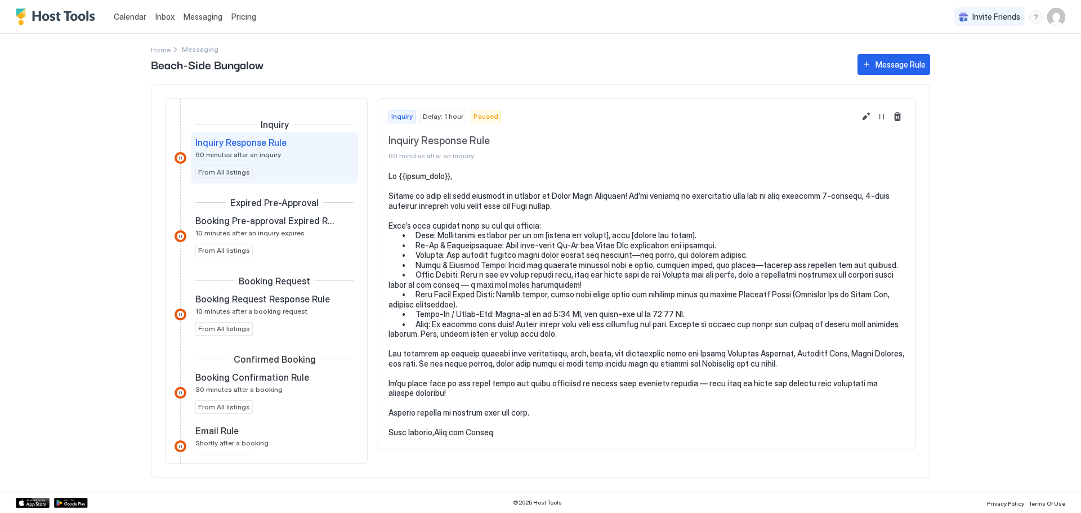
click at [519, 319] on pre at bounding box center [647, 304] width 516 height 266
click at [521, 325] on pre at bounding box center [647, 304] width 516 height 266
click at [164, 19] on span "Inbox" at bounding box center [164, 17] width 19 height 10
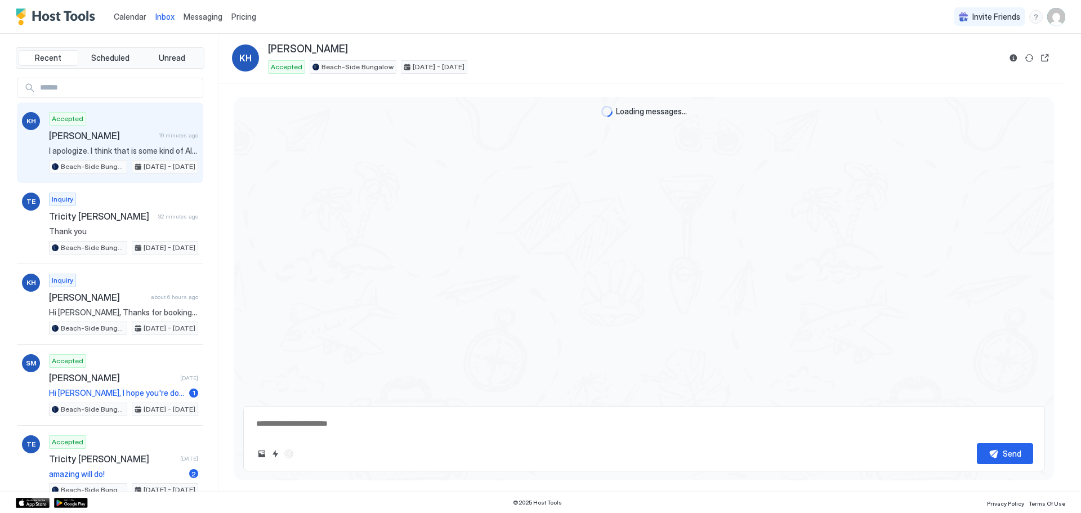
scroll to position [749, 0]
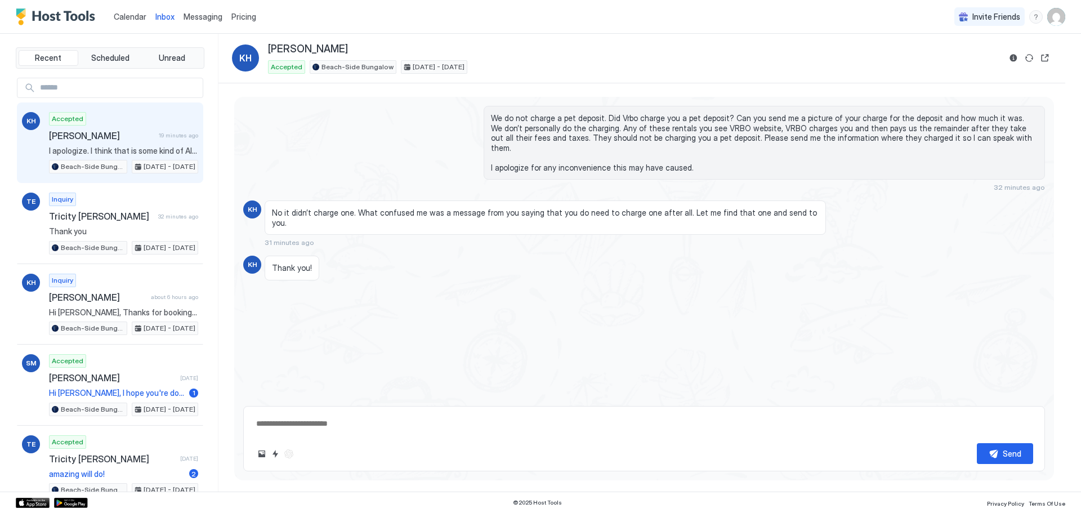
click at [55, 19] on img "Host Tools Logo" at bounding box center [58, 16] width 84 height 17
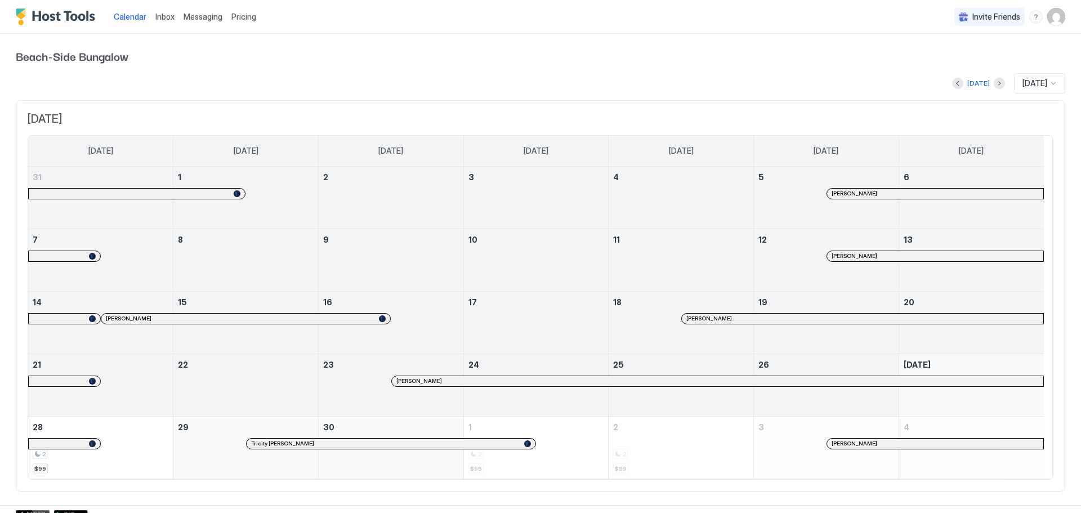
click at [158, 20] on span "Inbox" at bounding box center [164, 17] width 19 height 10
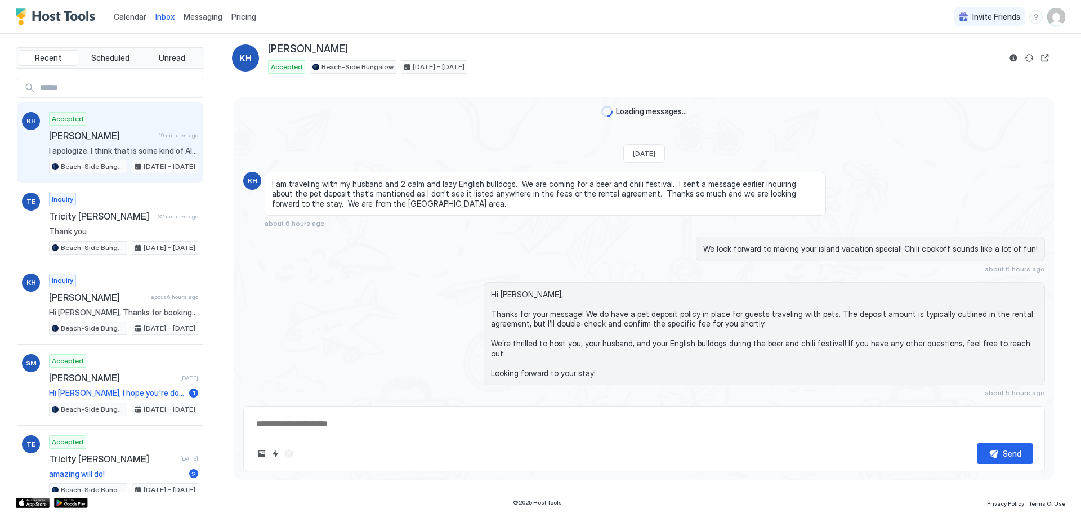
click at [203, 19] on span "Messaging" at bounding box center [203, 17] width 39 height 10
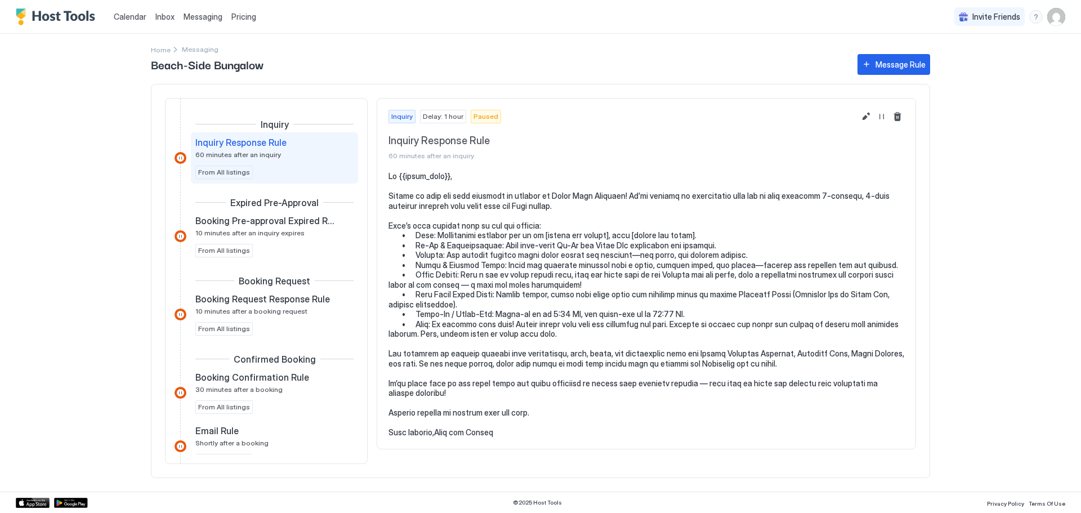
click at [266, 17] on div "Calendar Inbox Messaging Pricing Invite Friends TL" at bounding box center [540, 17] width 1081 height 34
click at [242, 19] on span "Pricing" at bounding box center [243, 17] width 25 height 10
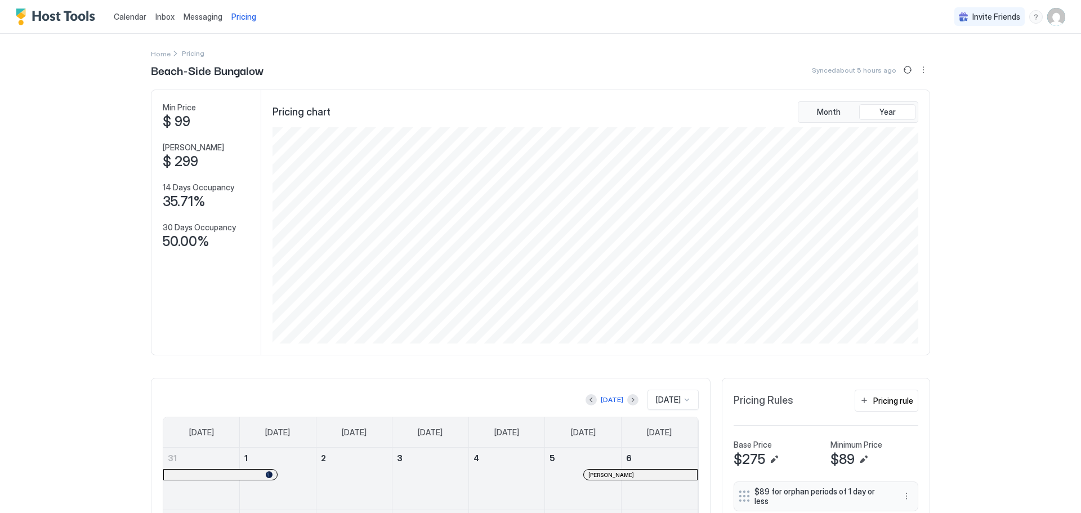
click at [1048, 13] on img "User profile" at bounding box center [1057, 17] width 18 height 18
click at [983, 57] on div "Settings" at bounding box center [985, 64] width 143 height 20
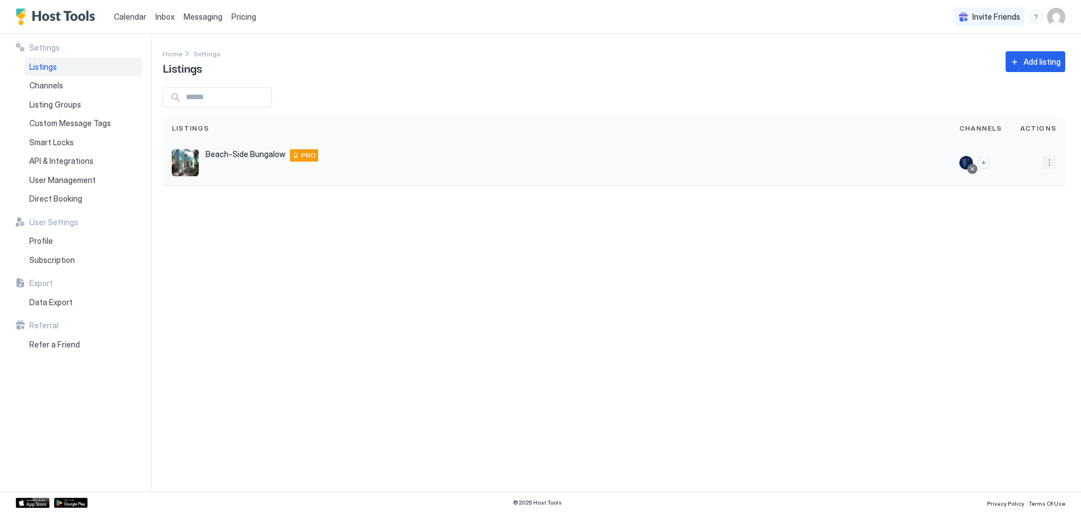
click at [1050, 164] on button "More options" at bounding box center [1050, 163] width 14 height 14
click at [1030, 216] on span "Listing Settings" at bounding box center [1024, 215] width 50 height 8
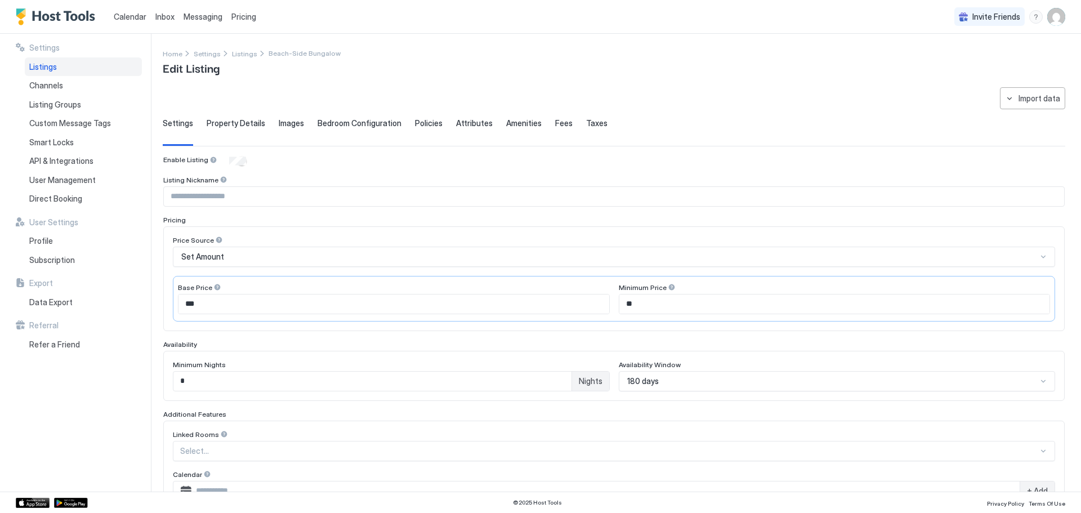
click at [593, 127] on span "Taxes" at bounding box center [596, 123] width 21 height 10
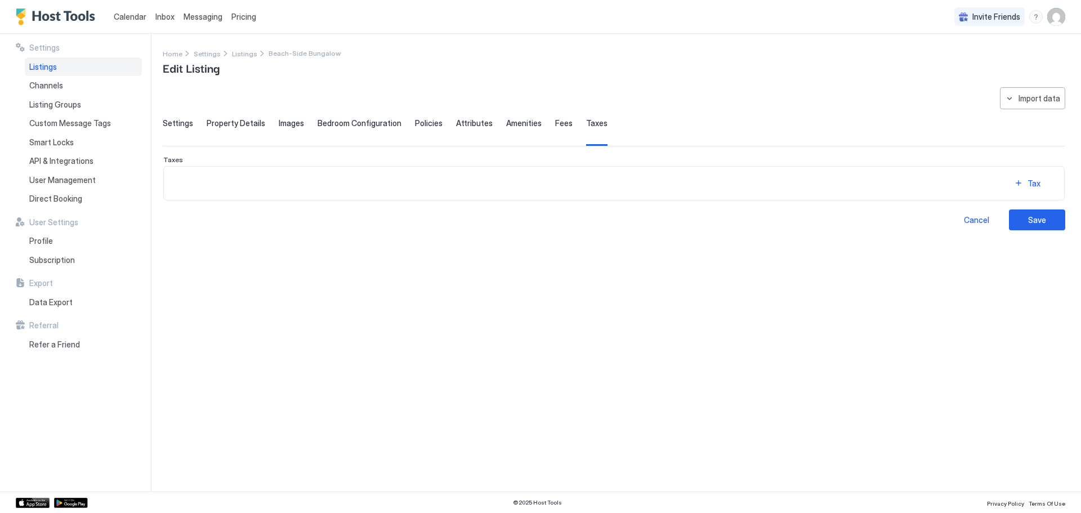
click at [555, 124] on span "Fees" at bounding box center [563, 123] width 17 height 10
click at [520, 126] on span "Amenities" at bounding box center [523, 123] width 35 height 10
click at [458, 124] on span "Attributes" at bounding box center [474, 123] width 37 height 10
click at [416, 122] on span "Policies" at bounding box center [429, 123] width 28 height 10
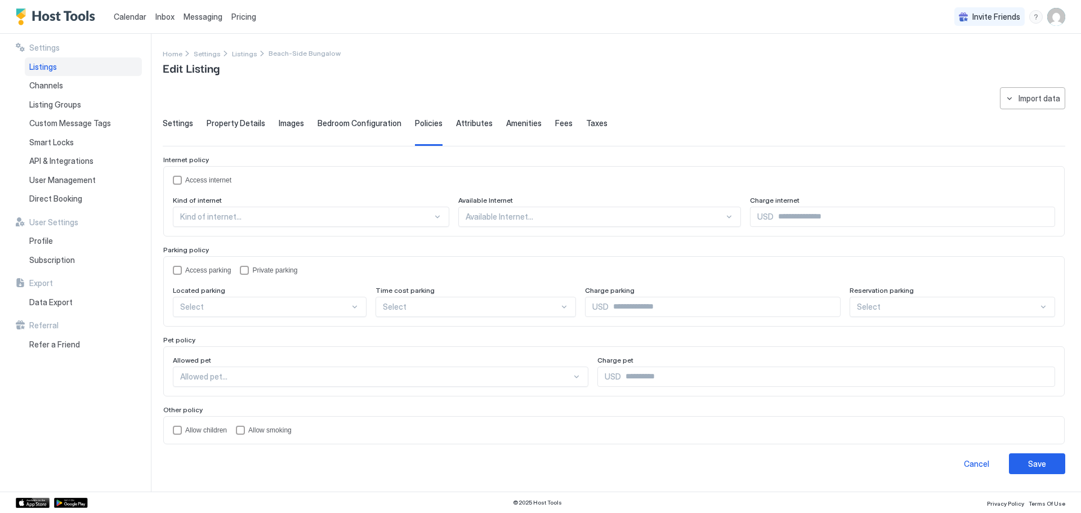
click at [375, 125] on span "Bedroom Configuration" at bounding box center [360, 123] width 84 height 10
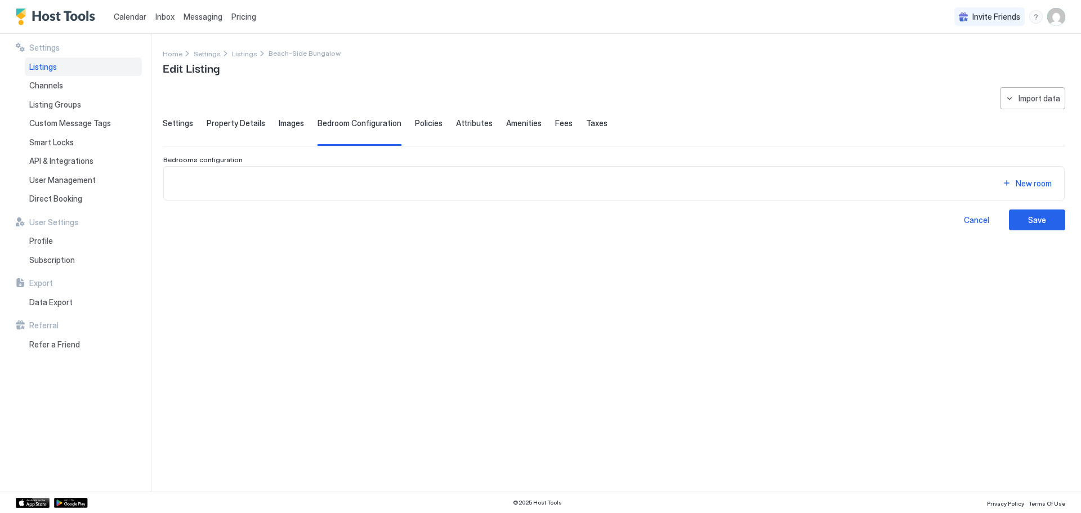
click at [282, 119] on span "Images" at bounding box center [291, 123] width 25 height 10
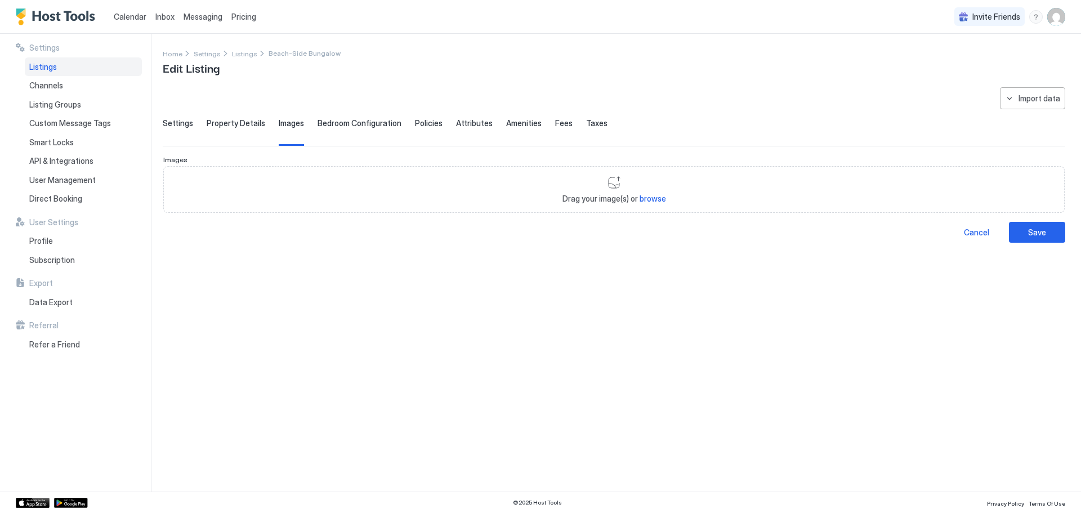
click at [238, 122] on span "Property Details" at bounding box center [236, 123] width 59 height 10
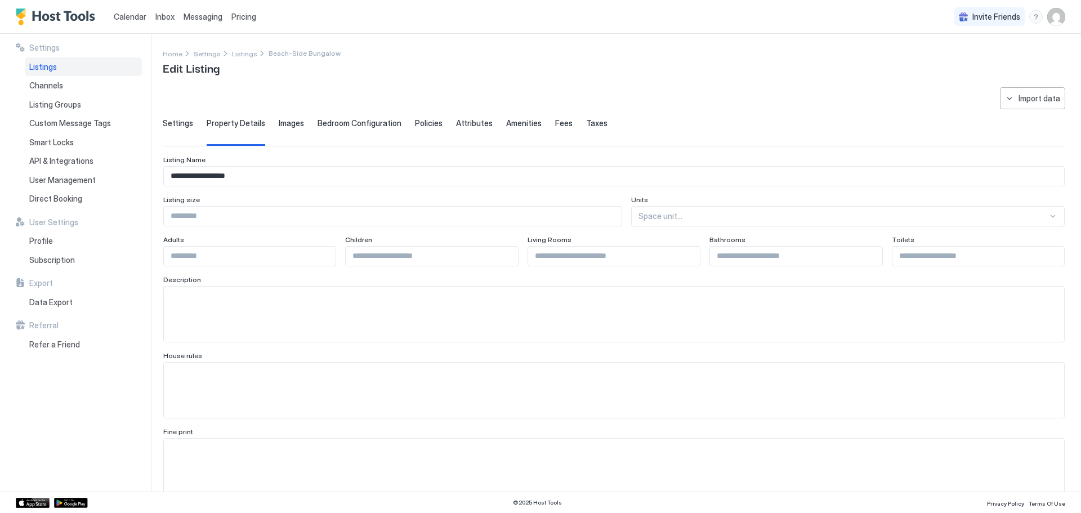
click at [182, 123] on span "Settings" at bounding box center [178, 123] width 30 height 10
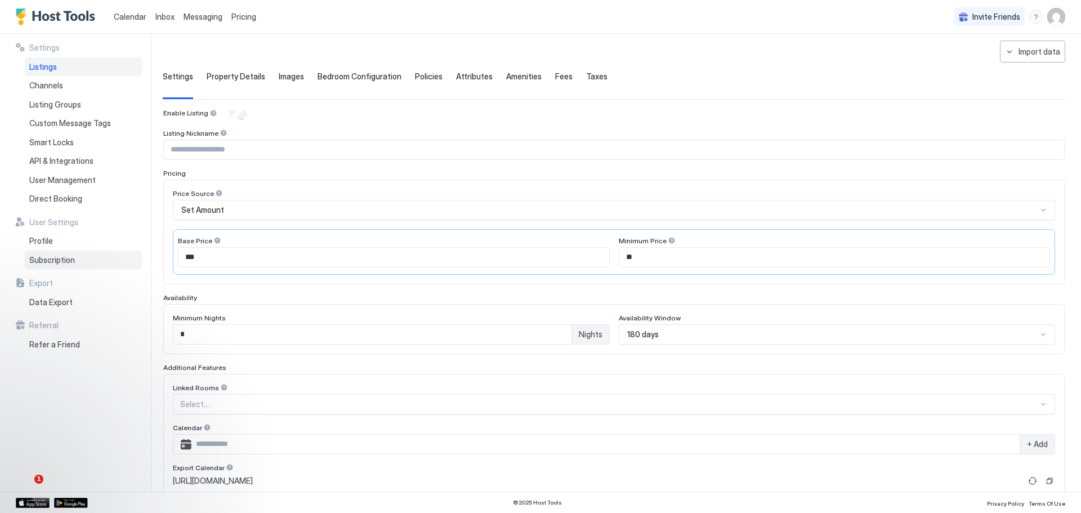
scroll to position [17, 0]
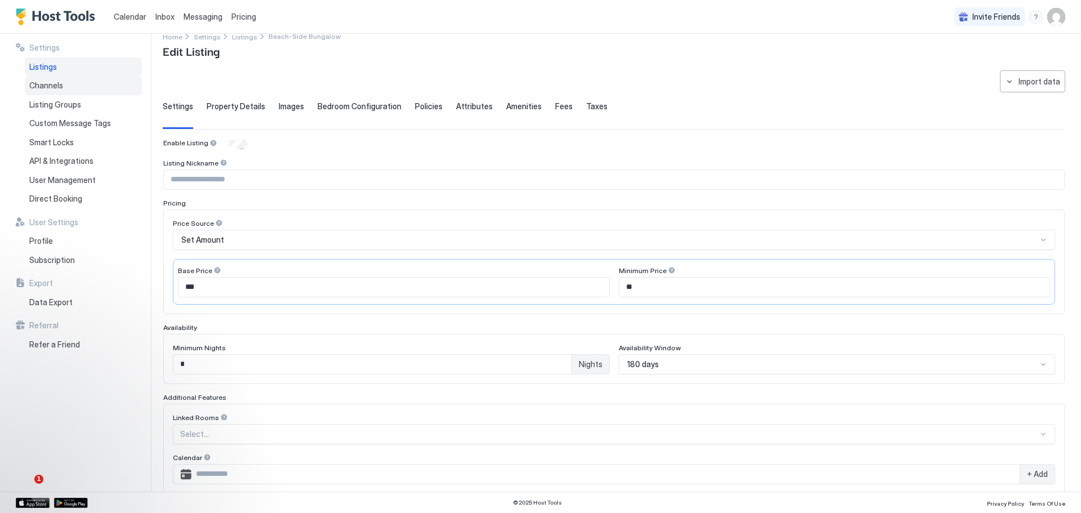
click at [75, 84] on div "Channels" at bounding box center [83, 85] width 117 height 19
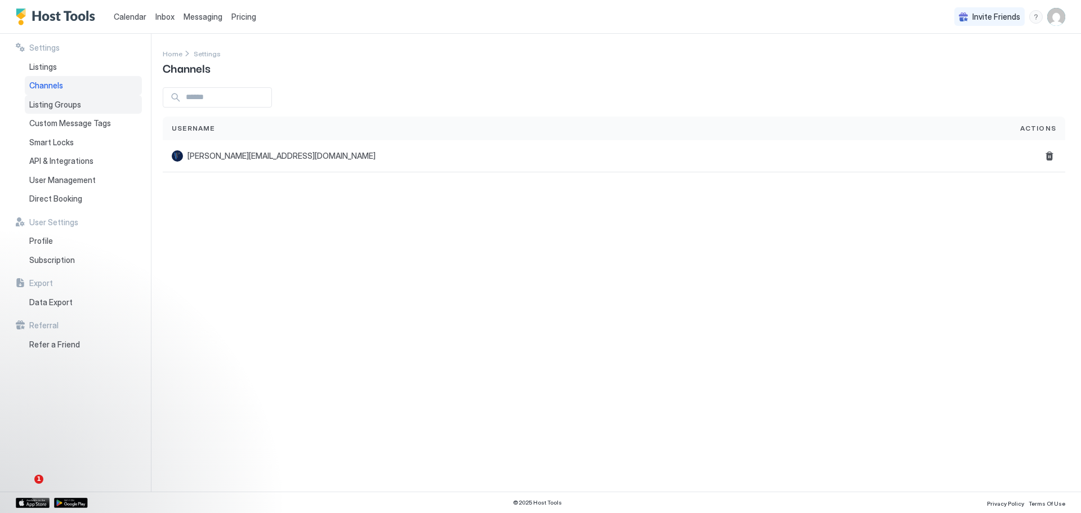
click at [63, 105] on span "Listing Groups" at bounding box center [55, 105] width 52 height 10
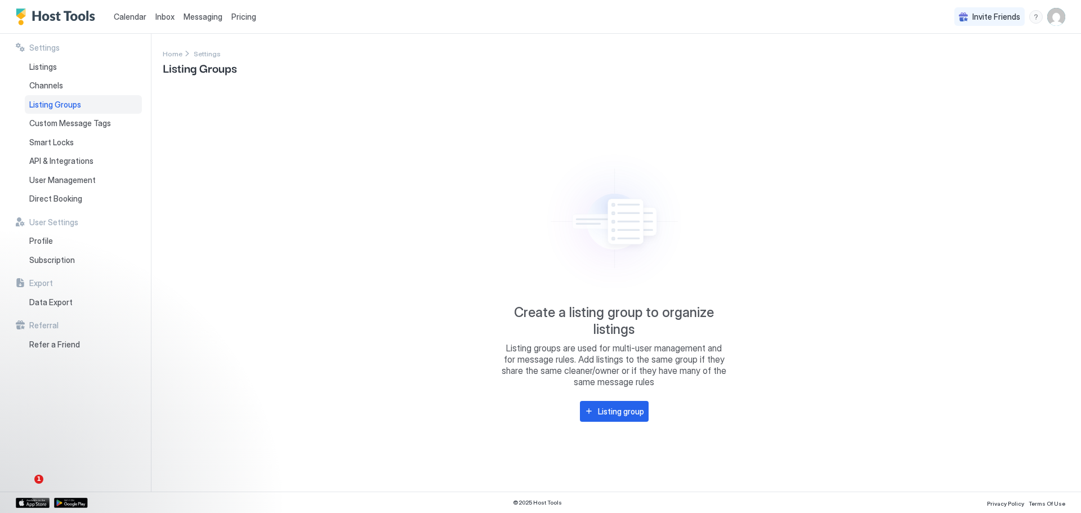
click at [189, 16] on span "Messaging" at bounding box center [203, 17] width 39 height 10
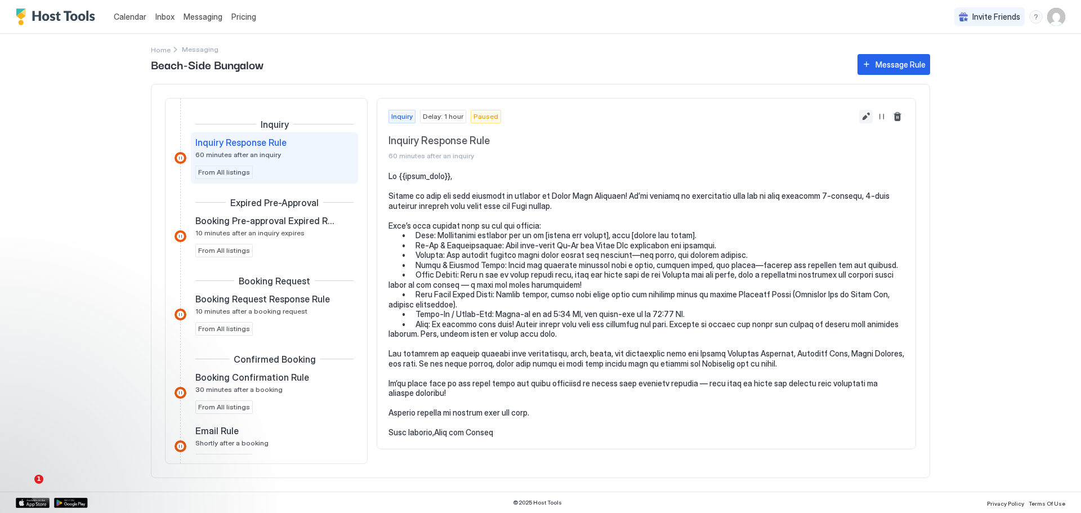
click at [870, 117] on button "Edit message rule" at bounding box center [867, 117] width 14 height 14
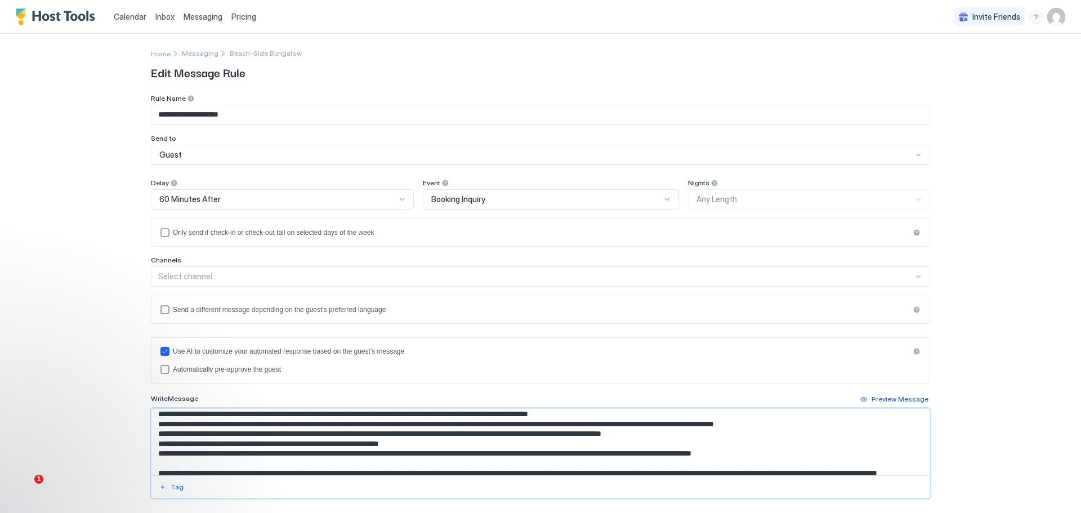
scroll to position [159, 0]
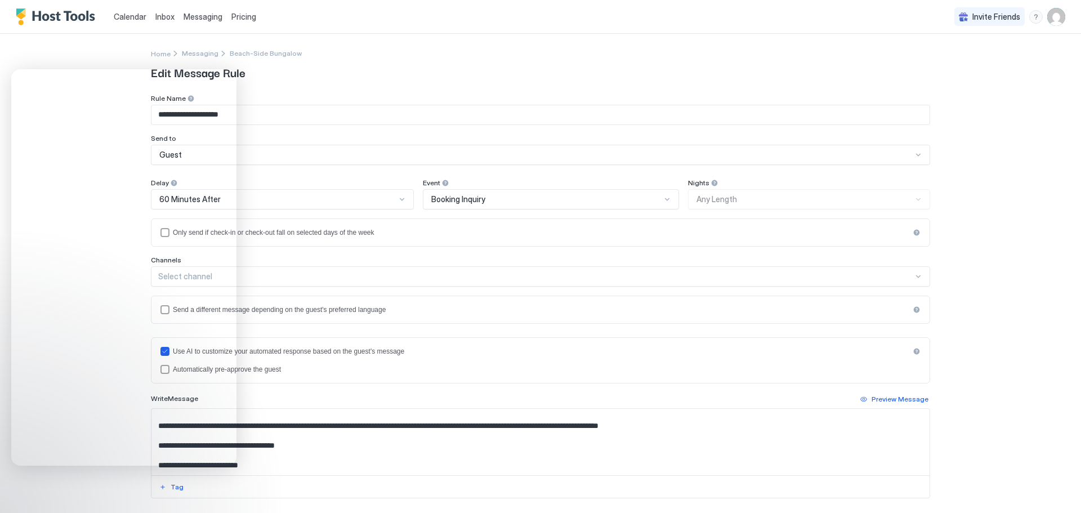
click at [453, 75] on span "Edit Message Rule" at bounding box center [541, 72] width 780 height 17
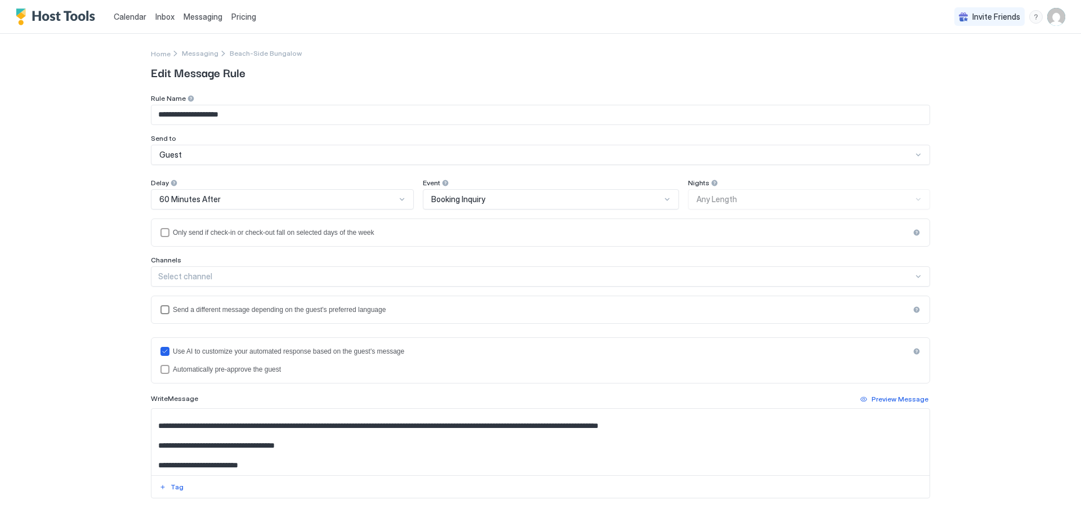
click at [318, 310] on div "Send a different message depending on the guest's preferred language" at bounding box center [541, 310] width 737 height 8
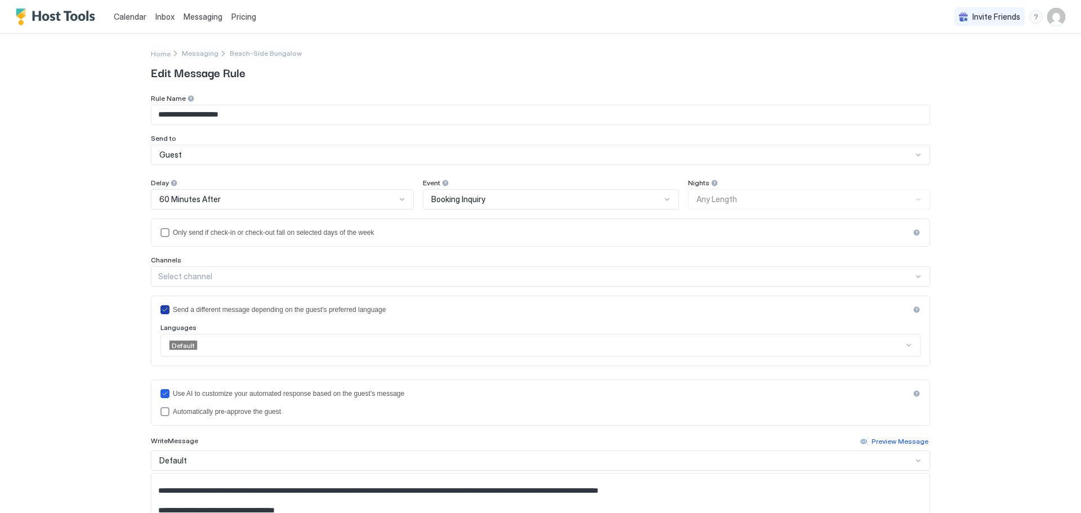
click at [318, 310] on div "Send a different message depending on the guest's preferred language" at bounding box center [541, 310] width 737 height 8
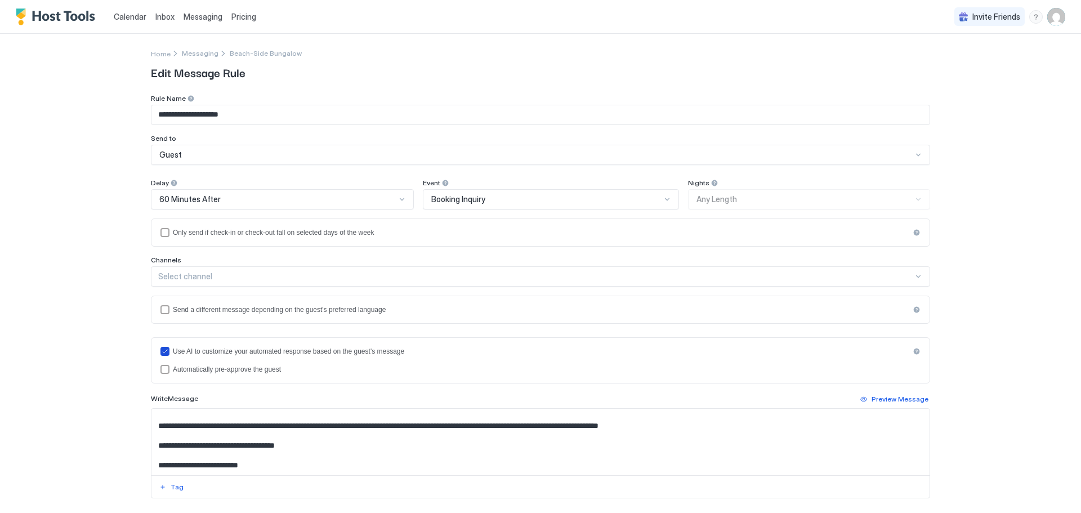
scroll to position [56, 0]
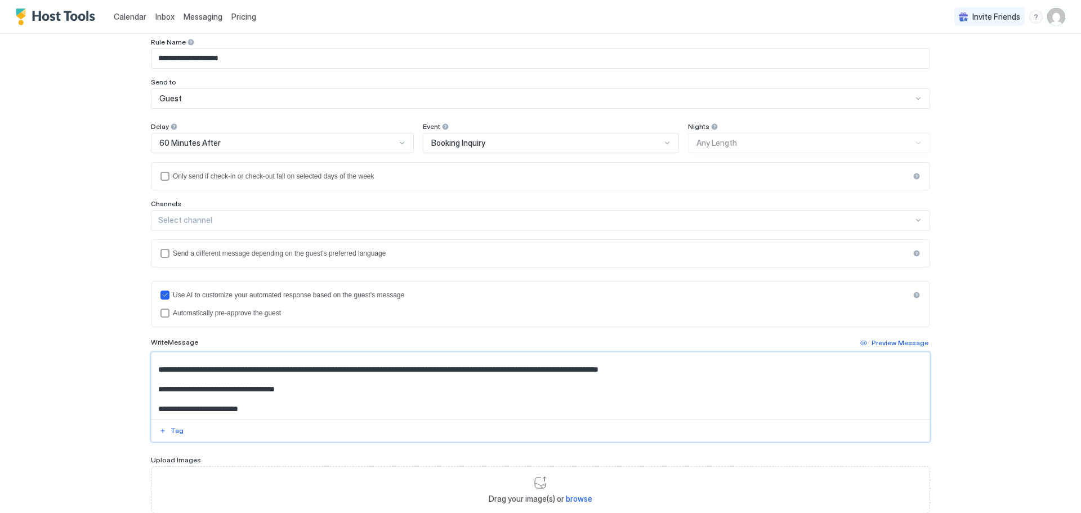
click at [199, 411] on textarea "Input Field" at bounding box center [541, 386] width 778 height 66
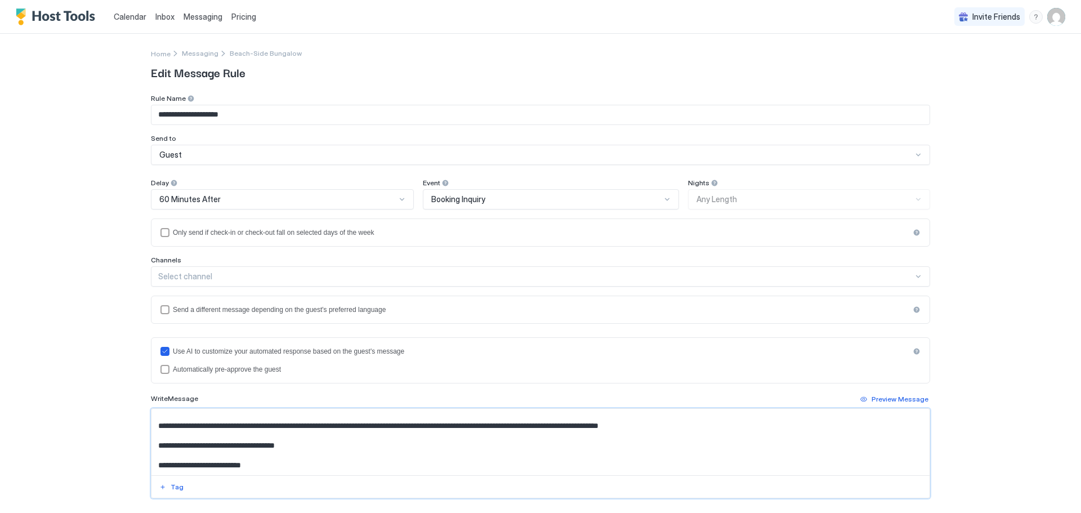
type textarea "**********"
click at [170, 182] on div at bounding box center [174, 183] width 8 height 8
click at [170, 183] on div at bounding box center [174, 183] width 8 height 8
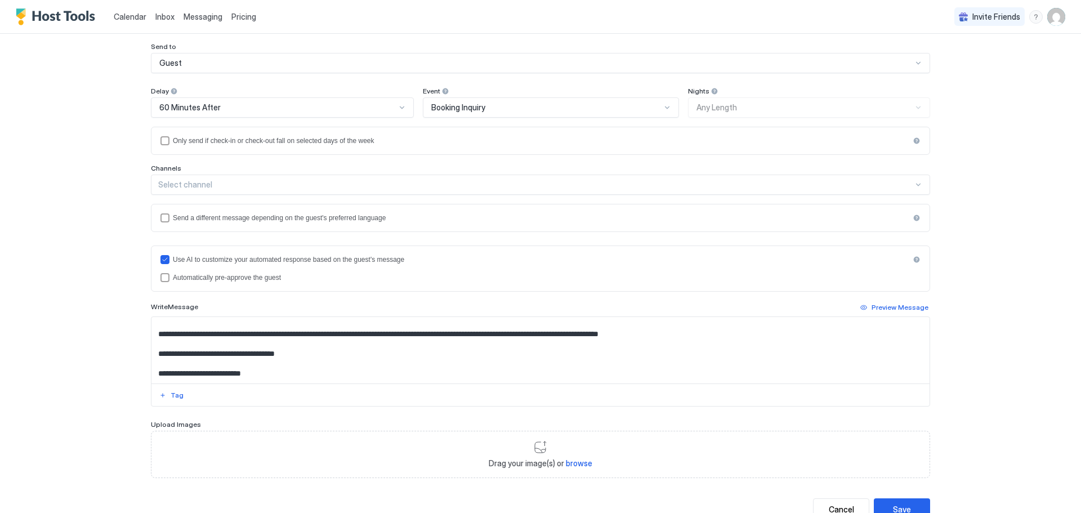
scroll to position [133, 0]
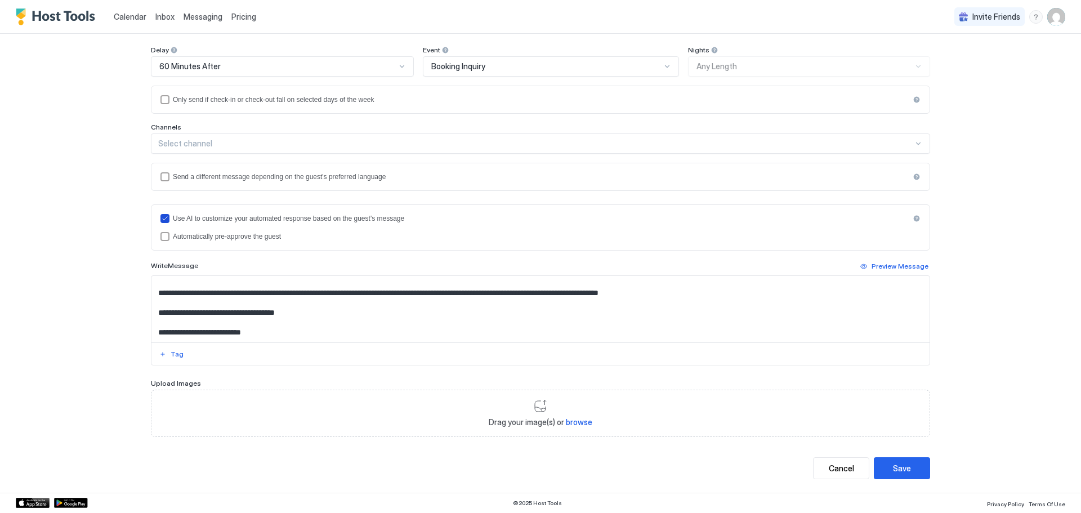
click at [163, 216] on icon "useAI" at bounding box center [165, 218] width 7 height 7
click at [893, 466] on div "Save" at bounding box center [902, 468] width 18 height 12
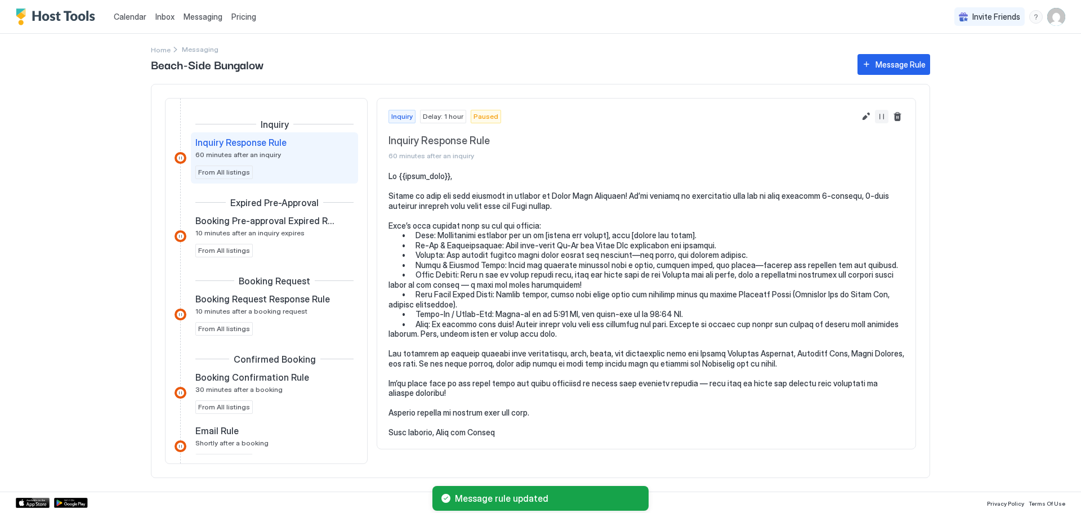
click at [885, 118] on button "Resume Message Rule" at bounding box center [882, 117] width 14 height 14
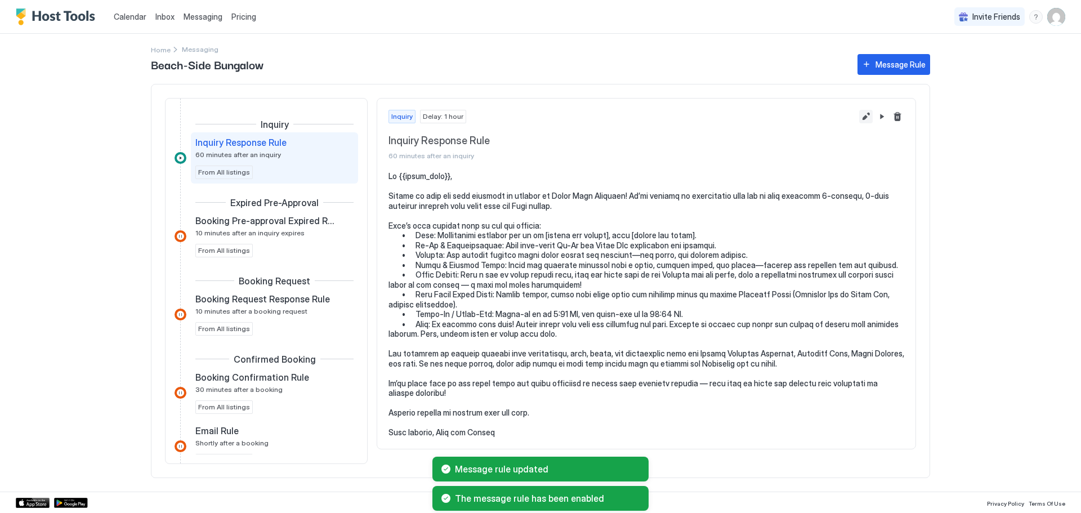
click at [870, 118] on button "Edit message rule" at bounding box center [867, 117] width 14 height 14
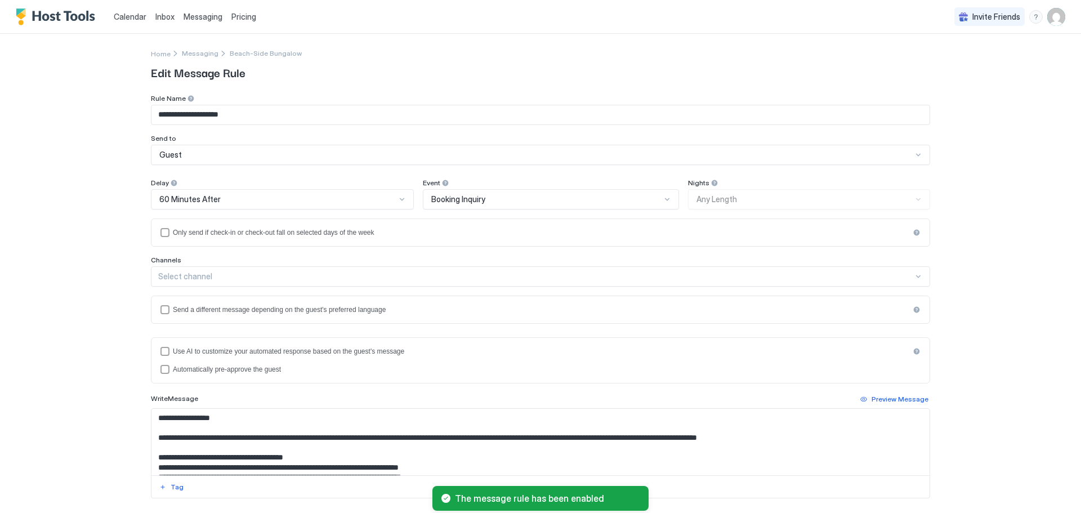
click at [239, 198] on div "60 Minutes After" at bounding box center [277, 199] width 237 height 10
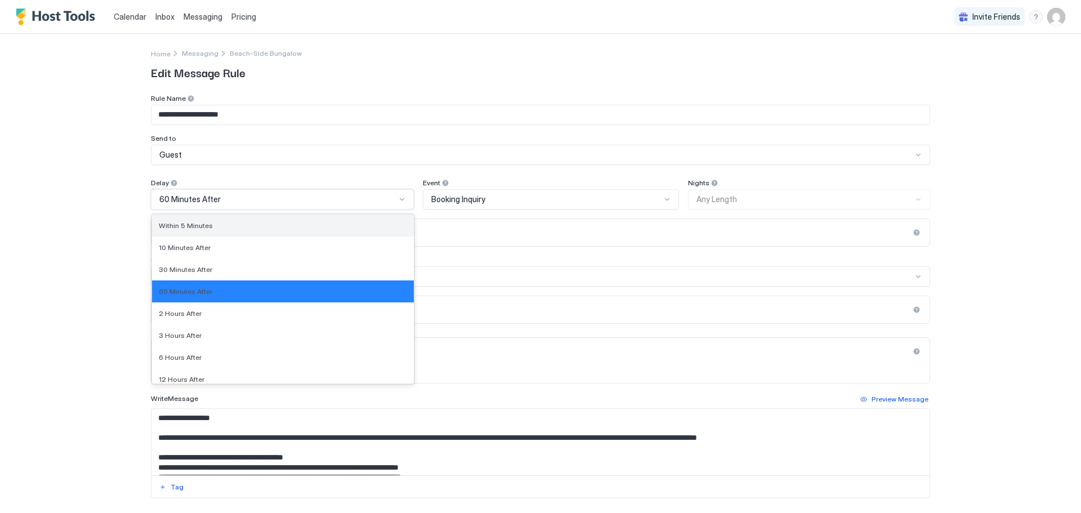
click at [219, 229] on div "Within 5 Minutes" at bounding box center [283, 225] width 248 height 8
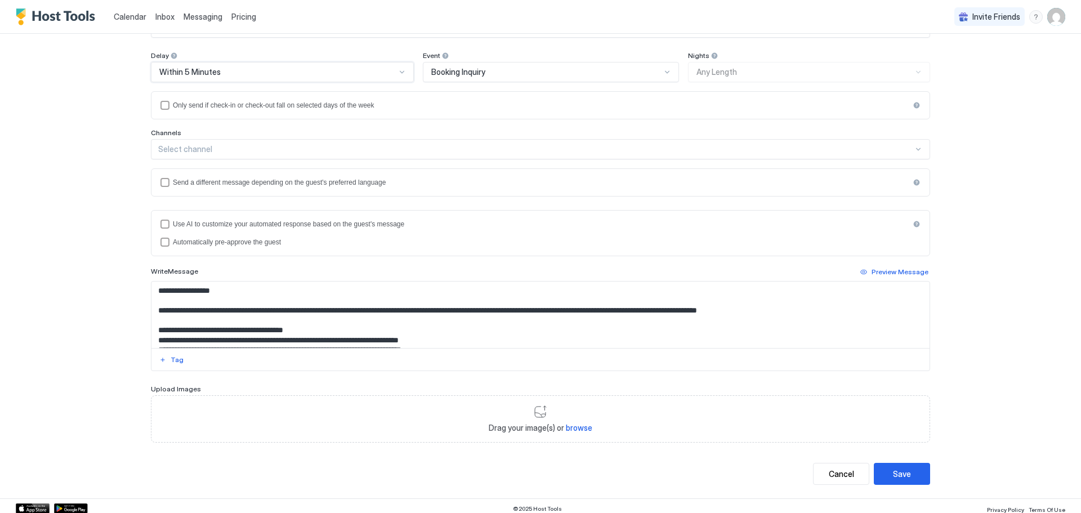
scroll to position [133, 0]
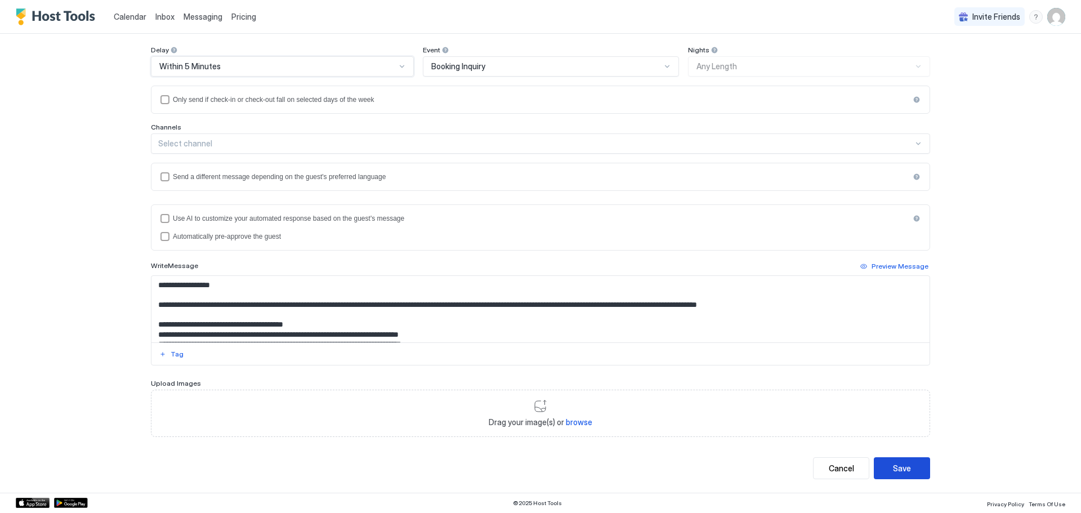
click at [900, 468] on div "Save" at bounding box center [902, 468] width 18 height 12
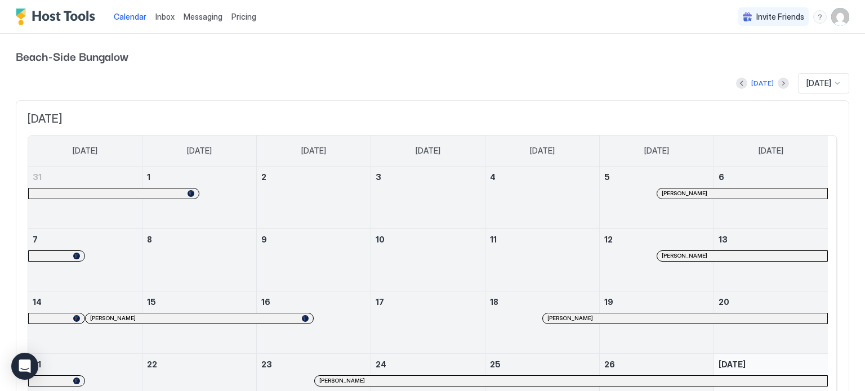
click at [189, 16] on span "Messaging" at bounding box center [203, 17] width 39 height 10
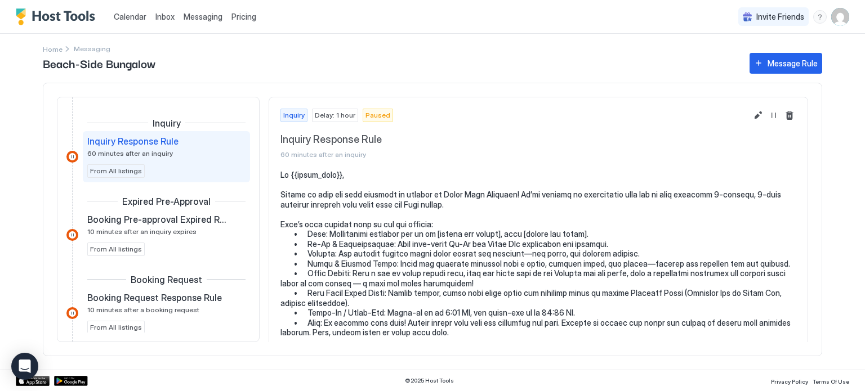
click at [822, 13] on div "menu" at bounding box center [820, 17] width 14 height 14
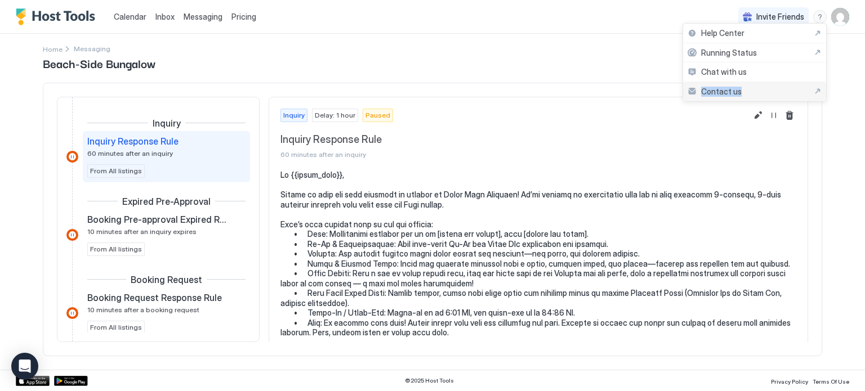
drag, startPoint x: 777, startPoint y: 68, endPoint x: 769, endPoint y: 78, distance: 12.4
click at [769, 85] on ul "Help Center Running Status Chat with us Contact us" at bounding box center [755, 62] width 144 height 79
click at [769, 78] on div "Chat with us" at bounding box center [754, 73] width 143 height 20
